Goal: Task Accomplishment & Management: Complete application form

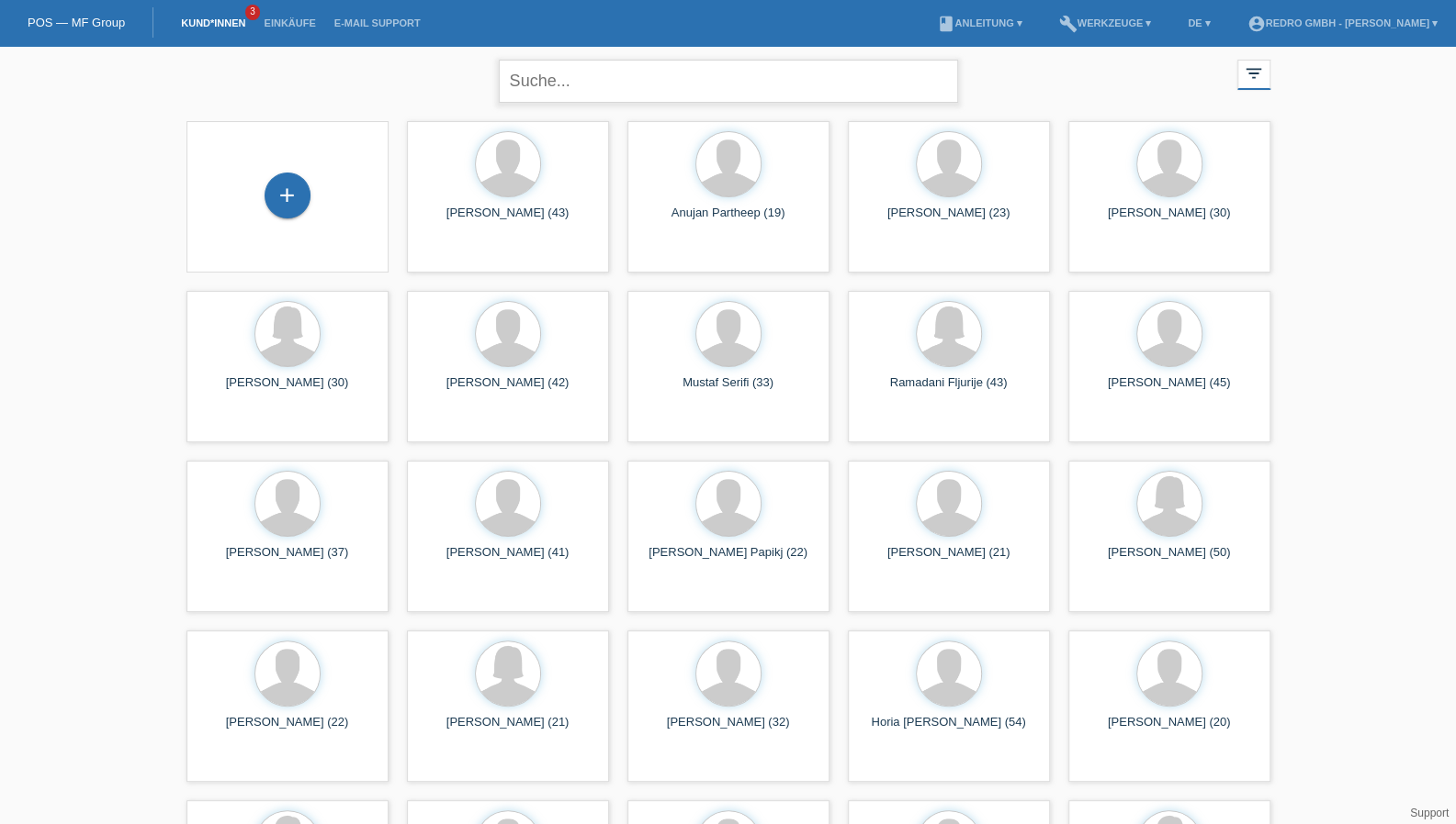
click at [583, 93] on input "text" at bounding box center [728, 81] width 460 height 43
type input "riedi"
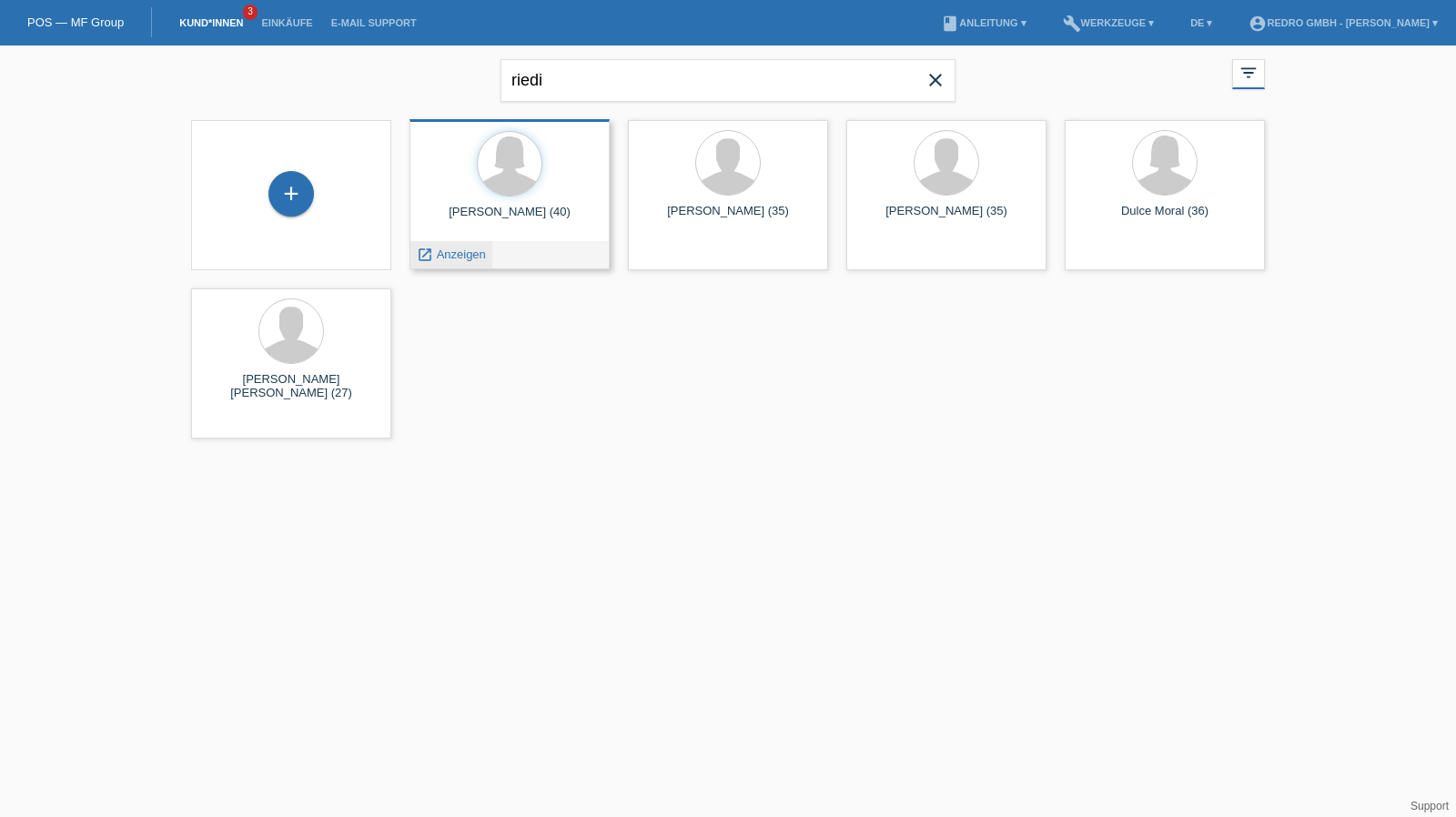
click at [456, 252] on span "Anzeigen" at bounding box center [461, 254] width 49 height 13
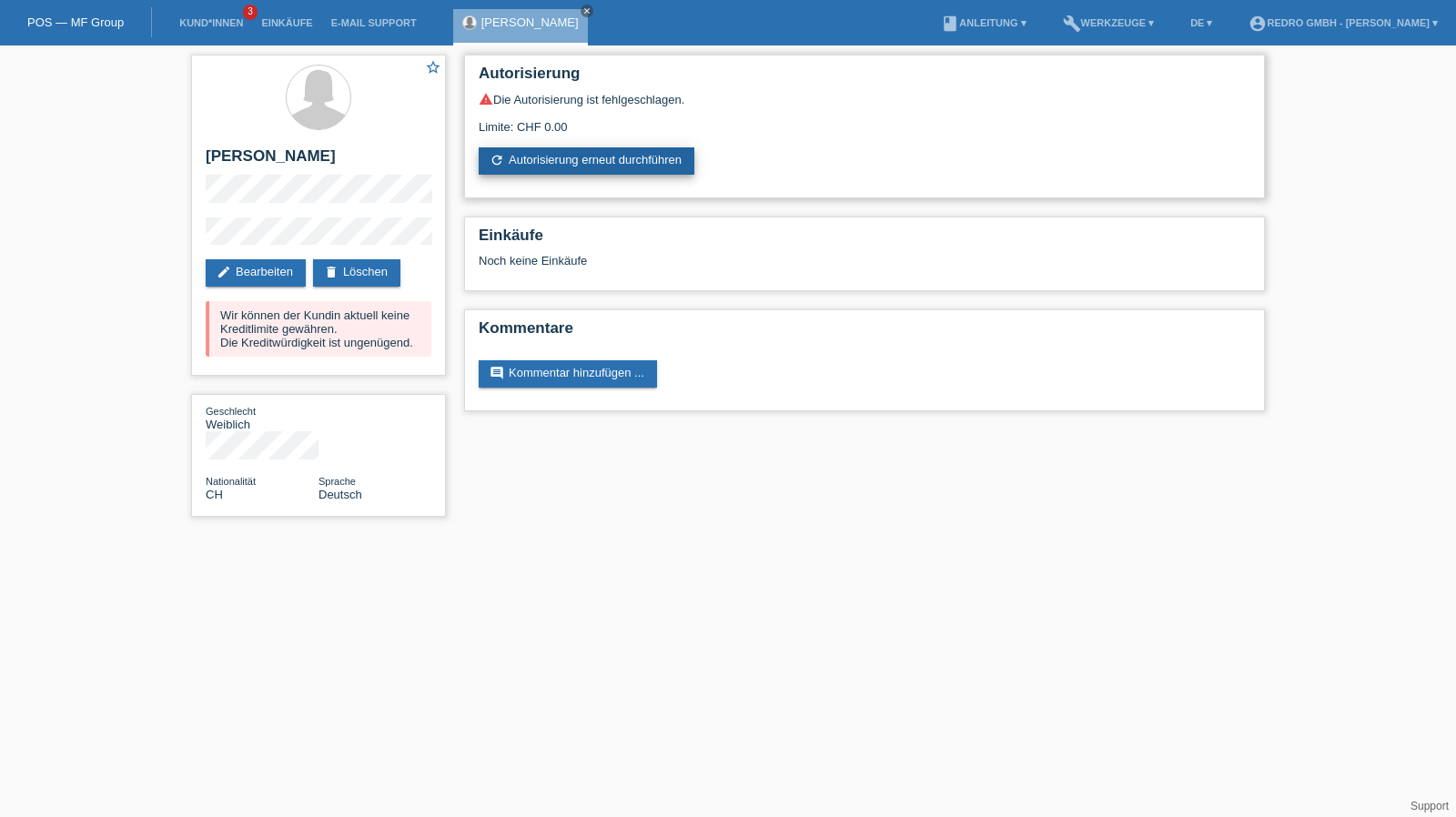
click at [552, 165] on link "refresh Autorisierung erneut durchführen" at bounding box center [586, 161] width 216 height 28
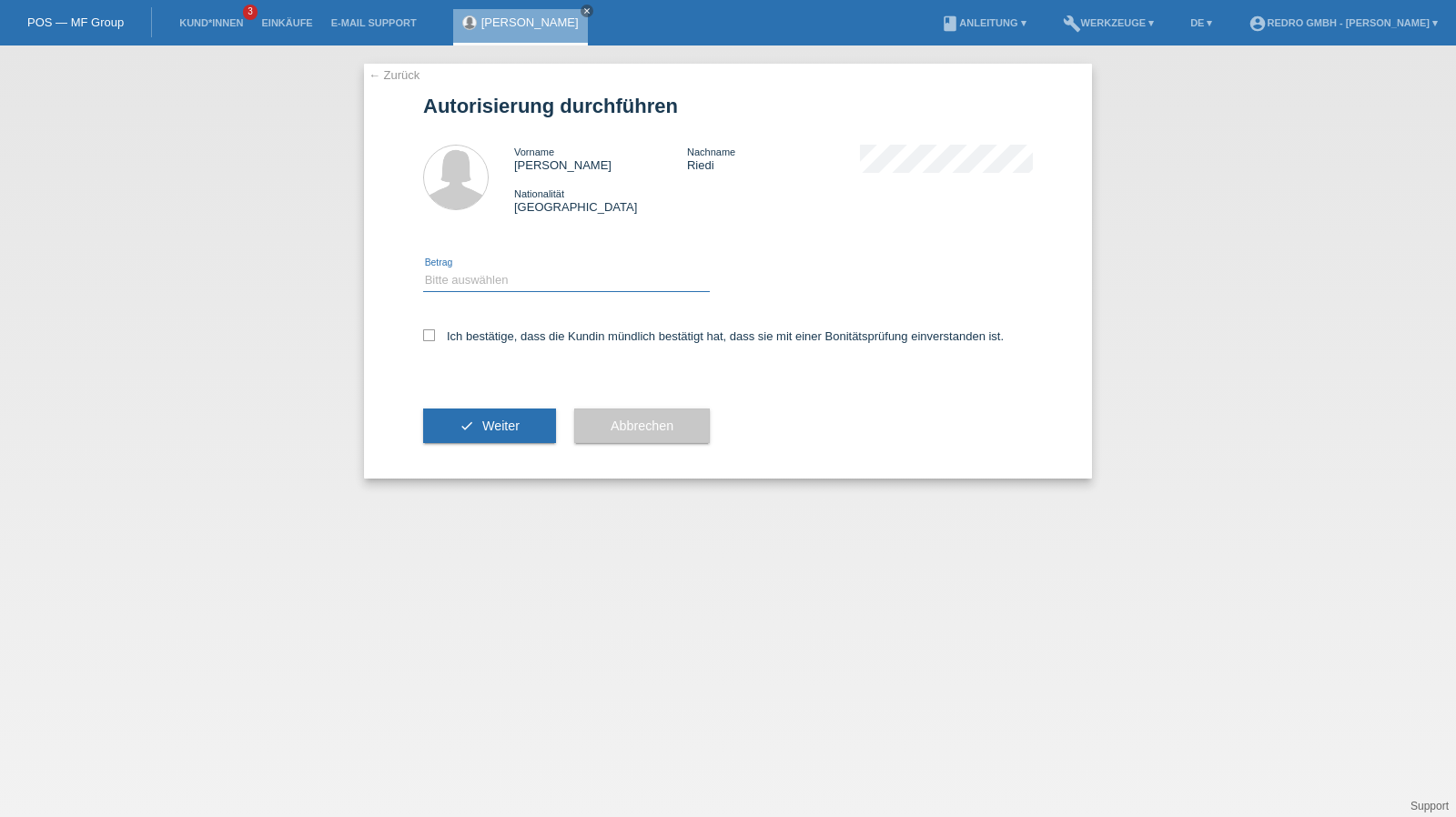
click at [503, 274] on select "Bitte auswählen CHF 1.00 - CHF 499.00 CHF 500.00 - CHF 1'999.00 CHF 2'000.00 - …" at bounding box center [566, 280] width 286 height 22
select select "1"
click at [423, 269] on select "Bitte auswählen CHF 1.00 - CHF 499.00 CHF 500.00 - CHF 1'999.00 CHF 2'000.00 - …" at bounding box center [566, 280] width 286 height 22
click at [468, 332] on label "Ich bestätige, dass die Kundin mündlich bestätigt hat, dass sie mit einer Bonit…" at bounding box center [713, 336] width 581 height 13
click at [435, 332] on input "Ich bestätige, dass die Kundin mündlich bestätigt hat, dass sie mit einer Bonit…" at bounding box center [429, 335] width 11 height 11
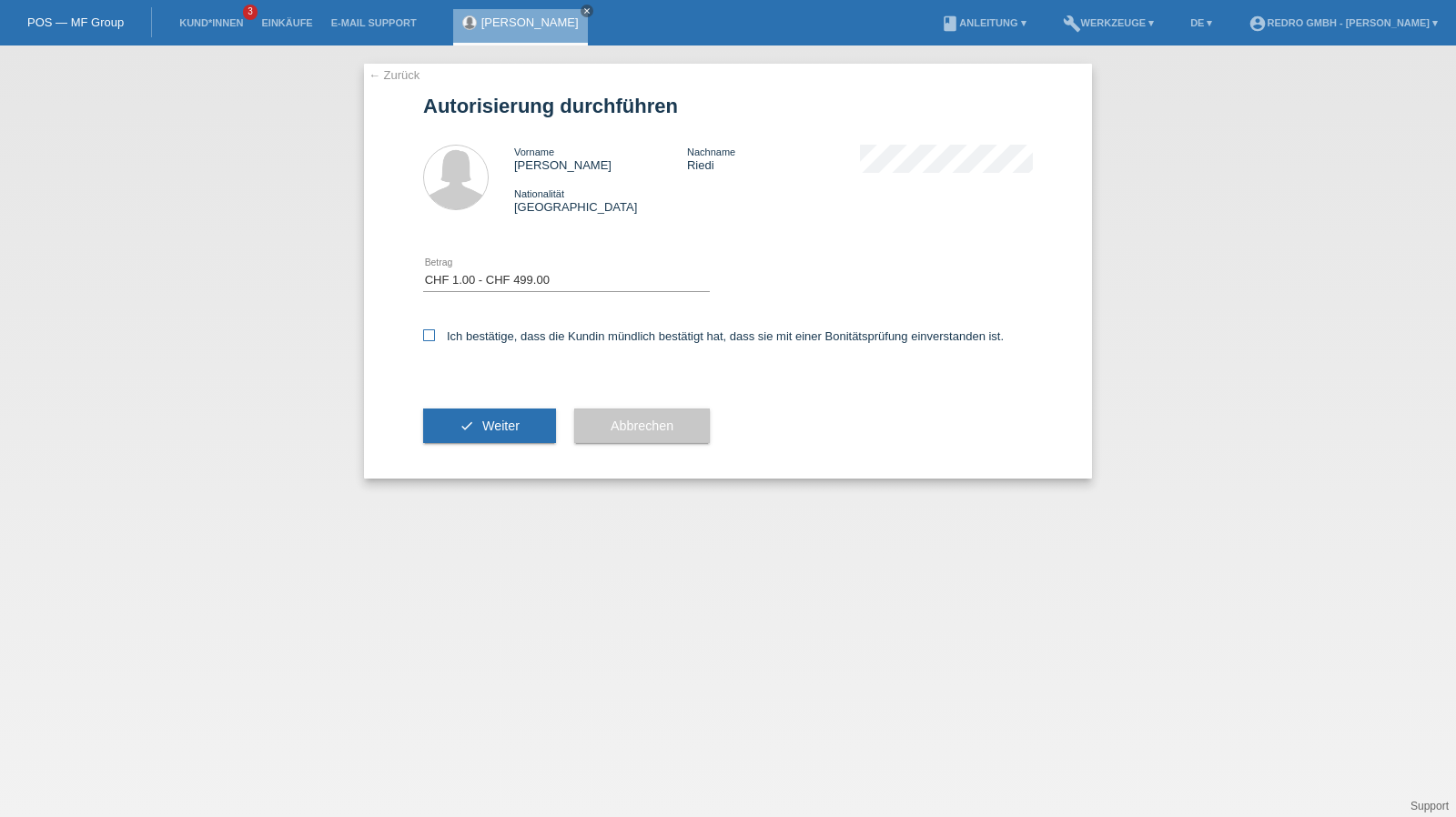
checkbox input "true"
click at [470, 411] on button "check Weiter" at bounding box center [490, 426] width 133 height 34
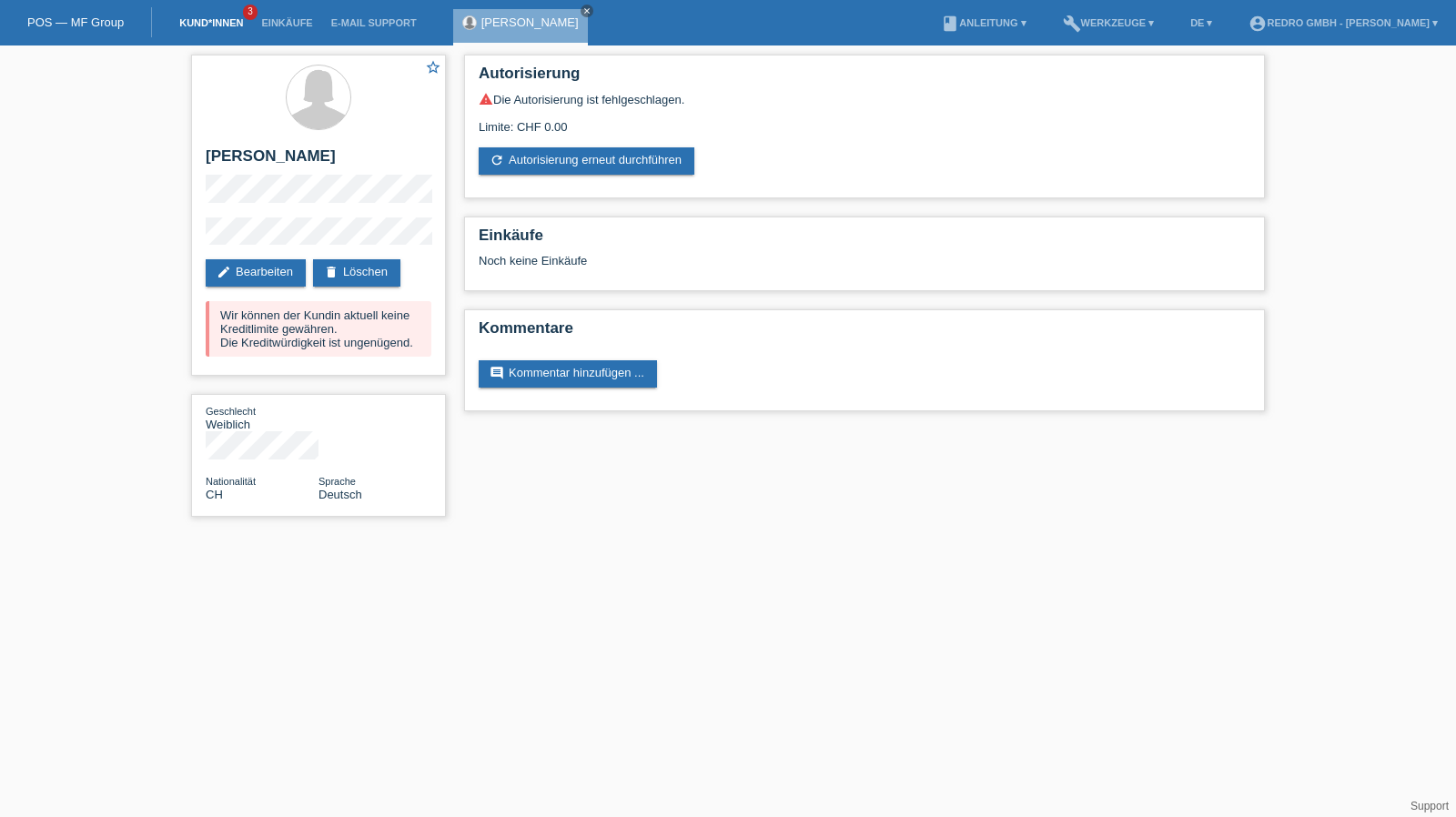
click at [191, 22] on link "Kund*innen" at bounding box center [211, 22] width 82 height 10
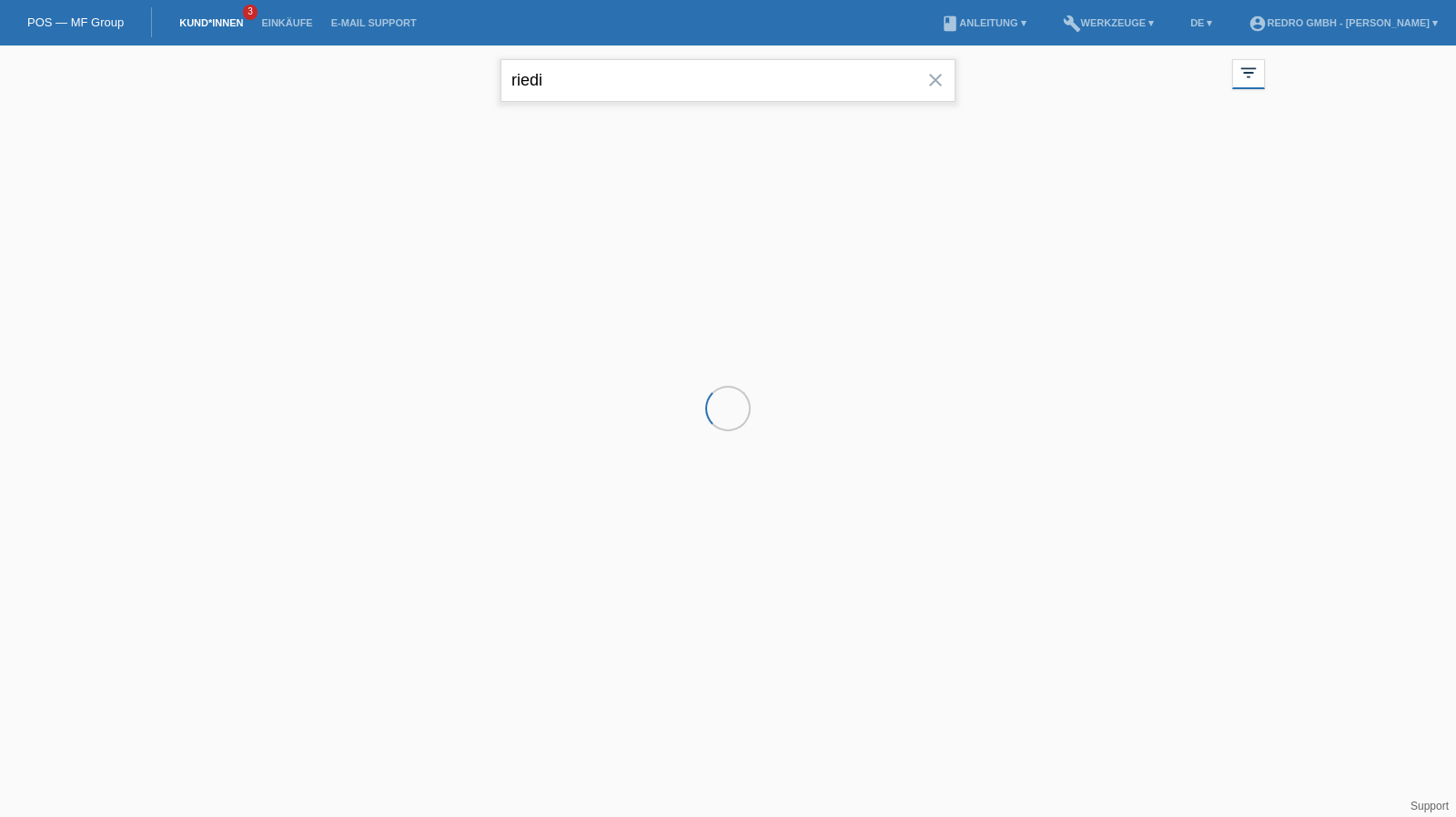
click at [626, 92] on input "riedi" at bounding box center [728, 80] width 456 height 43
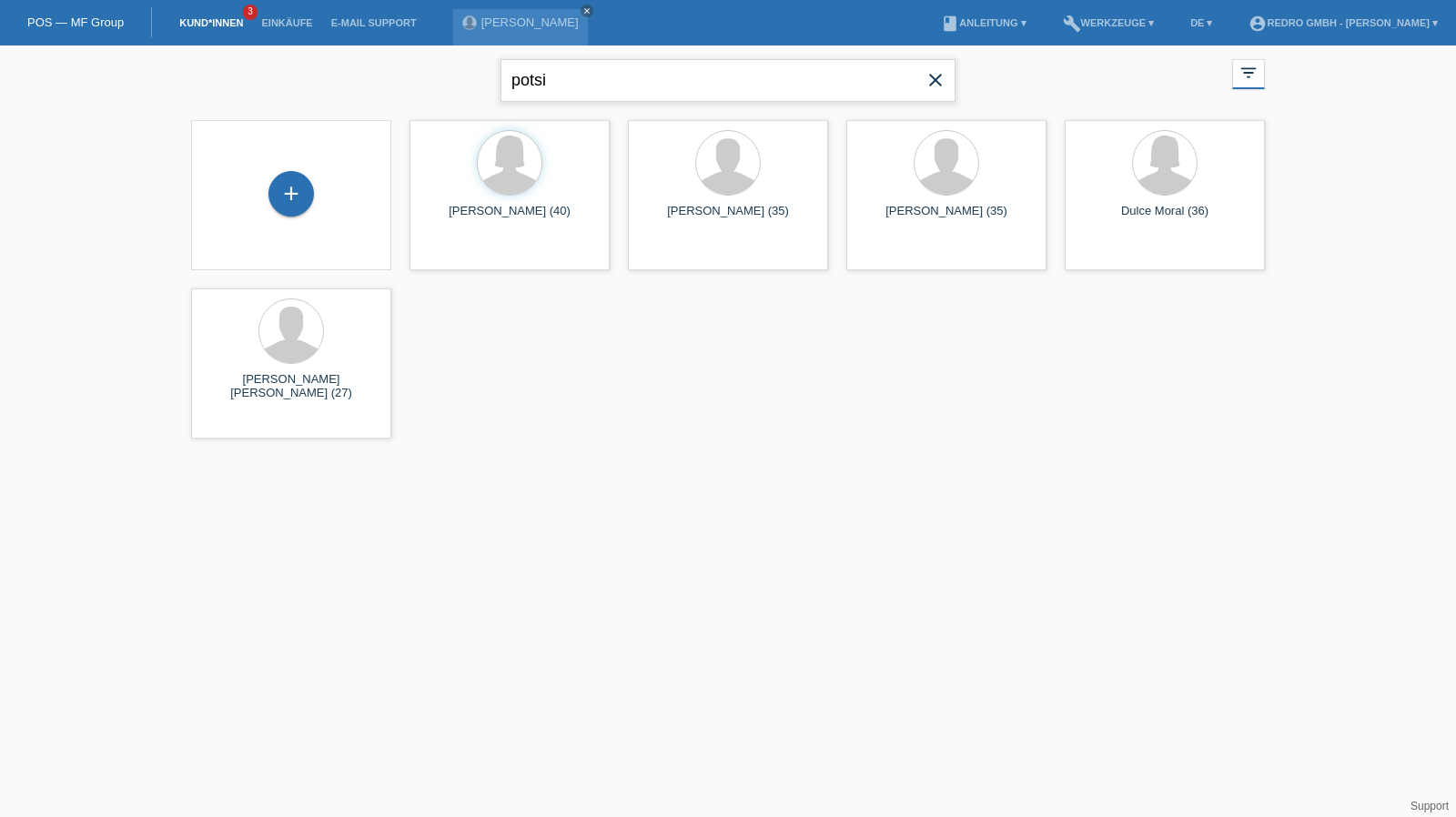
type input "potsi"
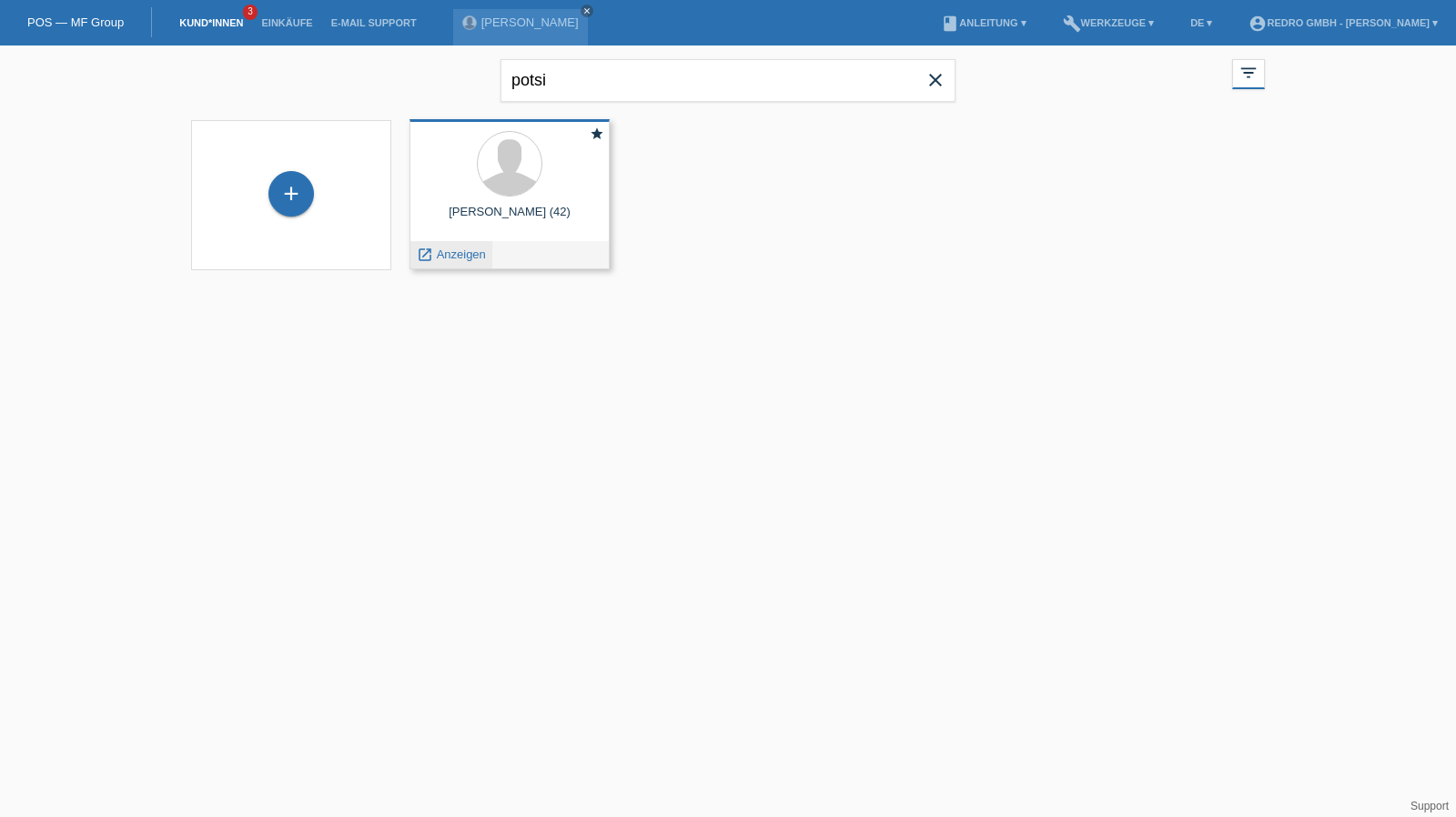
click at [474, 256] on span "Anzeigen" at bounding box center [461, 254] width 49 height 13
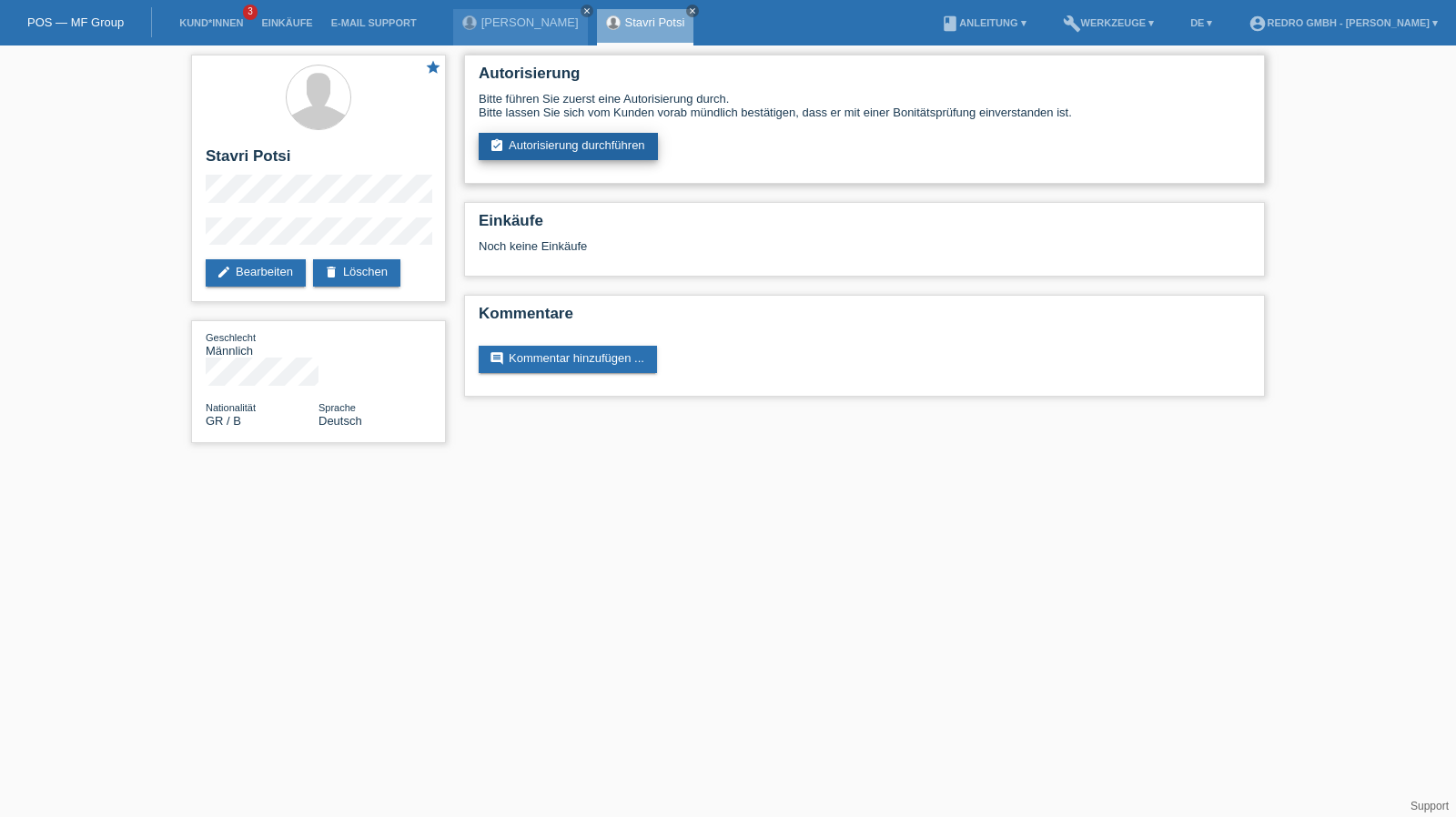
click at [535, 156] on link "assignment_turned_in Autorisierung durchführen" at bounding box center [568, 146] width 180 height 28
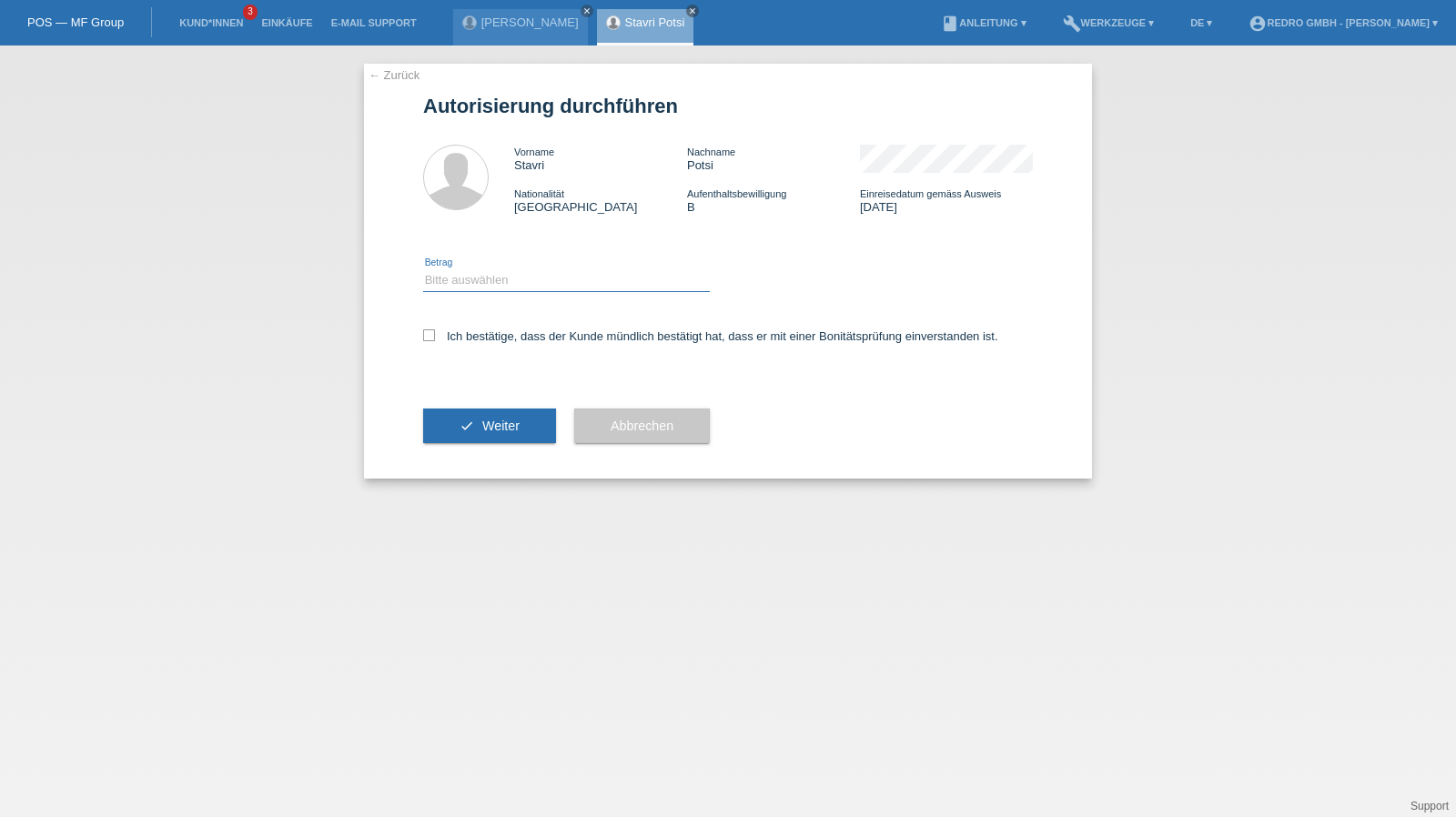
click at [468, 283] on select "Bitte auswählen CHF 1.00 - CHF 499.00 CHF 500.00 - CHF 1'999.00 CHF 2'000.00 - …" at bounding box center [566, 280] width 286 height 22
select select "1"
click at [423, 269] on select "Bitte auswählen CHF 1.00 - CHF 499.00 CHF 500.00 - CHF 1'999.00 CHF 2'000.00 - …" at bounding box center [566, 280] width 286 height 22
click at [464, 324] on div "Ich bestätige, dass der Kunde mündlich bestätigt hat, dass er mit einer Bonität…" at bounding box center [728, 341] width 610 height 62
click at [465, 334] on label "Ich bestätige, dass der Kunde mündlich bestätigt hat, dass er mit einer Bonität…" at bounding box center [710, 336] width 575 height 13
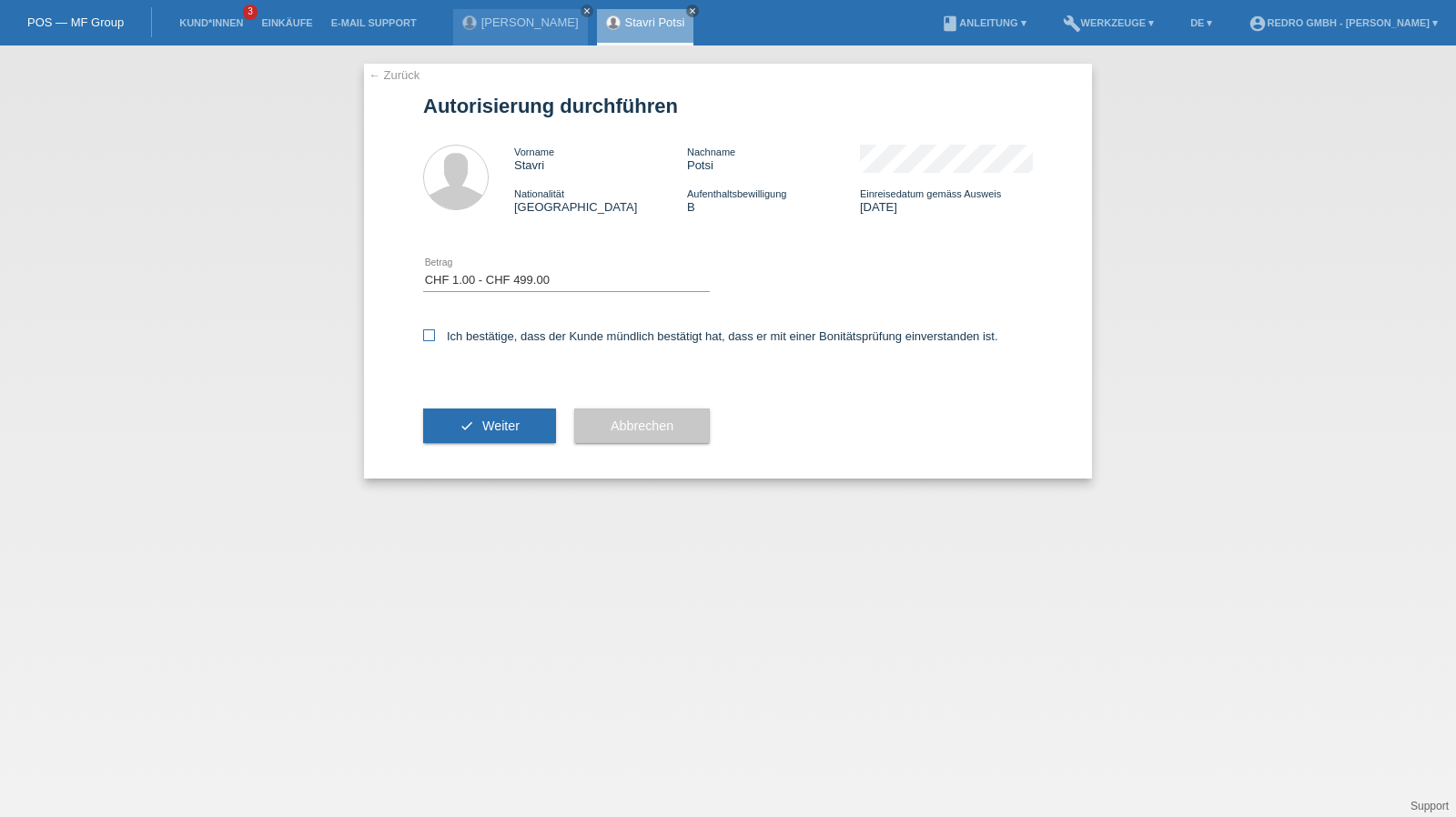
click at [435, 334] on input "Ich bestätige, dass der Kunde mündlich bestätigt hat, dass er mit einer Bonität…" at bounding box center [429, 335] width 11 height 11
checkbox input "true"
click at [451, 422] on button "check Weiter" at bounding box center [490, 426] width 133 height 34
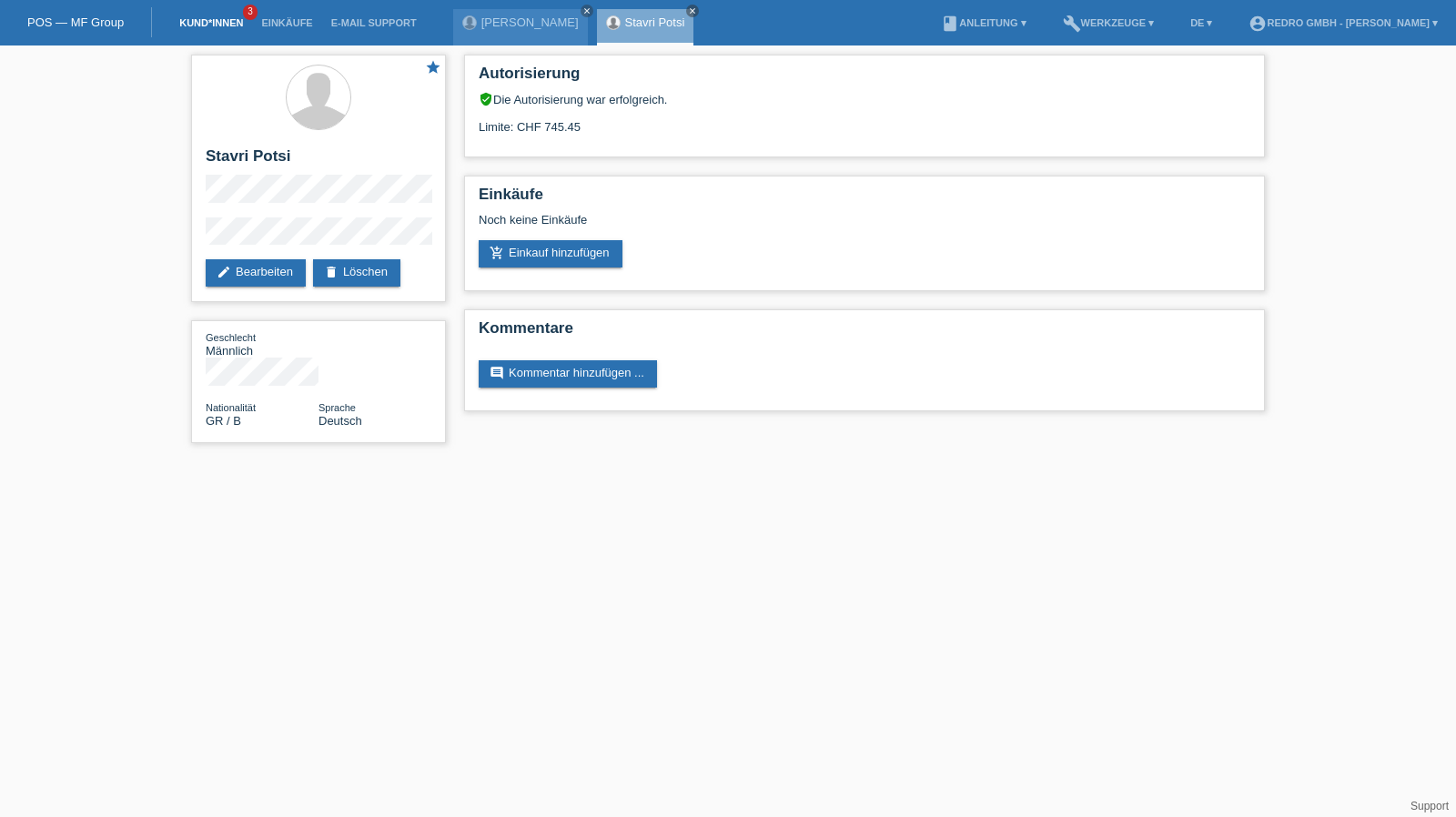
click at [196, 21] on link "Kund*innen" at bounding box center [211, 22] width 82 height 10
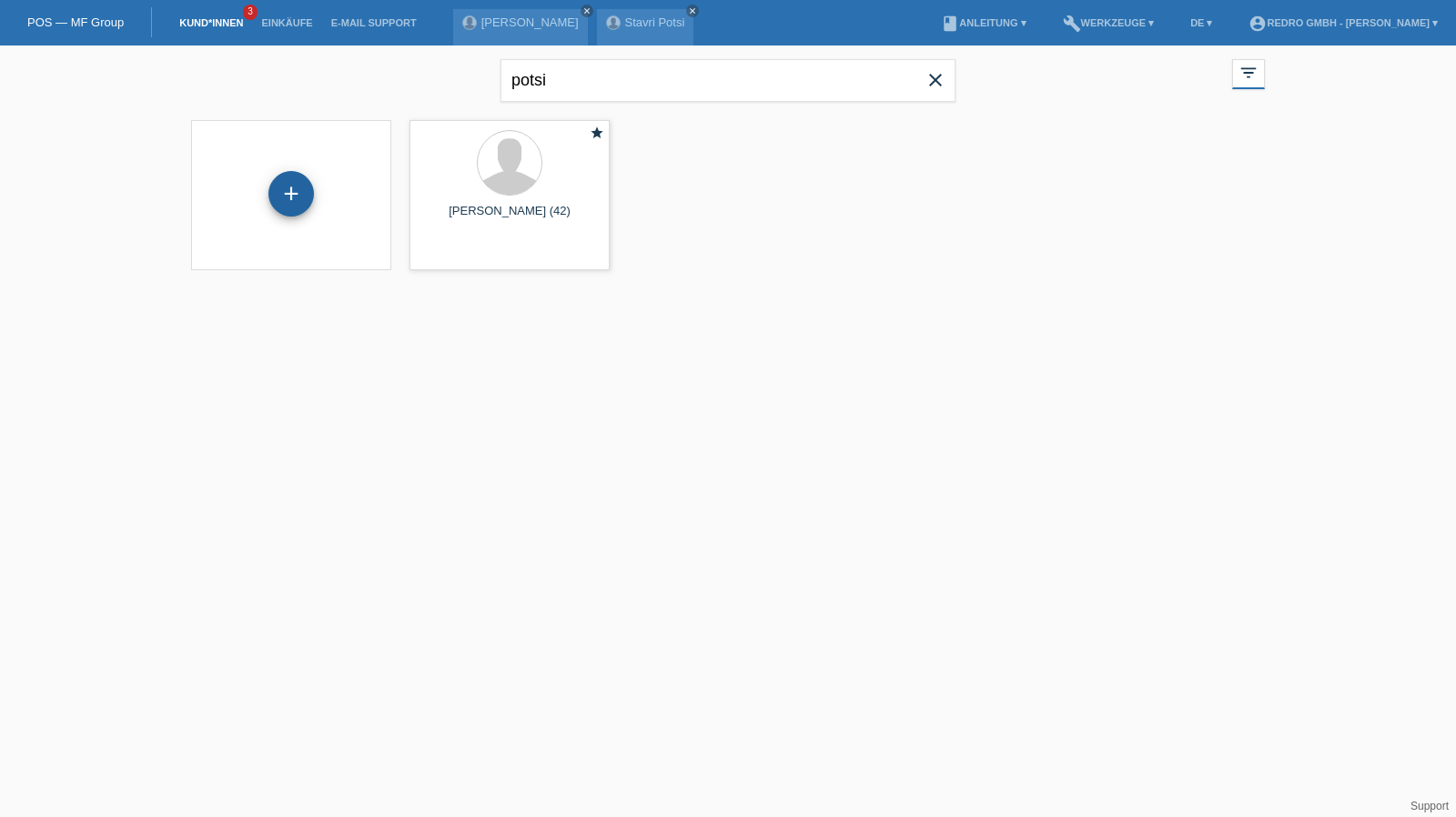
click at [308, 185] on div "+" at bounding box center [291, 194] width 44 height 31
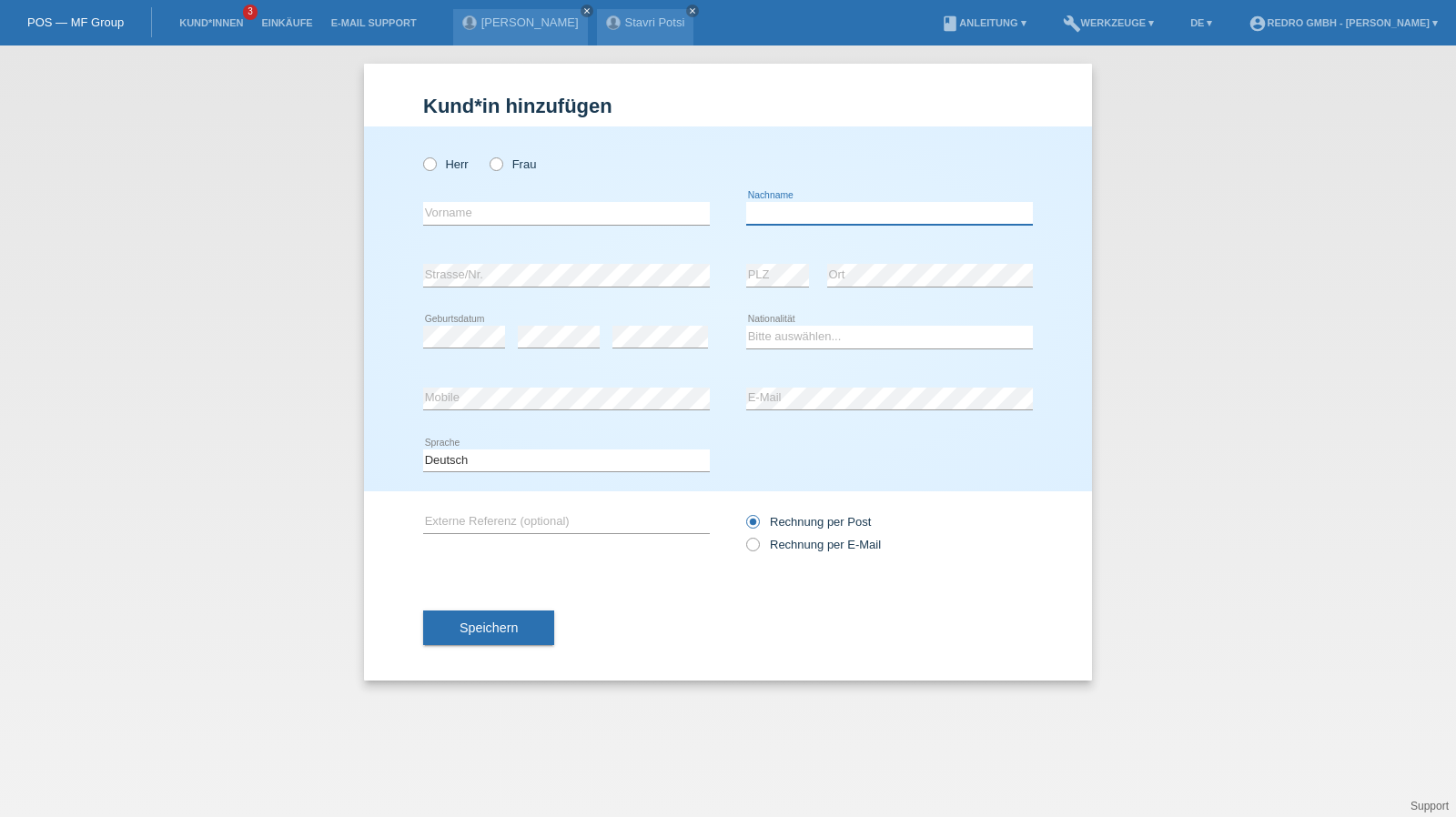
click at [848, 214] on input "text" at bounding box center [889, 213] width 286 height 23
type input "Aleksovski"
select select "MK"
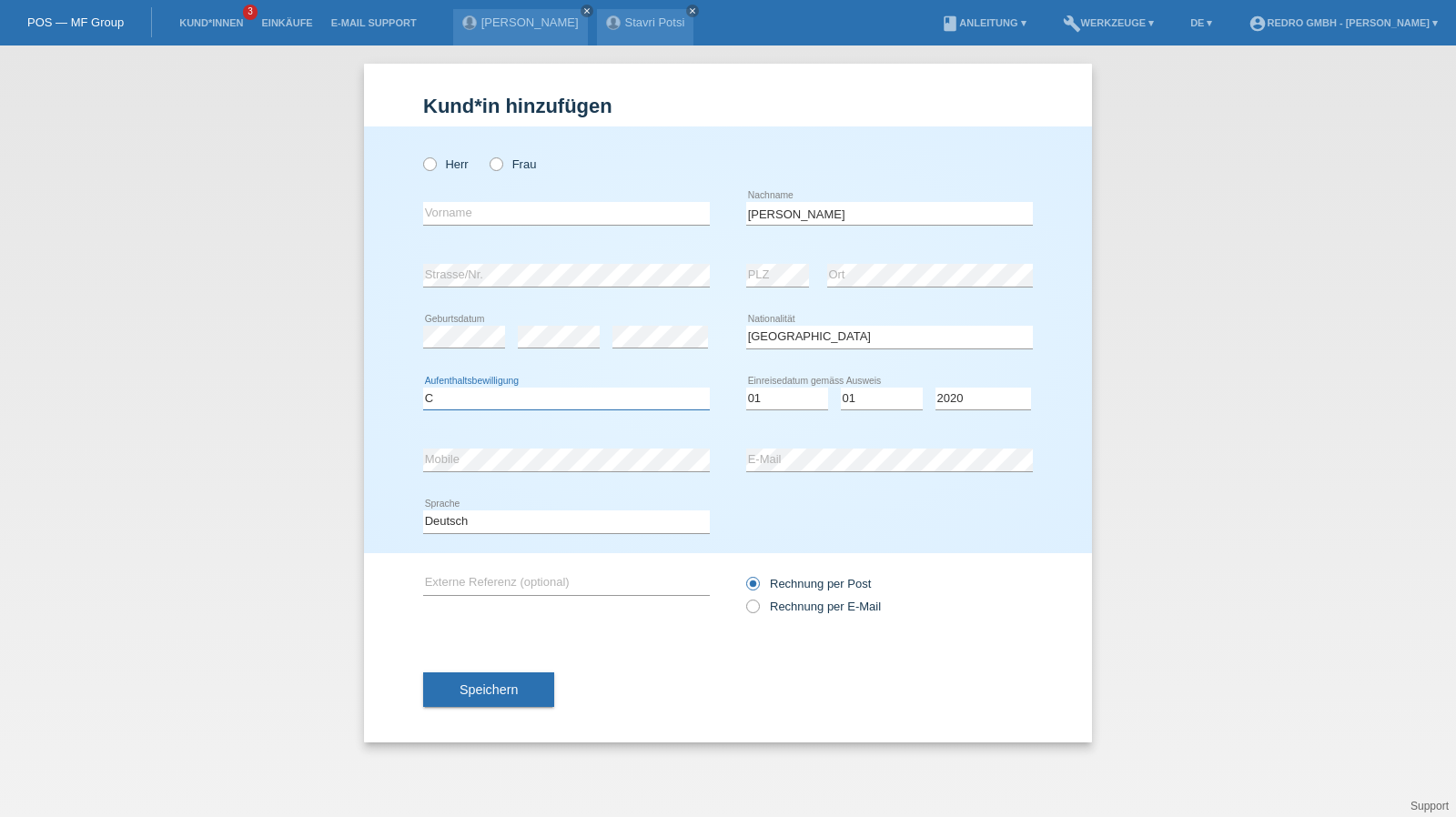
select select "C"
click at [972, 403] on select "Jahr 2025 2024 2023 2022 2021 2020 2019 2018 2017 2016 2015 2014 2013 2012 2011…" at bounding box center [983, 399] width 95 height 22
select select "2010"
click at [508, 676] on button "Speichern" at bounding box center [489, 690] width 131 height 34
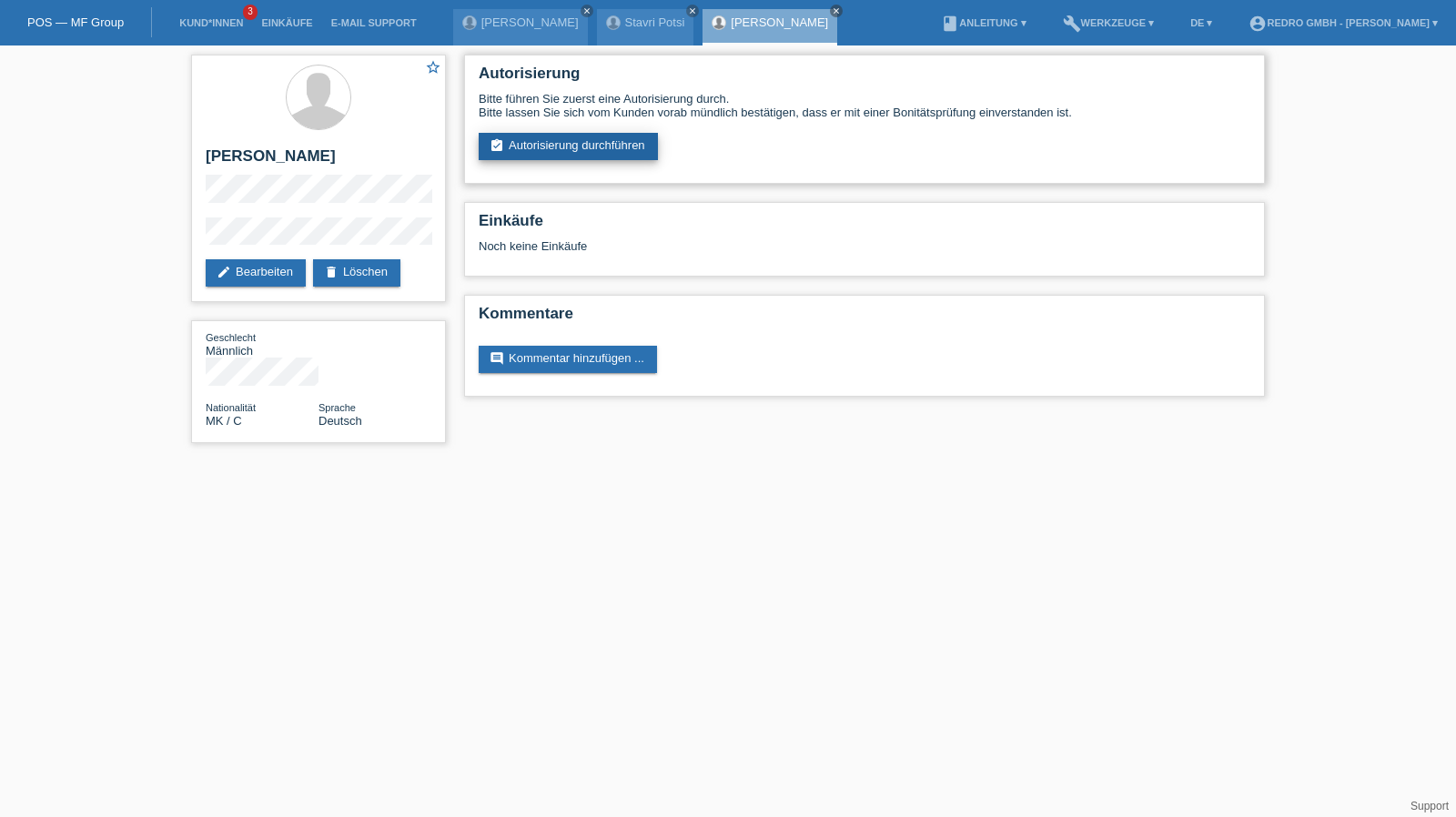
click at [573, 153] on link "assignment_turned_in Autorisierung durchführen" at bounding box center [568, 146] width 180 height 28
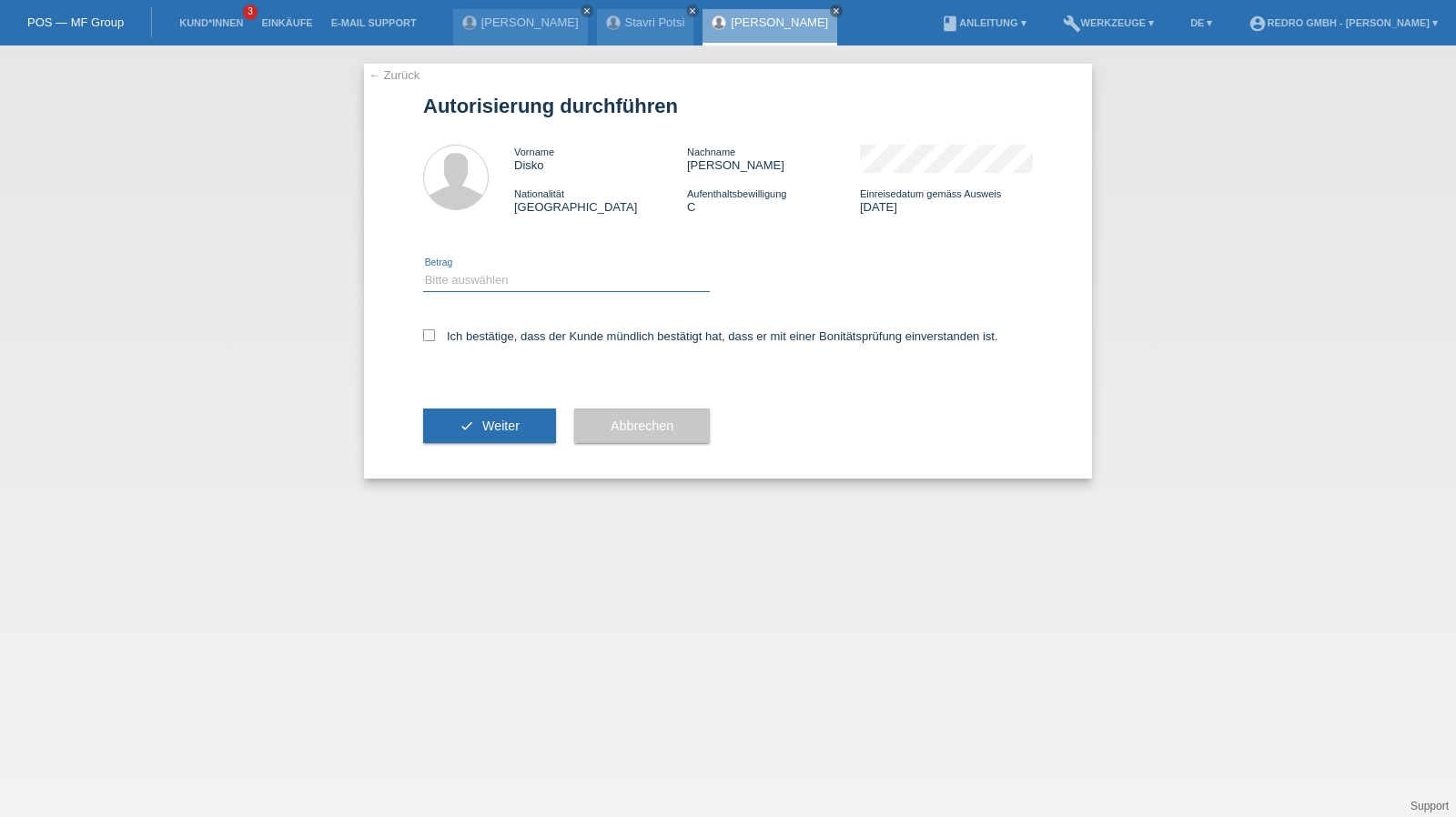
click at [495, 285] on select "Bitte auswählen CHF 1.00 - CHF 499.00 CHF 500.00 - CHF 1'999.00 CHF 2'000.00 - …" at bounding box center [566, 280] width 286 height 22
select select "1"
click at [423, 269] on select "Bitte auswählen CHF 1.00 - CHF 499.00 CHF 500.00 - CHF 1'999.00 CHF 2'000.00 - …" at bounding box center [566, 280] width 286 height 22
click at [484, 343] on label "Ich bestätige, dass der Kunde mündlich bestätigt hat, dass er mit einer Bonität…" at bounding box center [710, 336] width 575 height 13
click at [435, 341] on input "Ich bestätige, dass der Kunde mündlich bestätigt hat, dass er mit einer Bonität…" at bounding box center [429, 335] width 11 height 11
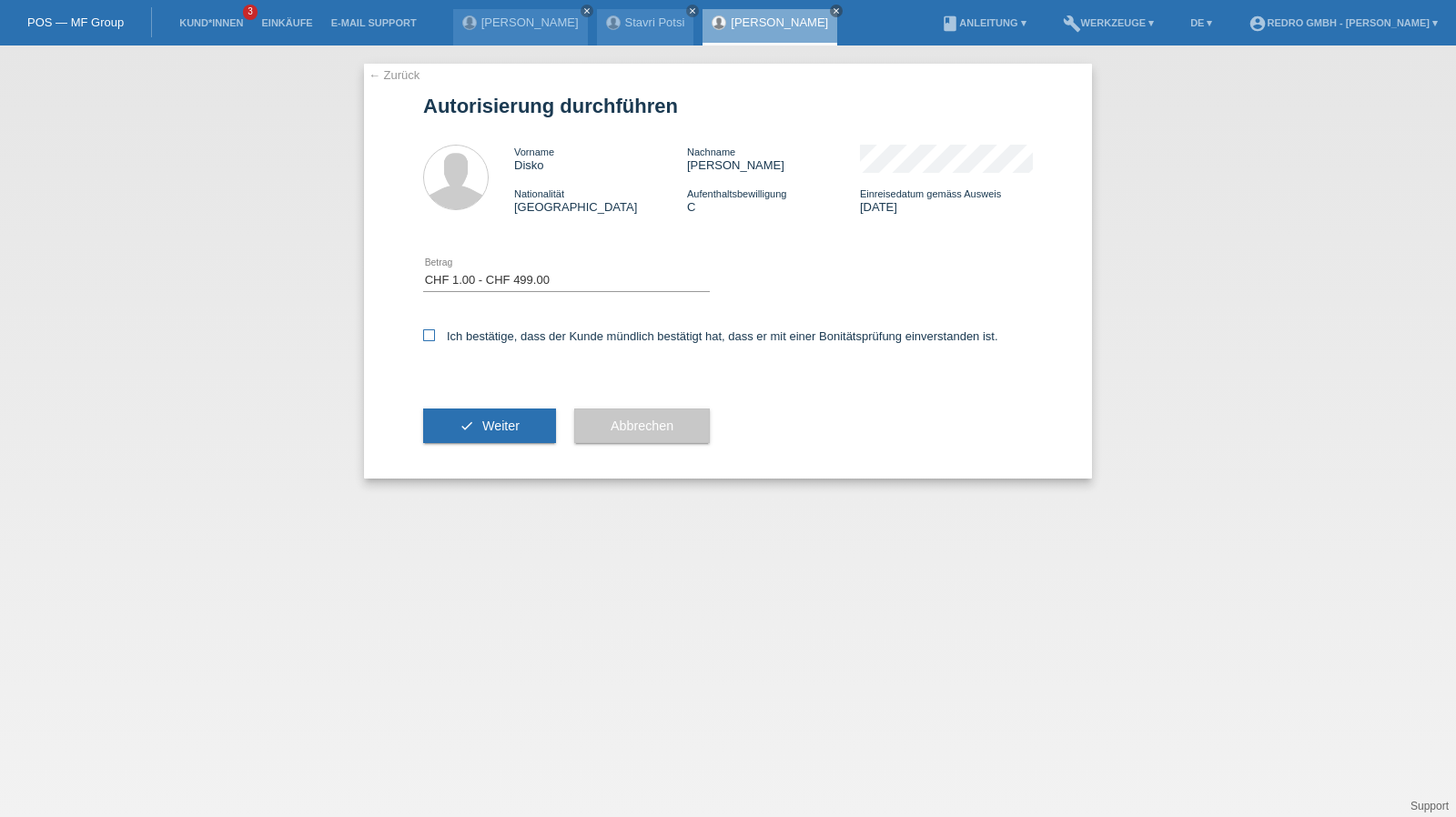
checkbox input "true"
click at [497, 431] on span "Weiter" at bounding box center [500, 425] width 37 height 14
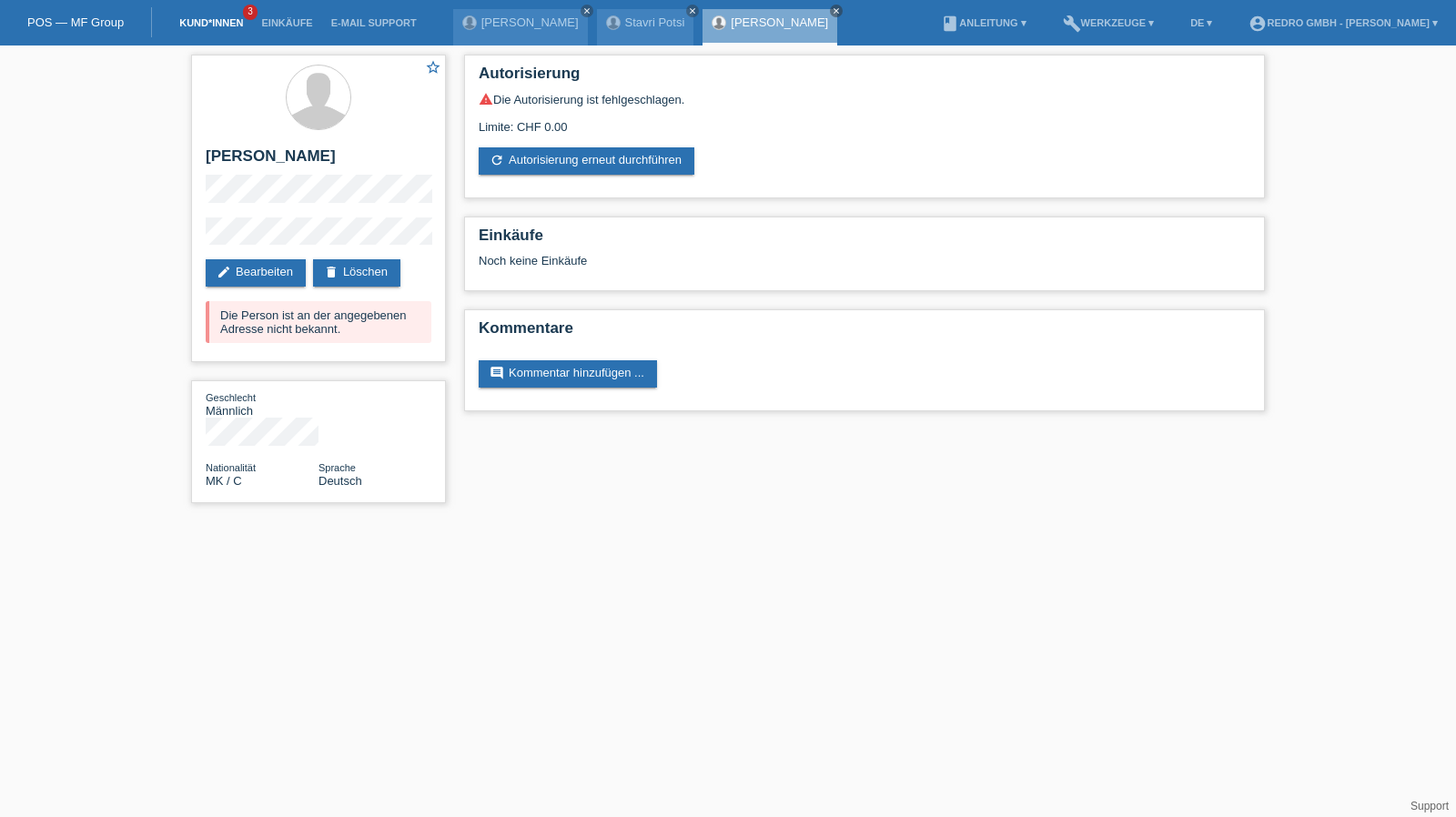
click at [208, 25] on link "Kund*innen" at bounding box center [211, 22] width 82 height 10
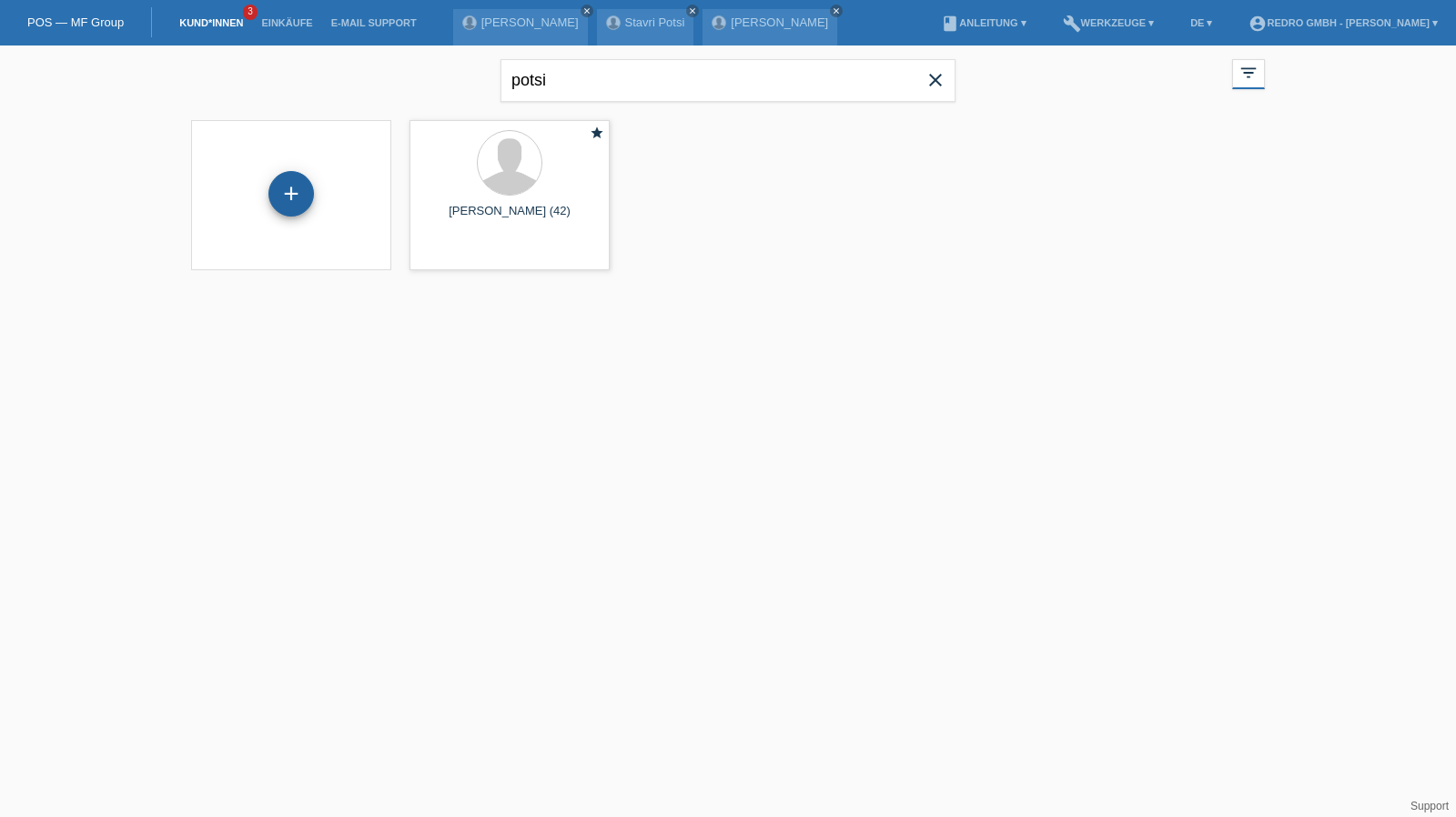
click at [311, 192] on div "+" at bounding box center [291, 194] width 44 height 31
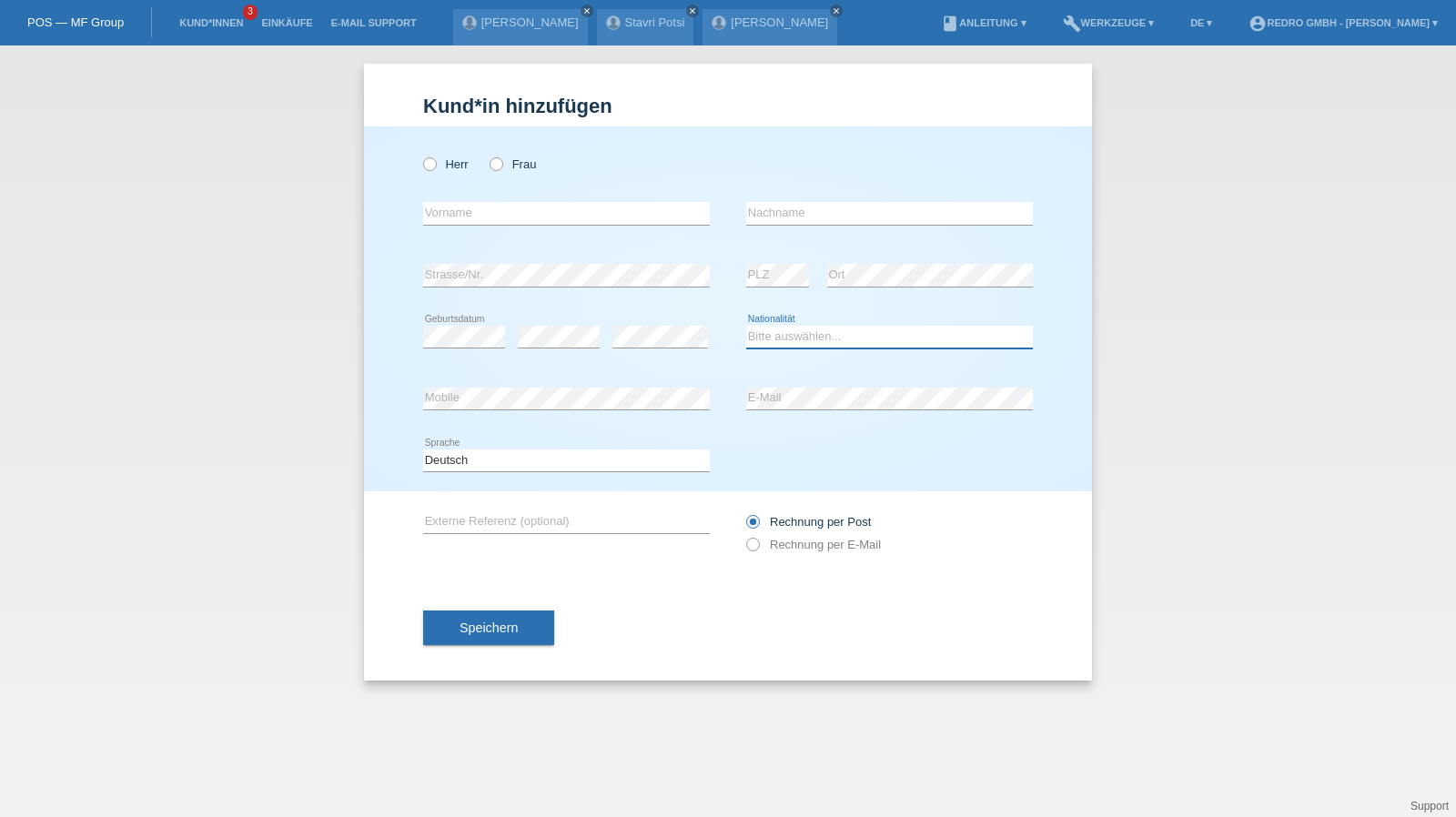
click at [786, 335] on select "Bitte auswählen... [GEOGRAPHIC_DATA] [GEOGRAPHIC_DATA] [GEOGRAPHIC_DATA] [GEOGR…" at bounding box center [889, 337] width 286 height 22
click at [790, 337] on select "Bitte auswählen... [GEOGRAPHIC_DATA] [GEOGRAPHIC_DATA] [GEOGRAPHIC_DATA] [GEOGR…" at bounding box center [889, 337] width 286 height 22
select select "HU"
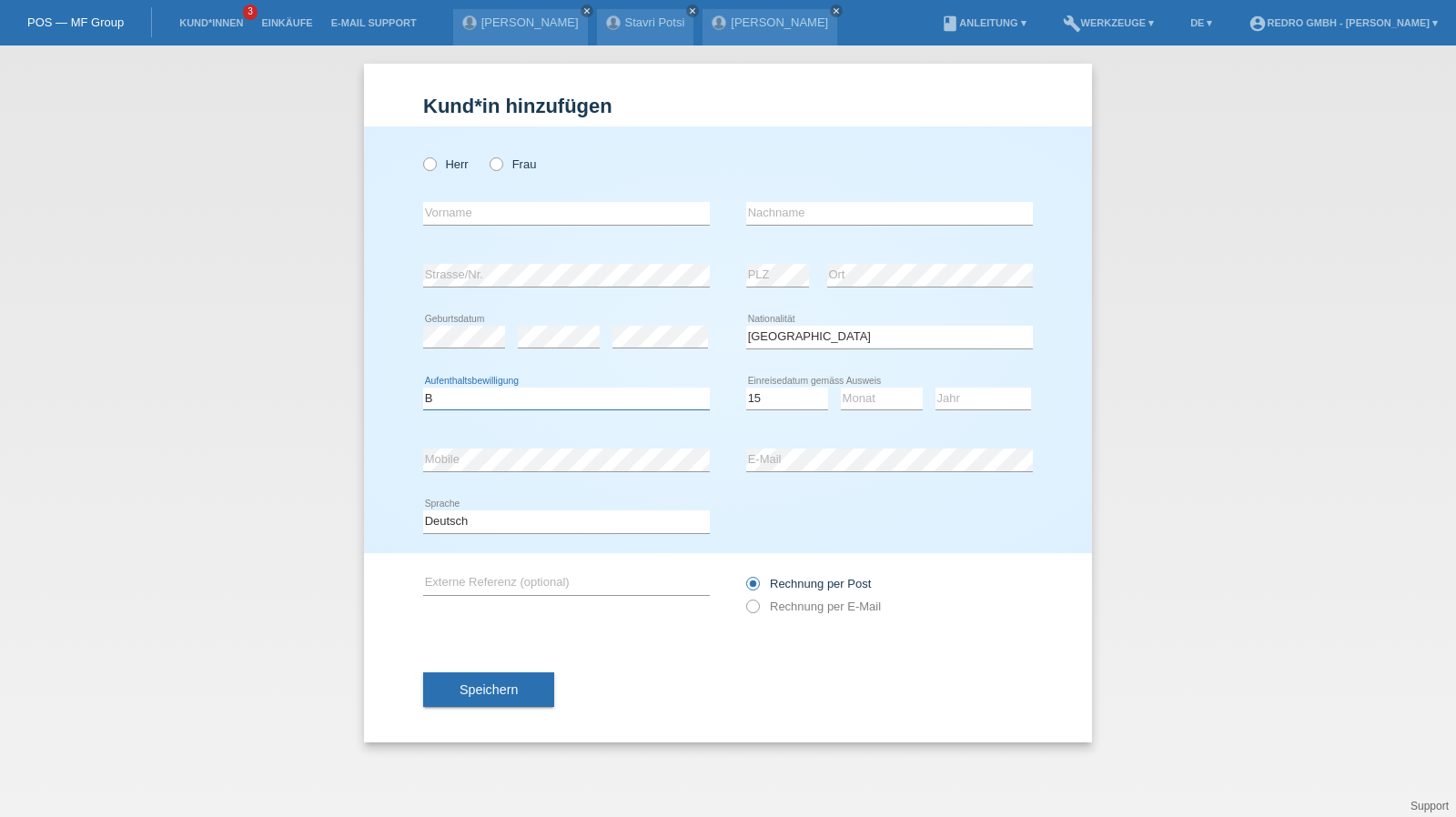
select select "B"
select select "15"
select select "06"
select select "2021"
click at [482, 693] on span "Speichern" at bounding box center [488, 690] width 58 height 14
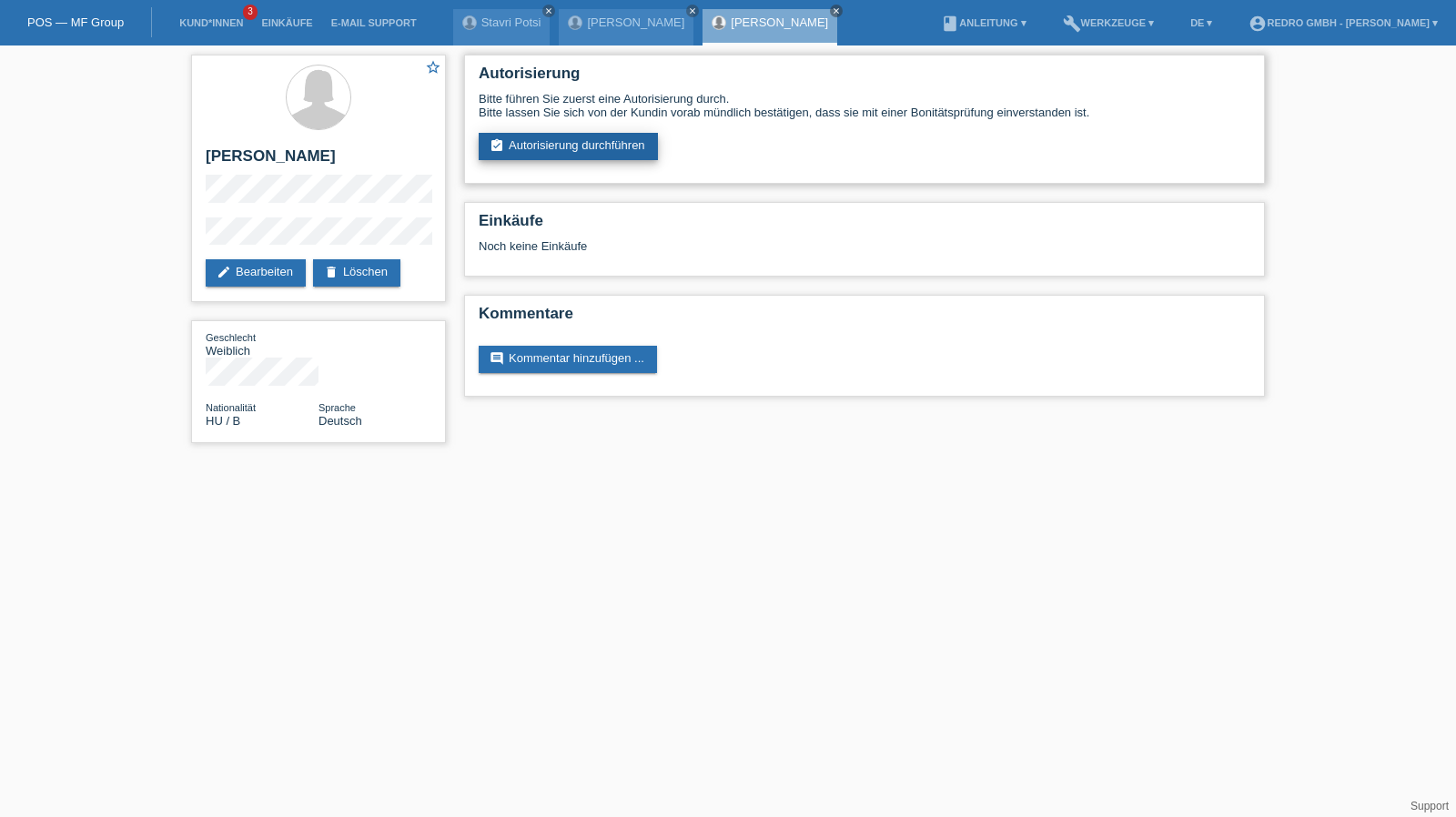
click at [558, 145] on link "assignment_turned_in Autorisierung durchführen" at bounding box center [568, 146] width 180 height 28
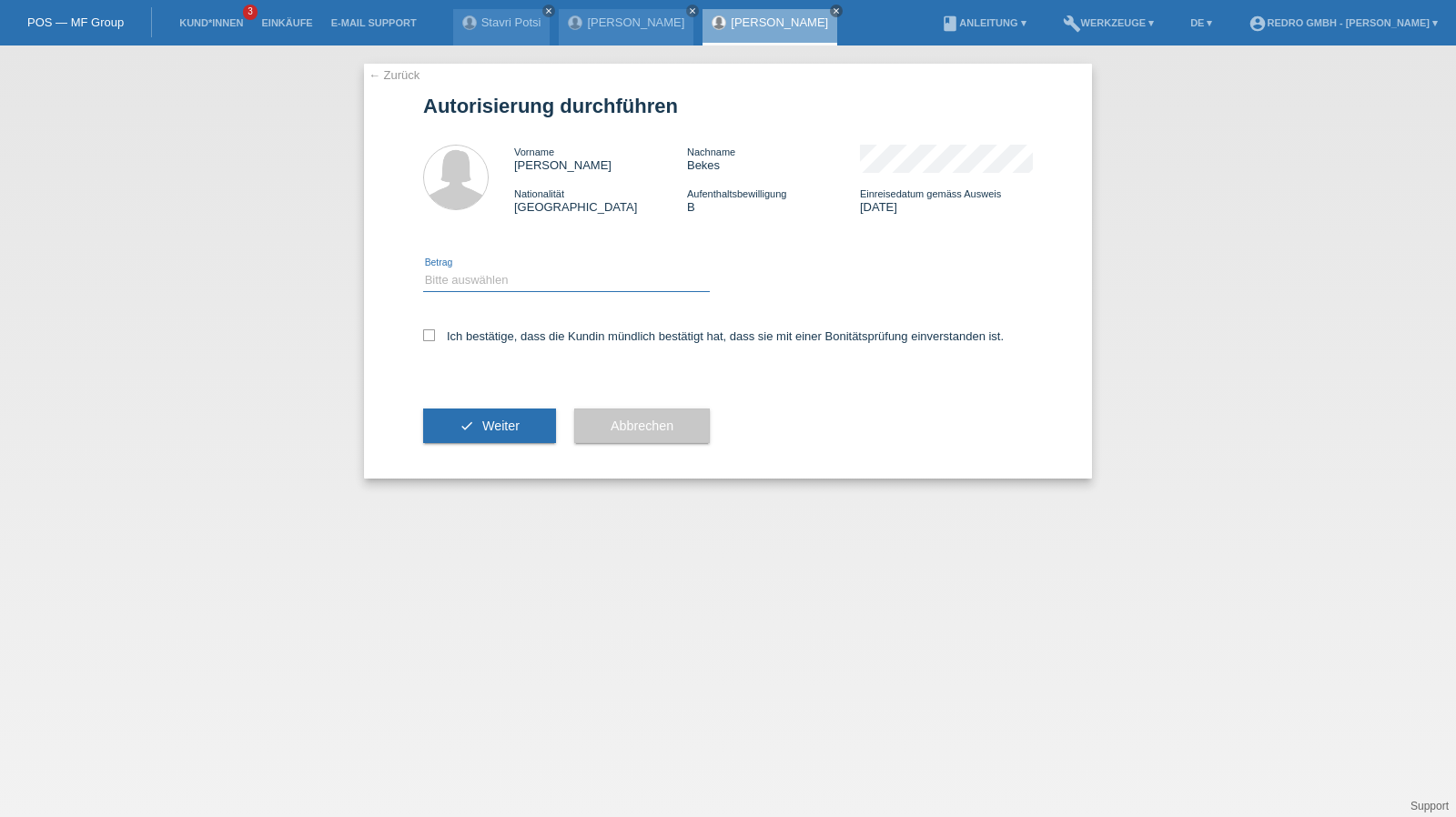
click at [506, 281] on select "Bitte auswählen CHF 1.00 - CHF 499.00 CHF 500.00 - CHF 1'999.00 CHF 2'000.00 - …" at bounding box center [566, 280] width 286 height 22
select select "1"
click at [423, 269] on select "Bitte auswählen CHF 1.00 - CHF 499.00 CHF 500.00 - CHF 1'999.00 CHF 2'000.00 - …" at bounding box center [566, 280] width 286 height 22
click at [488, 330] on label "Ich bestätige, dass die Kundin mündlich bestätigt hat, dass sie mit einer Bonit…" at bounding box center [713, 336] width 581 height 13
click at [435, 330] on input "Ich bestätige, dass die Kundin mündlich bestätigt hat, dass sie mit einer Bonit…" at bounding box center [429, 335] width 11 height 11
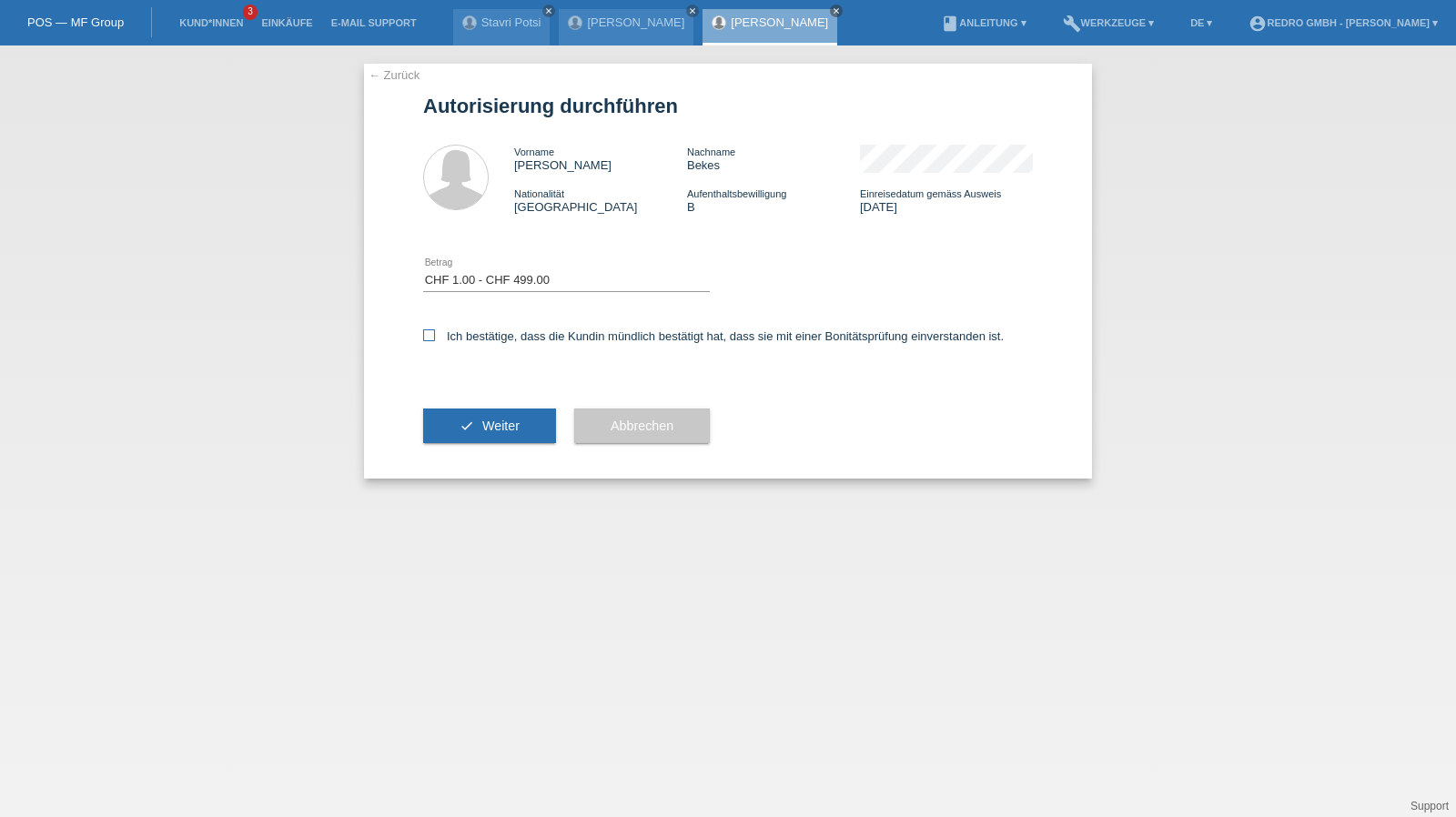
checkbox input "true"
click at [478, 411] on button "check Weiter" at bounding box center [490, 426] width 133 height 34
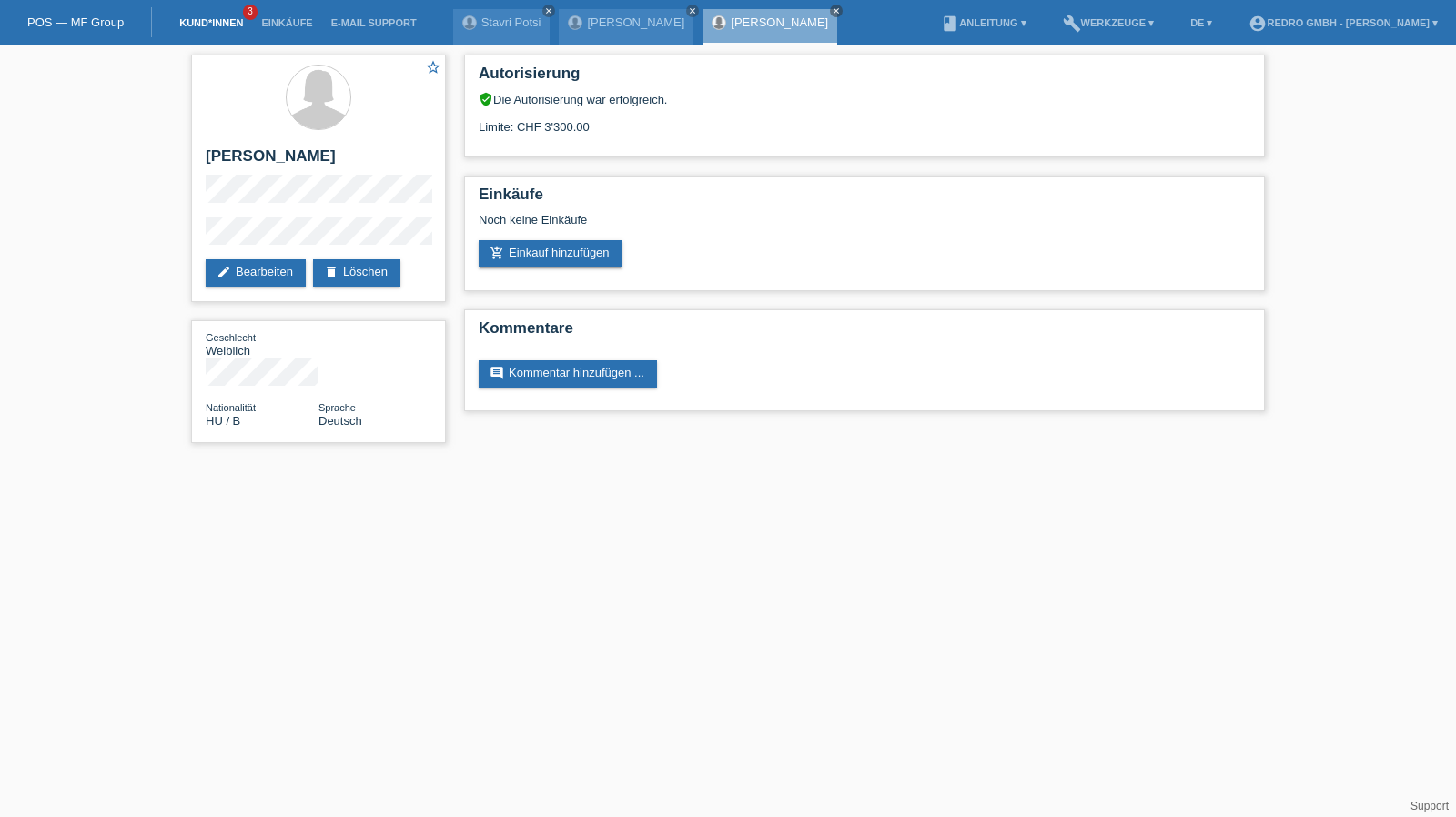
click at [190, 28] on link "Kund*innen" at bounding box center [211, 22] width 82 height 10
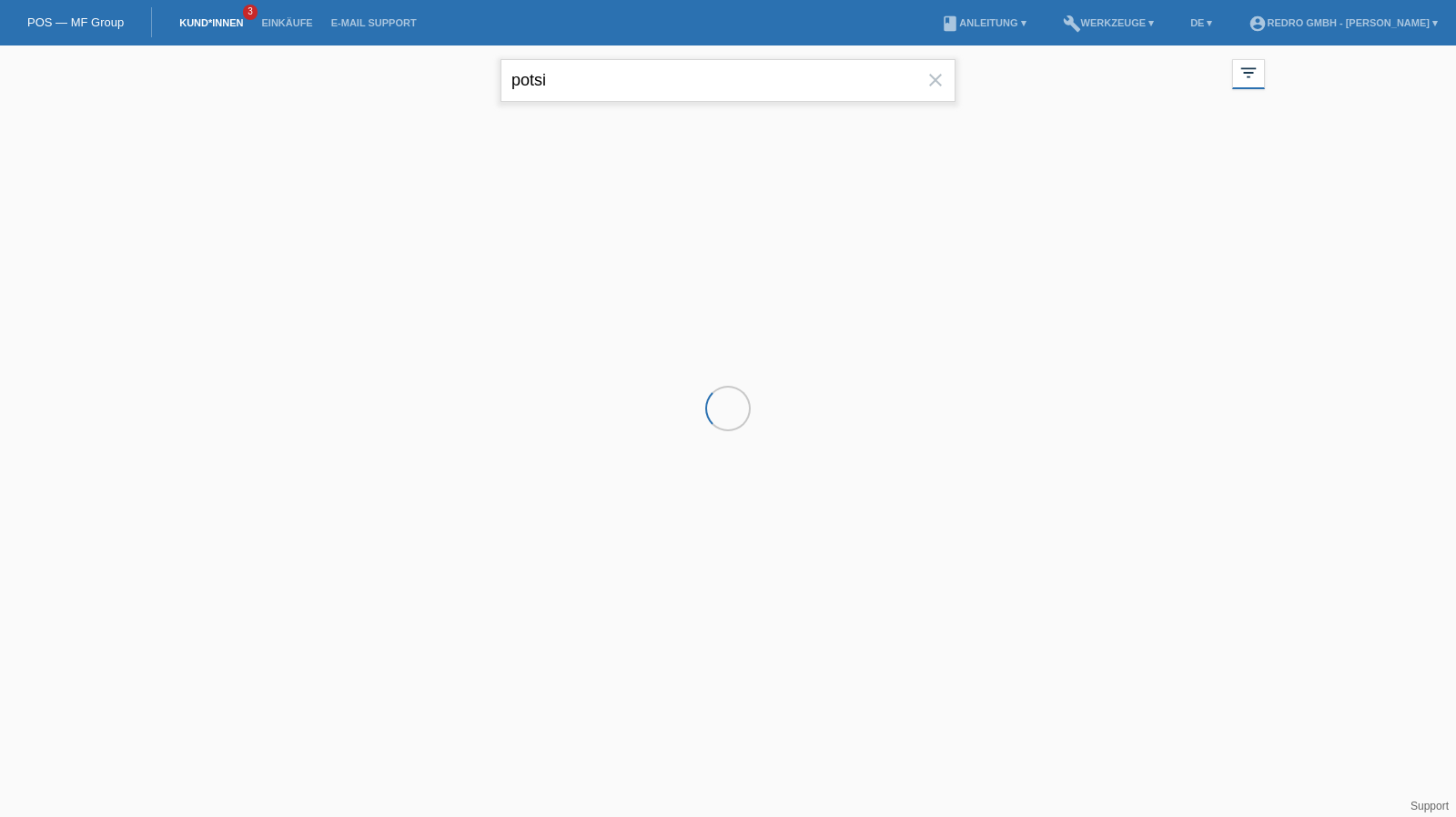
click at [689, 78] on input "potsi" at bounding box center [728, 80] width 456 height 43
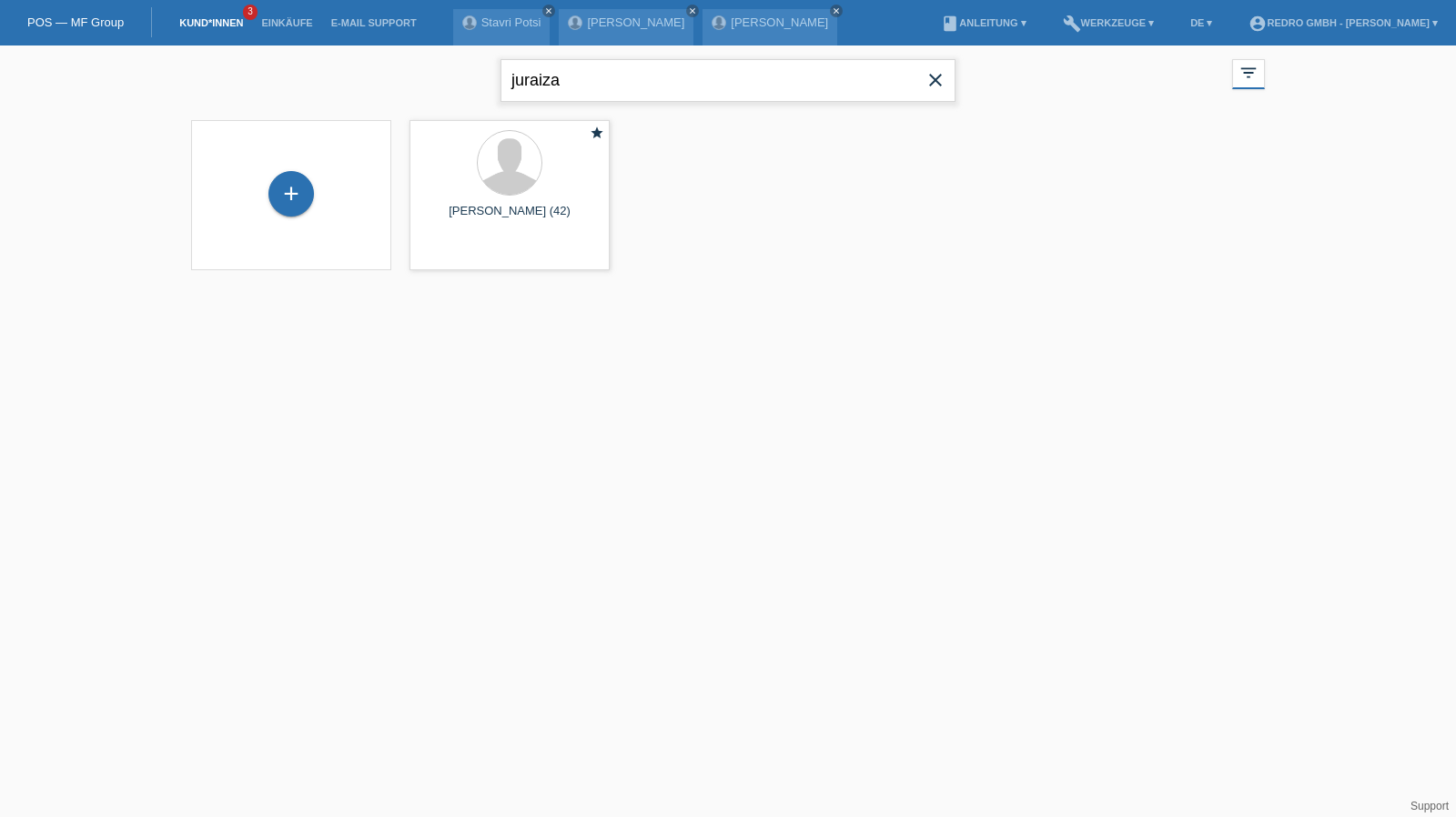
type input "juraiza"
click at [444, 261] on span "Anzeigen" at bounding box center [461, 254] width 49 height 13
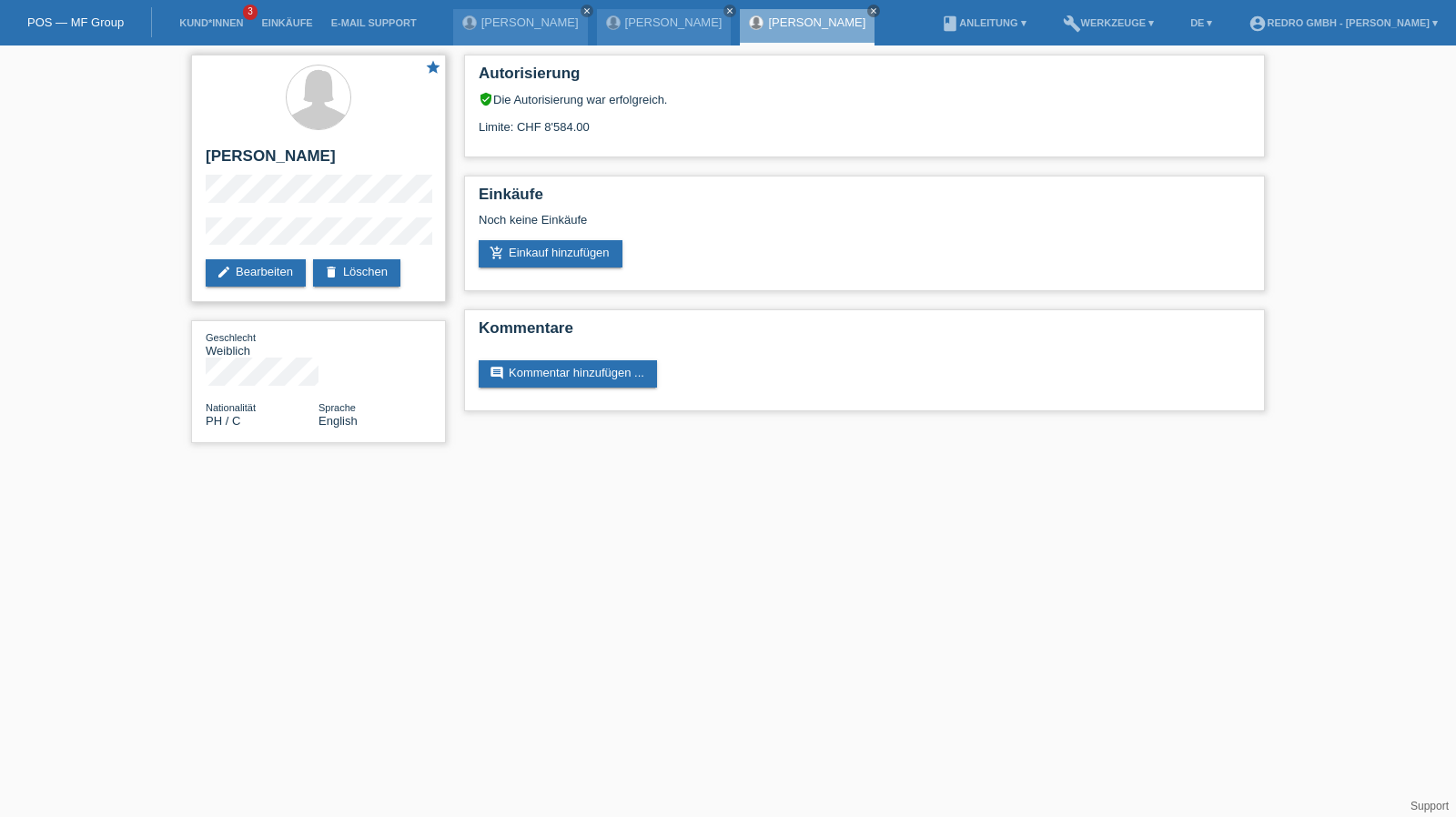
click at [321, 159] on h2 "[PERSON_NAME]" at bounding box center [318, 161] width 225 height 28
copy div "[PERSON_NAME]"
click at [202, 242] on div "star Juraiza Schmocker edit Bearbeiten delete Löschen" at bounding box center [319, 178] width 255 height 247
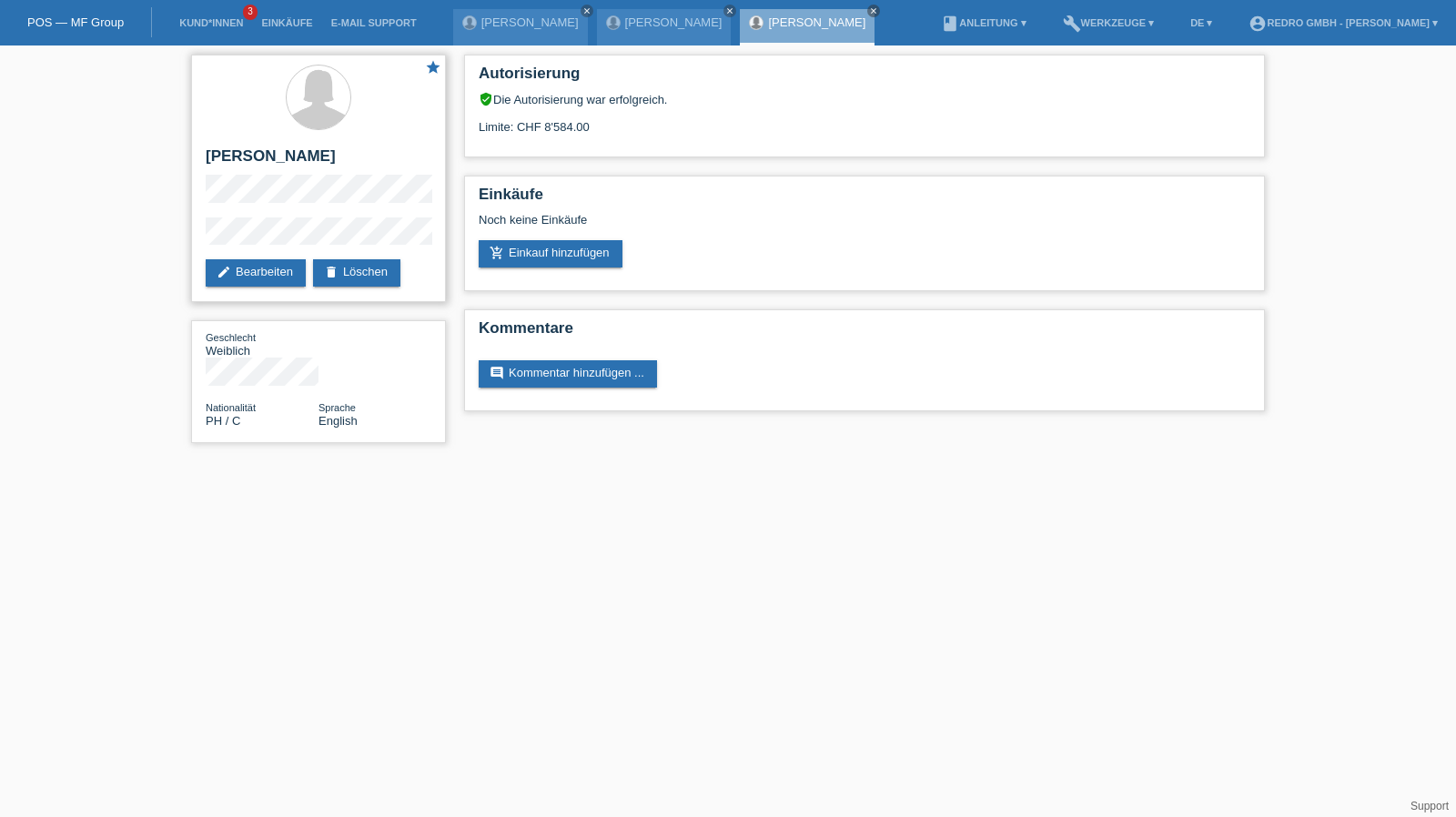
click at [304, 215] on div "star Juraiza Schmocker edit Bearbeiten delete Löschen" at bounding box center [319, 178] width 255 height 247
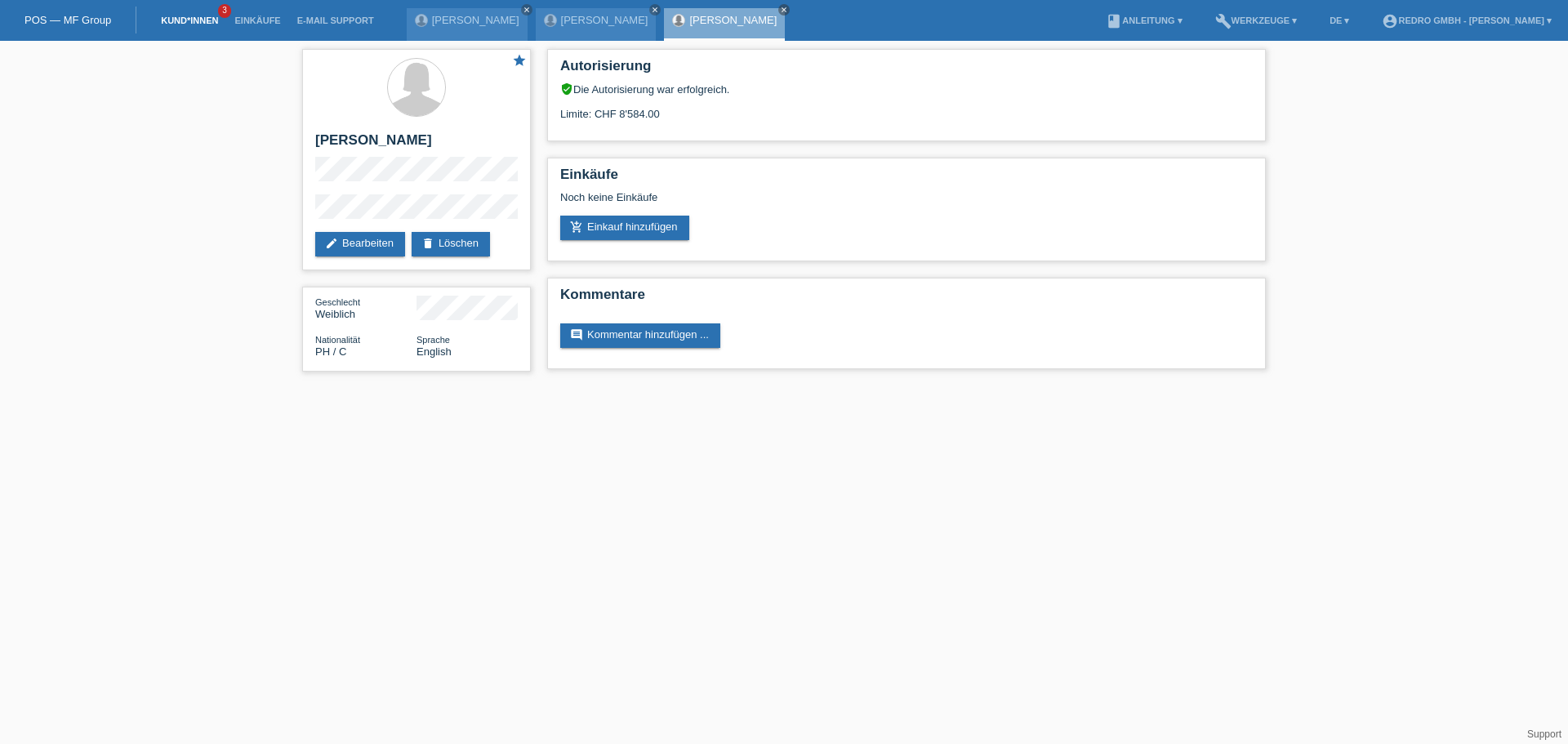
click at [166, 23] on link "Kund*innen" at bounding box center [189, 20] width 73 height 9
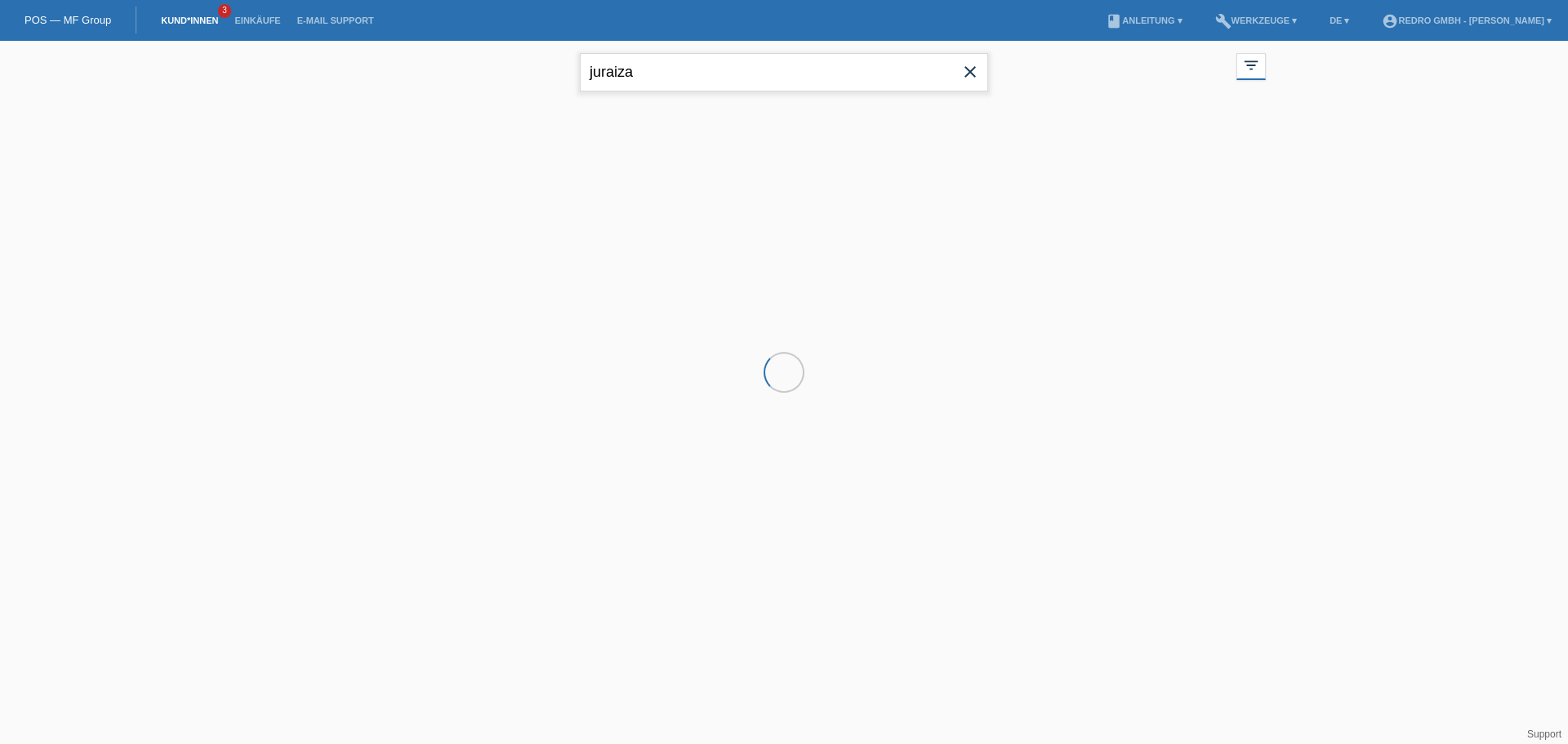
click at [730, 58] on input "juraiza" at bounding box center [784, 72] width 409 height 38
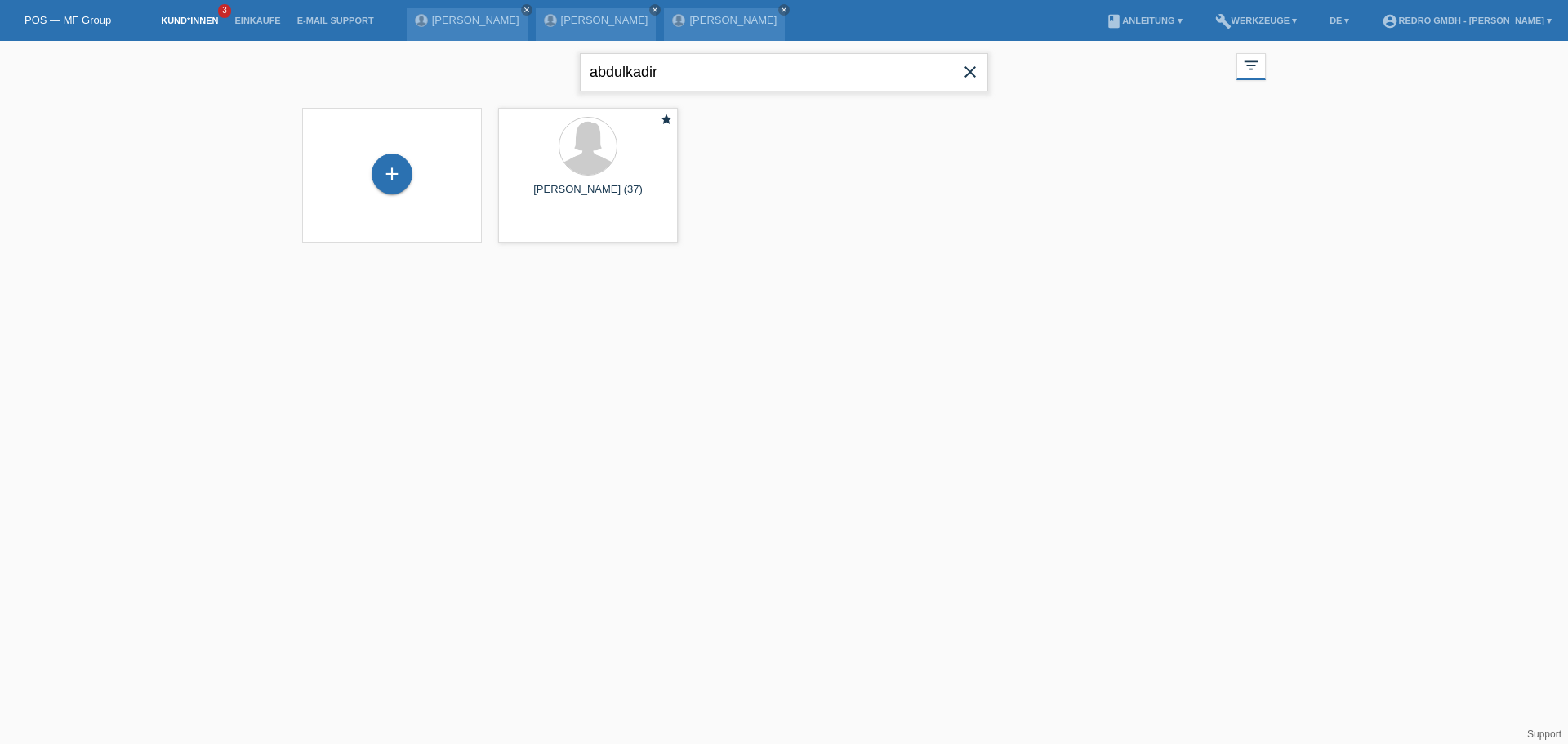
type input "abdulkadir"
click at [743, 230] on span "Anzeigen" at bounding box center [741, 228] width 44 height 12
click at [545, 227] on span "Anzeigen" at bounding box center [545, 228] width 44 height 12
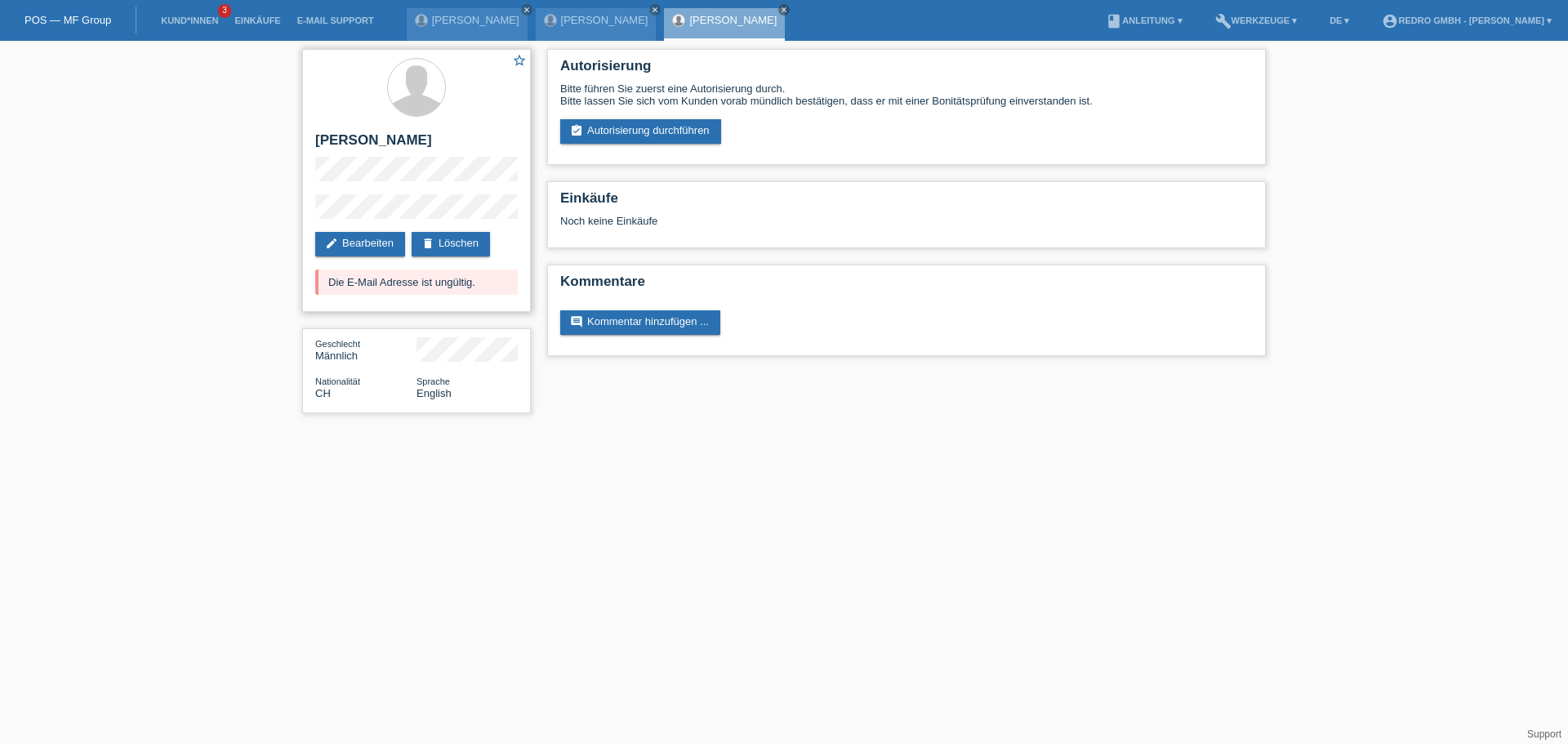
click at [313, 215] on div "star_border [PERSON_NAME] edit Bearbeiten delete Löschen Die E-Mail Adresse ist…" at bounding box center [417, 180] width 229 height 263
click at [434, 244] on icon "delete" at bounding box center [428, 243] width 13 height 13
click at [369, 241] on link "edit Bearbeiten" at bounding box center [359, 244] width 90 height 25
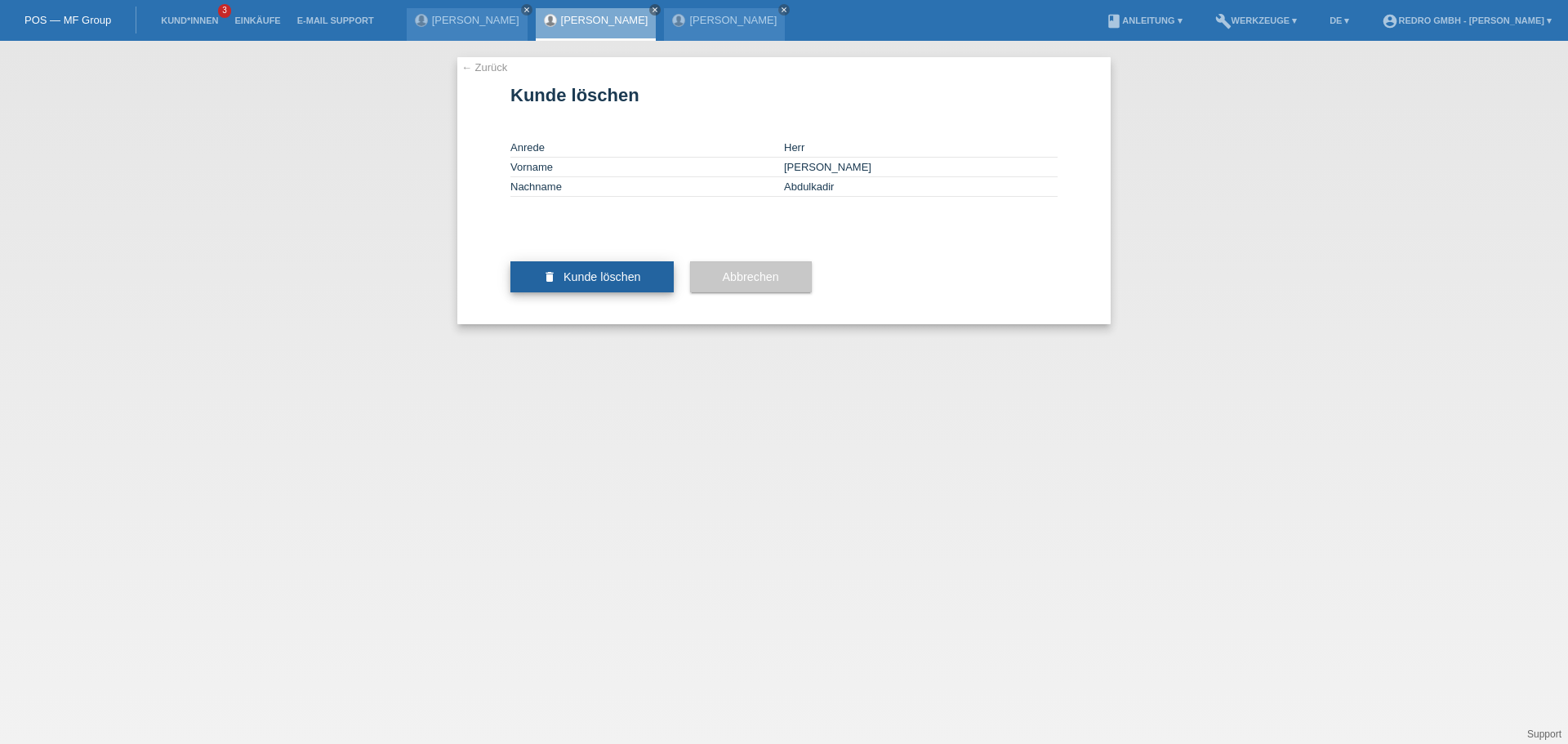
click at [619, 293] on button "delete Kunde löschen" at bounding box center [592, 276] width 163 height 31
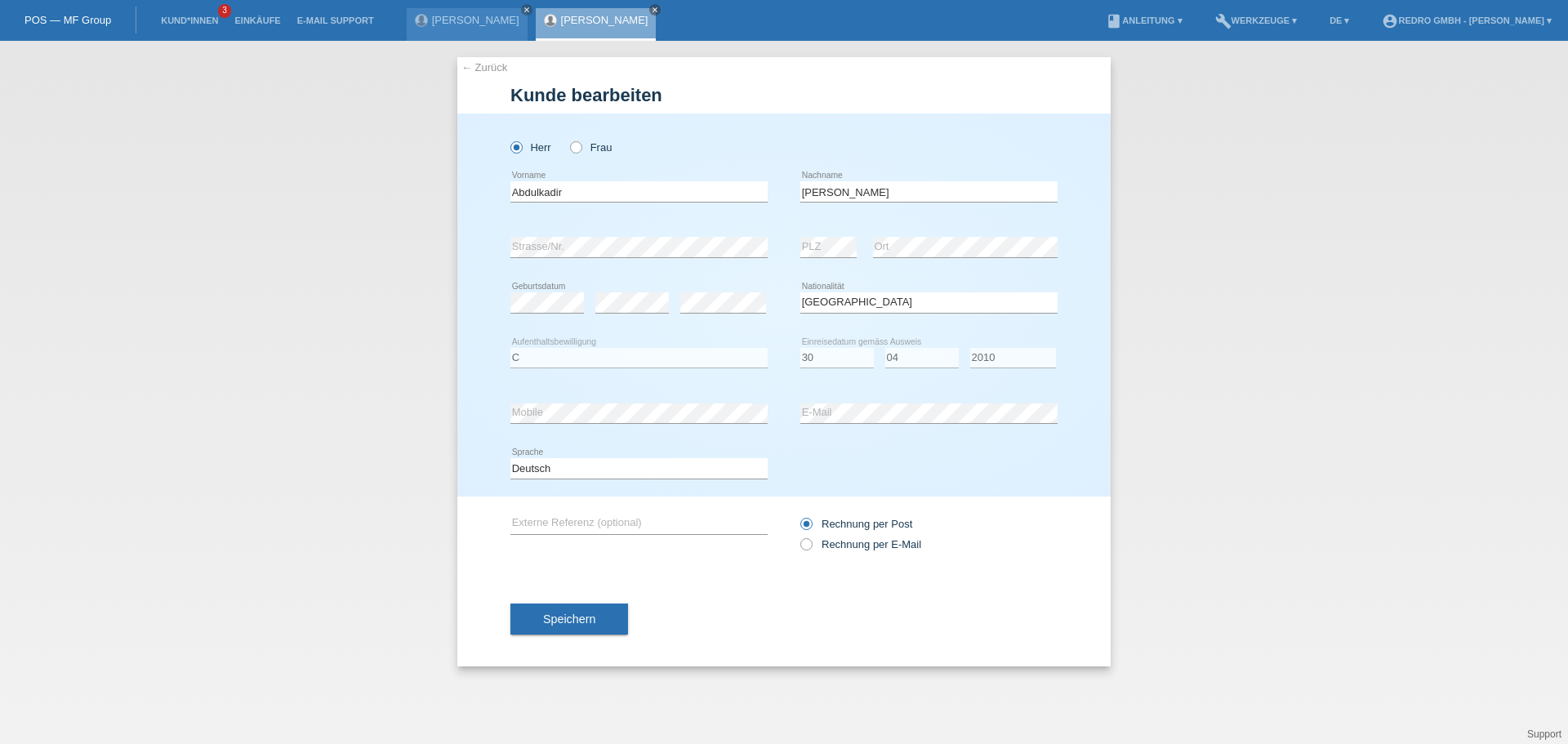
select select "SO"
select select "C"
select select "30"
select select "04"
select select "2010"
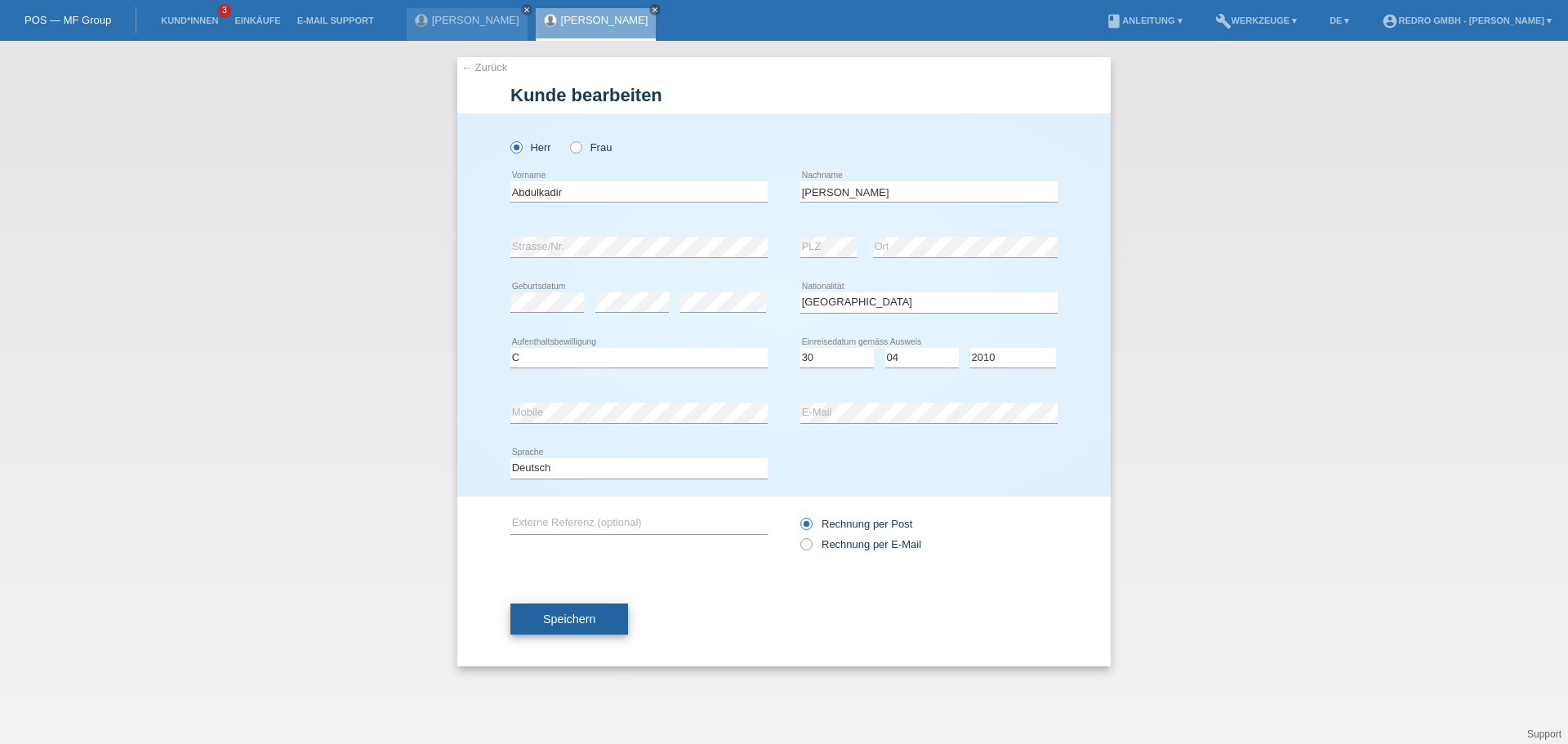
click at [583, 618] on span "Speichern" at bounding box center [568, 619] width 52 height 13
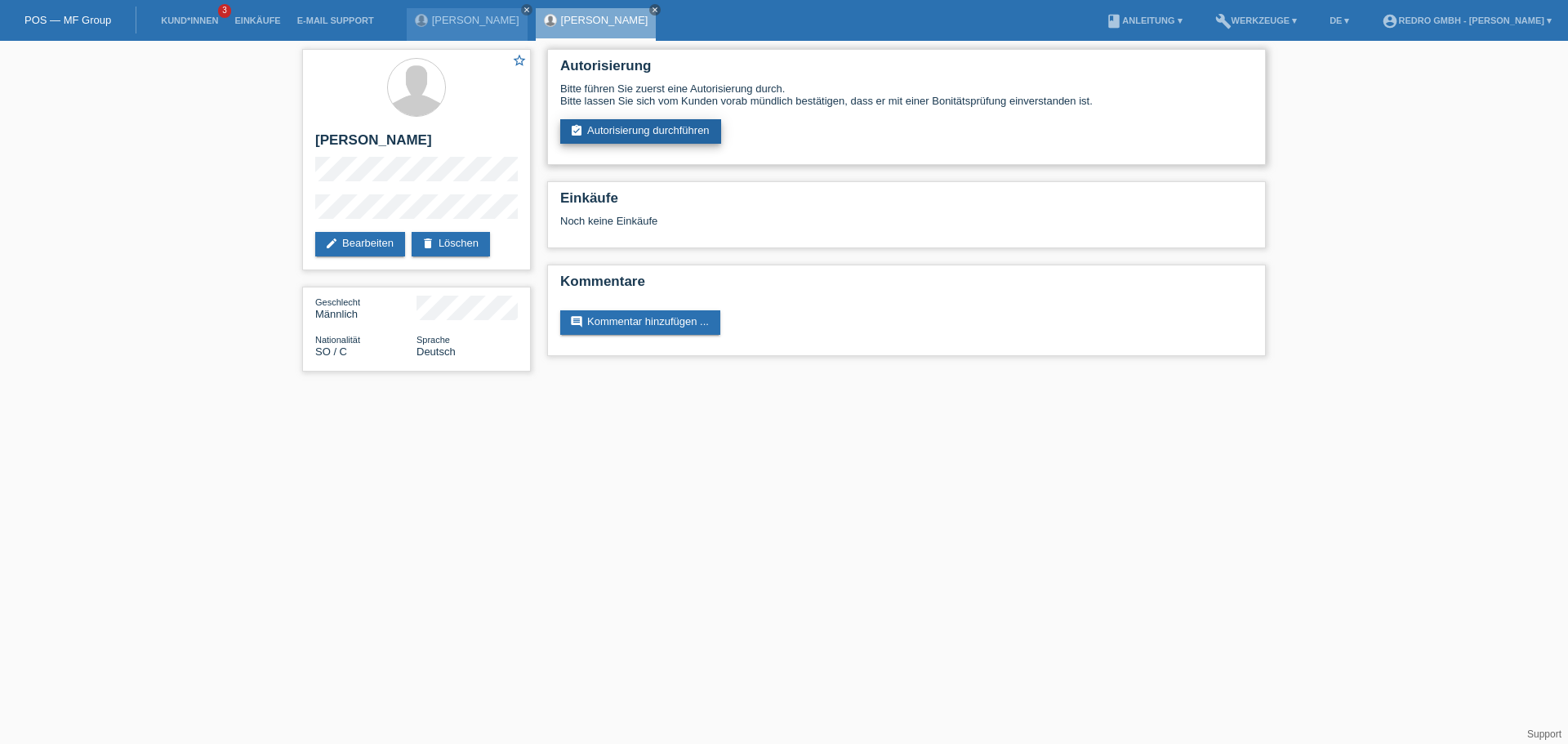
click at [640, 140] on link "assignment_turned_in Autorisierung durchführen" at bounding box center [641, 131] width 161 height 25
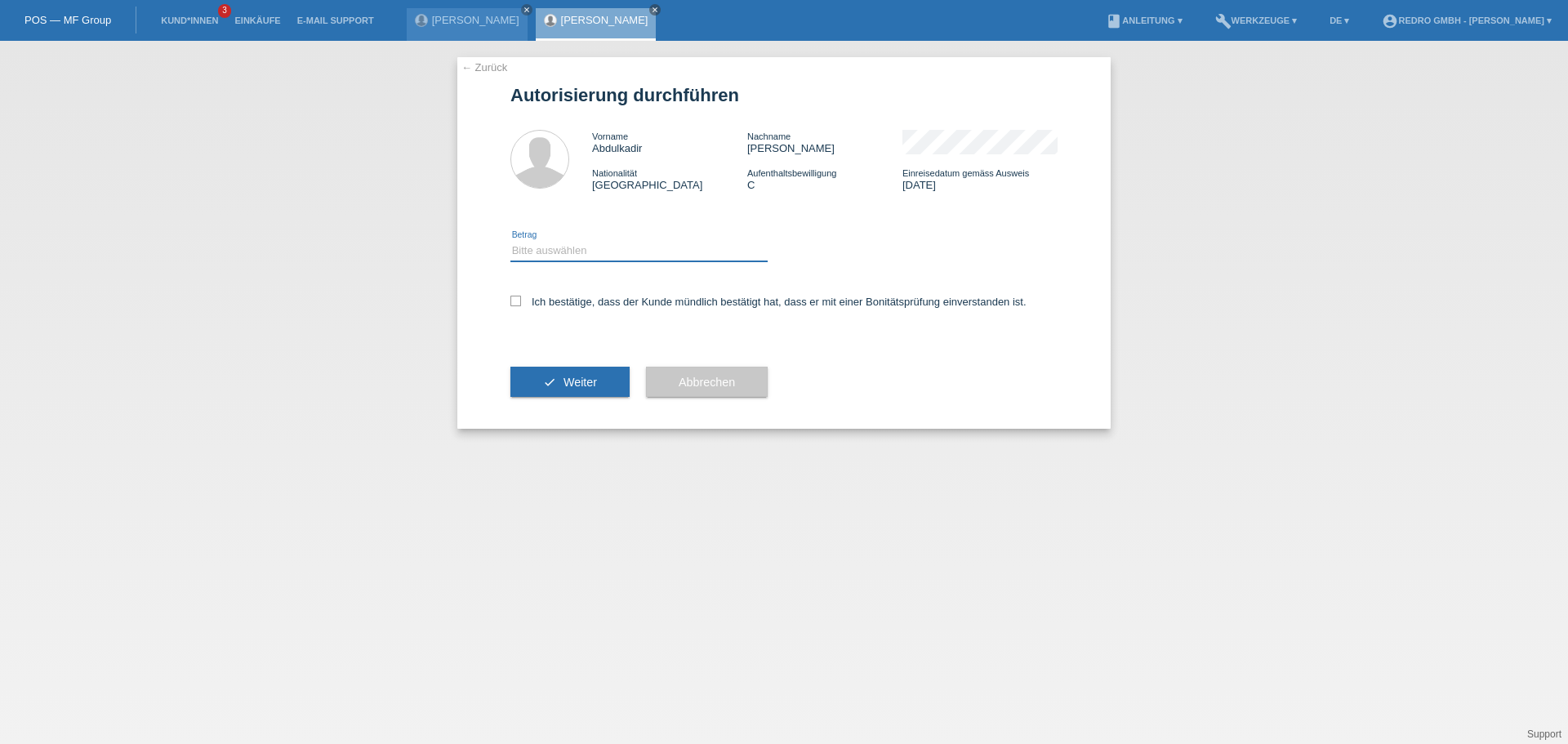
click at [583, 254] on select "Bitte auswählen CHF 1.00 - CHF 499.00 CHF 500.00 - CHF 1'999.00 CHF 2'000.00 - …" at bounding box center [638, 250] width 257 height 20
select select "1"
click at [510, 241] on select "Bitte auswählen CHF 1.00 - CHF 499.00 CHF 500.00 - CHF 1'999.00 CHF 2'000.00 - …" at bounding box center [638, 250] width 257 height 20
click at [563, 299] on label "Ich bestätige, dass der Kunde mündlich bestätigt hat, dass er mit einer Bonität…" at bounding box center [768, 301] width 516 height 12
click at [522, 299] on input "Ich bestätige, dass der Kunde mündlich bestätigt hat, dass er mit einer Bonität…" at bounding box center [516, 300] width 10 height 10
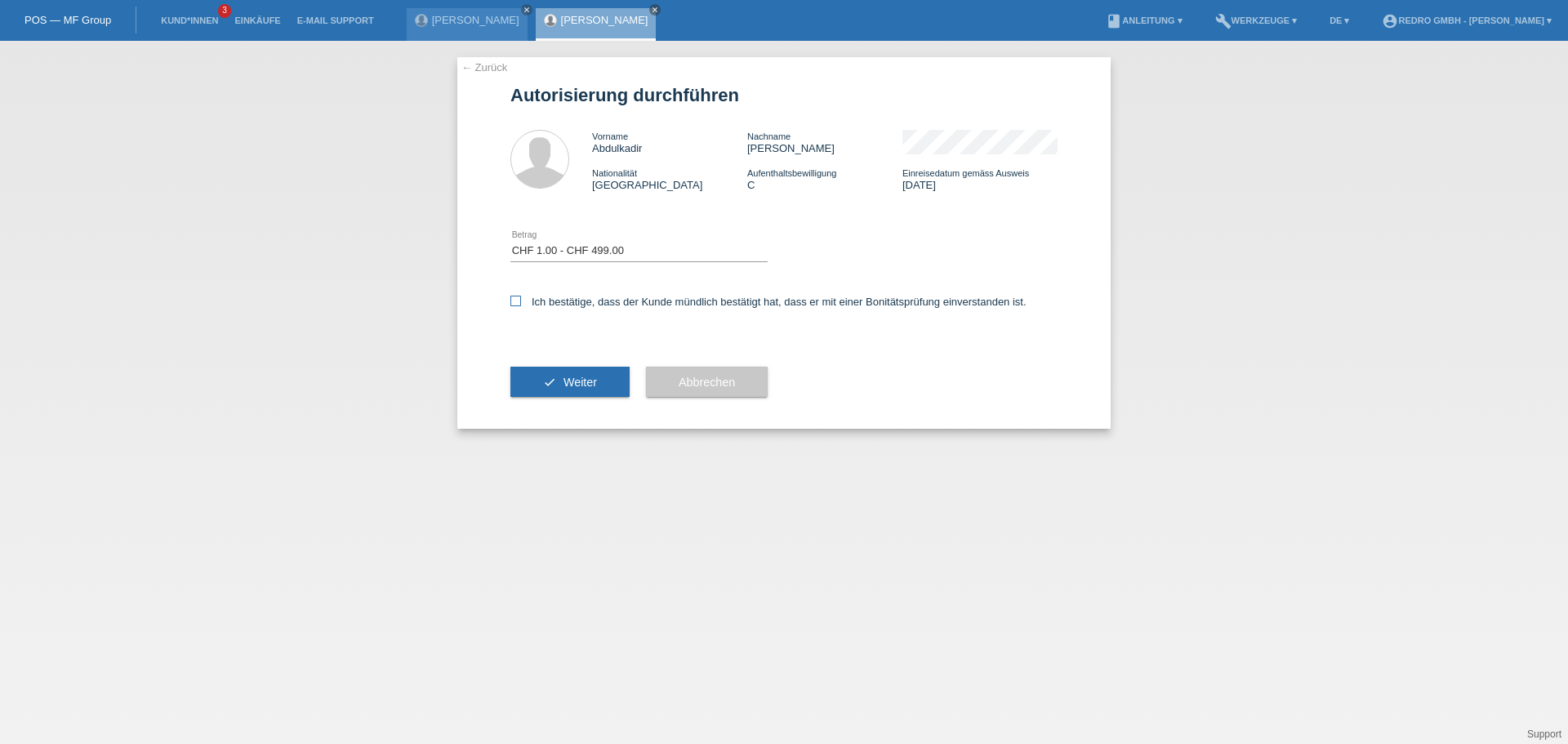
checkbox input "true"
click at [559, 398] on div "check Weiter" at bounding box center [570, 381] width 119 height 95
click at [566, 387] on span "Weiter" at bounding box center [580, 381] width 33 height 13
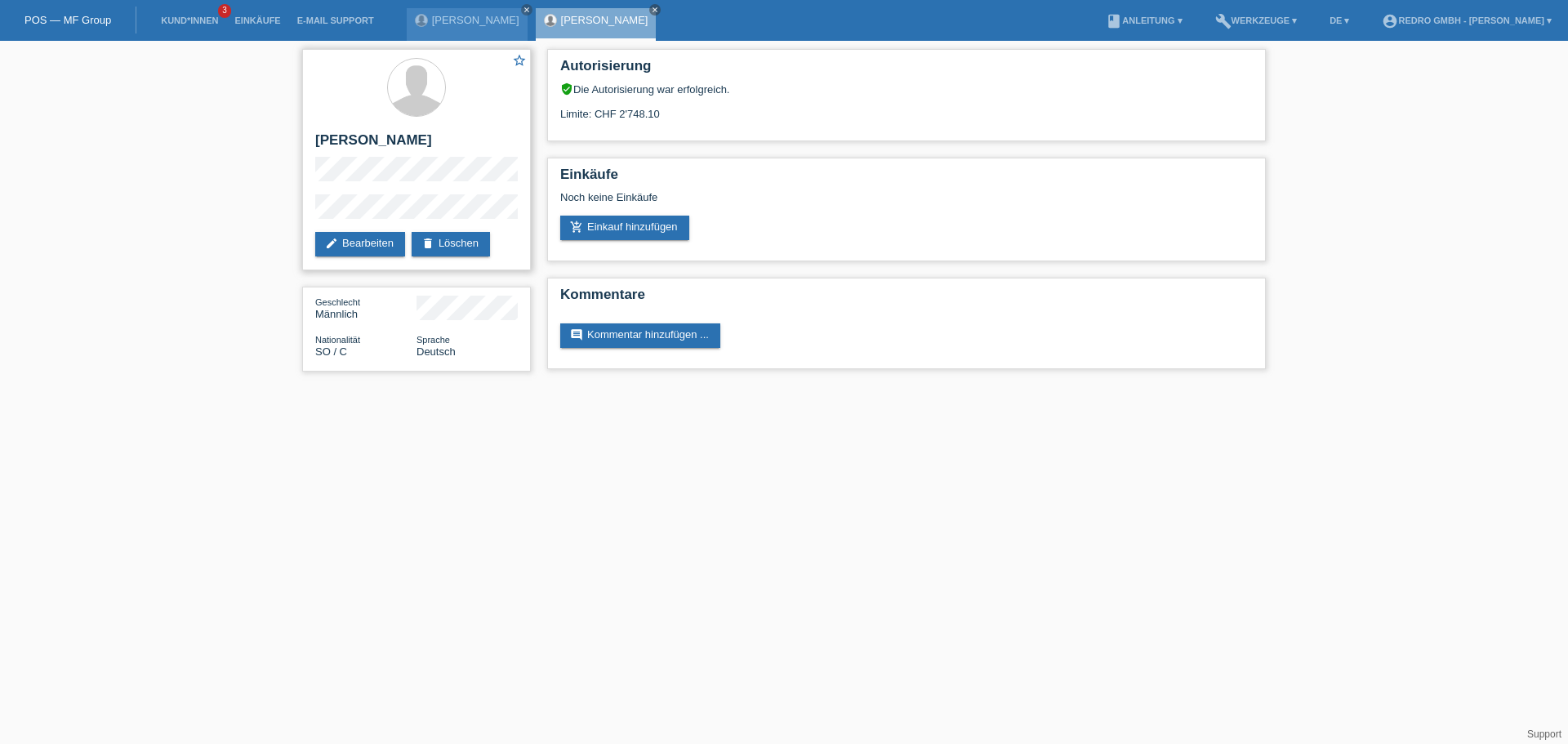
click at [397, 139] on h2 "[PERSON_NAME]" at bounding box center [416, 144] width 202 height 25
copy div "[PERSON_NAME]"
click at [294, 216] on div "star_border Abdulkadir Ahmed edit Bearbeiten delete Löschen Geschlecht Männlich…" at bounding box center [784, 214] width 1568 height 347
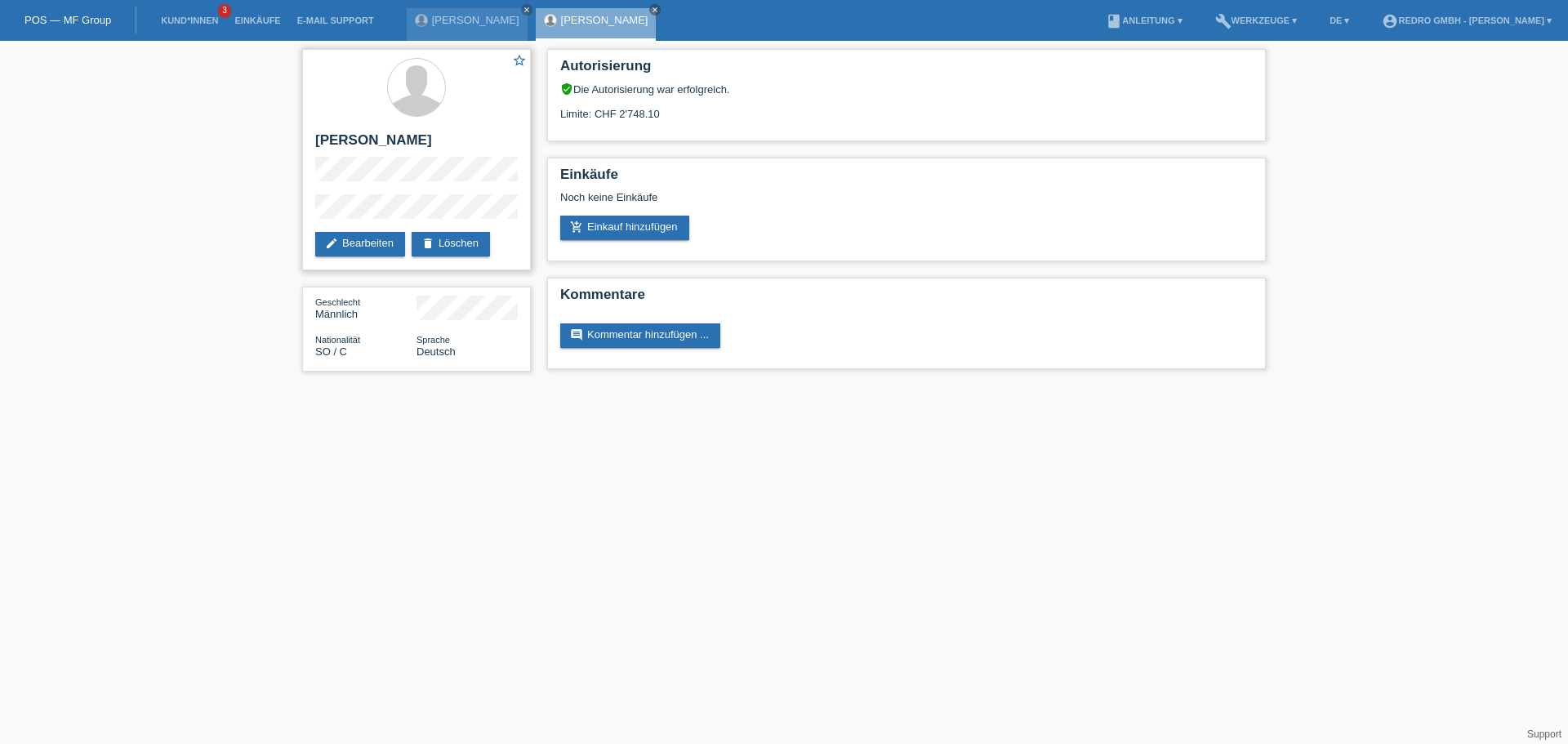
click at [396, 189] on div "star_border Abdulkadir Ahmed edit Bearbeiten delete Löschen" at bounding box center [417, 159] width 229 height 221
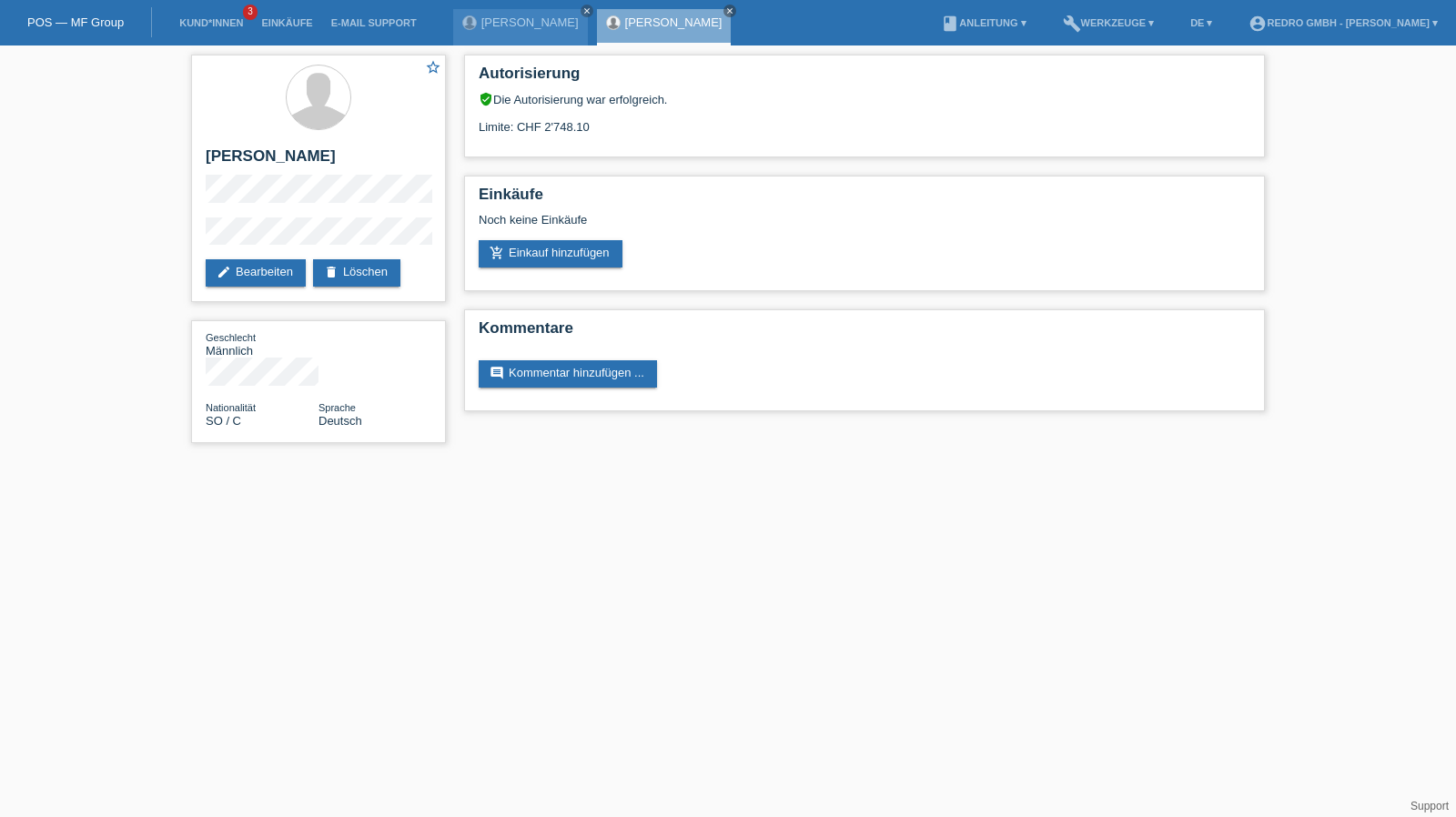
click at [218, 30] on li "Kund*innen 3" at bounding box center [211, 23] width 82 height 47
click at [219, 21] on link "Kund*innen" at bounding box center [211, 22] width 82 height 10
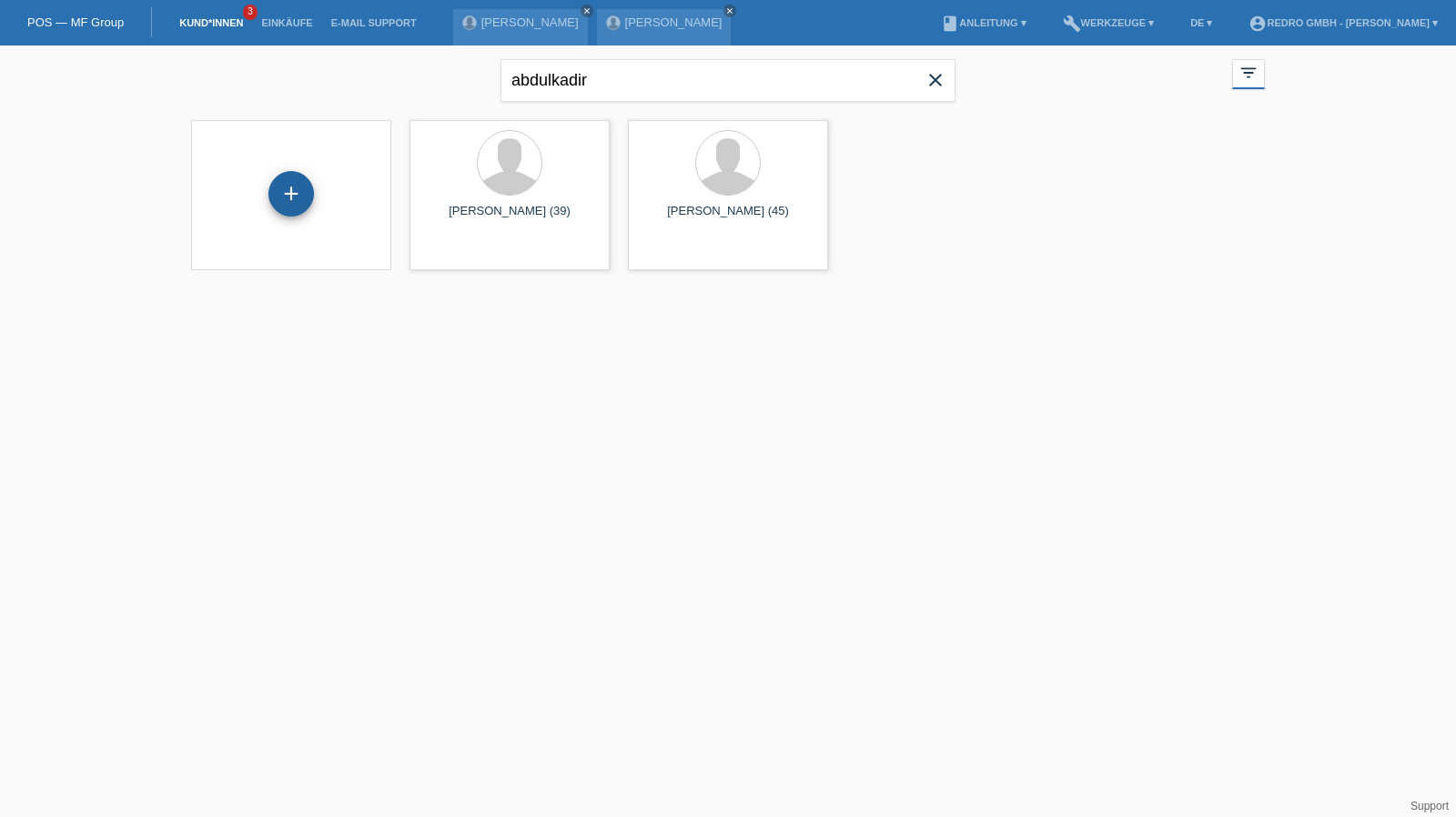
click at [286, 190] on div "+" at bounding box center [291, 194] width 46 height 46
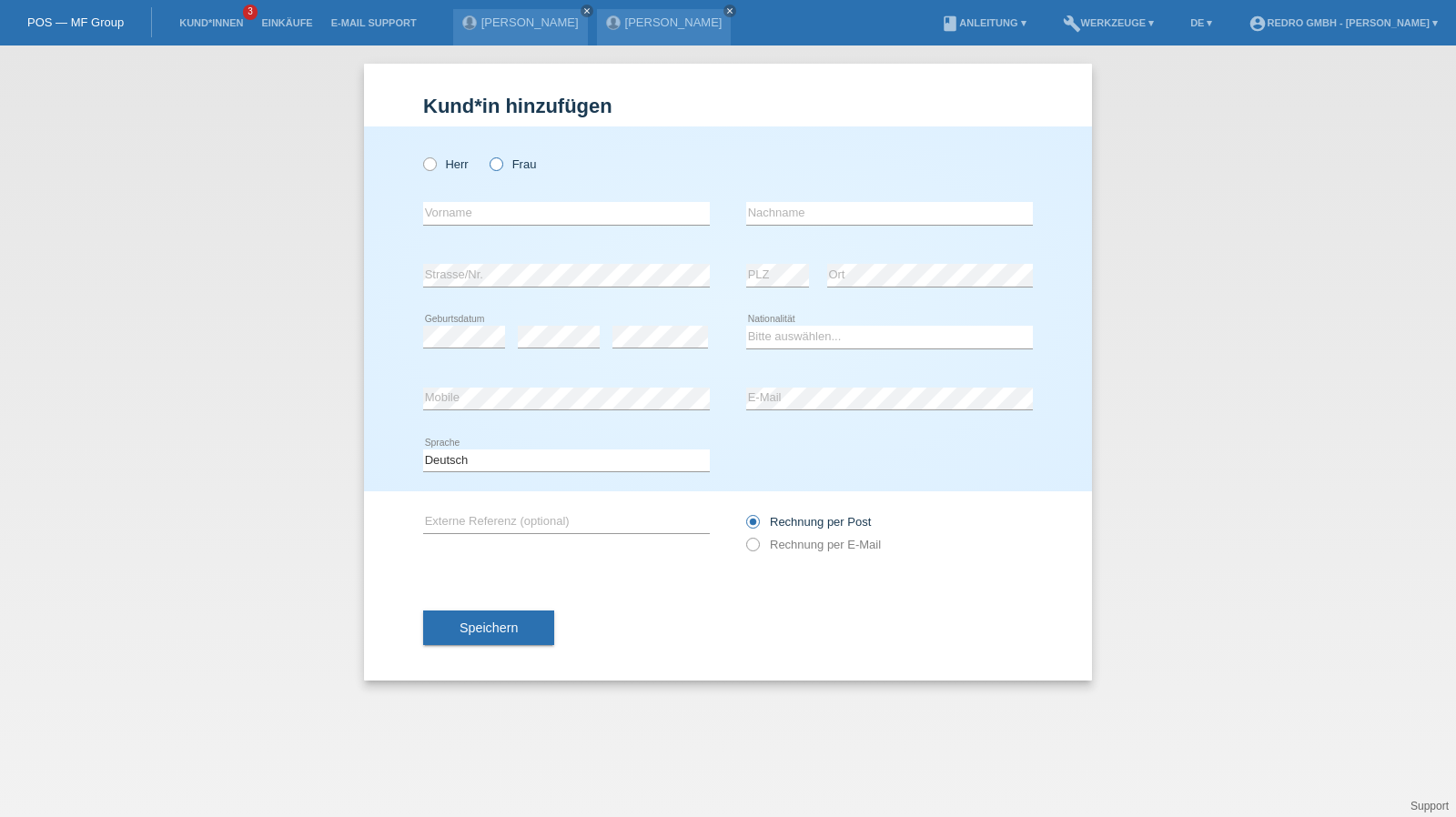
click at [509, 161] on label "Frau" at bounding box center [513, 165] width 47 height 13
click at [501, 161] on input "Frau" at bounding box center [495, 164] width 11 height 11
radio input "true"
click at [459, 218] on input "text" at bounding box center [566, 213] width 286 height 23
type input "Sharon Ronja"
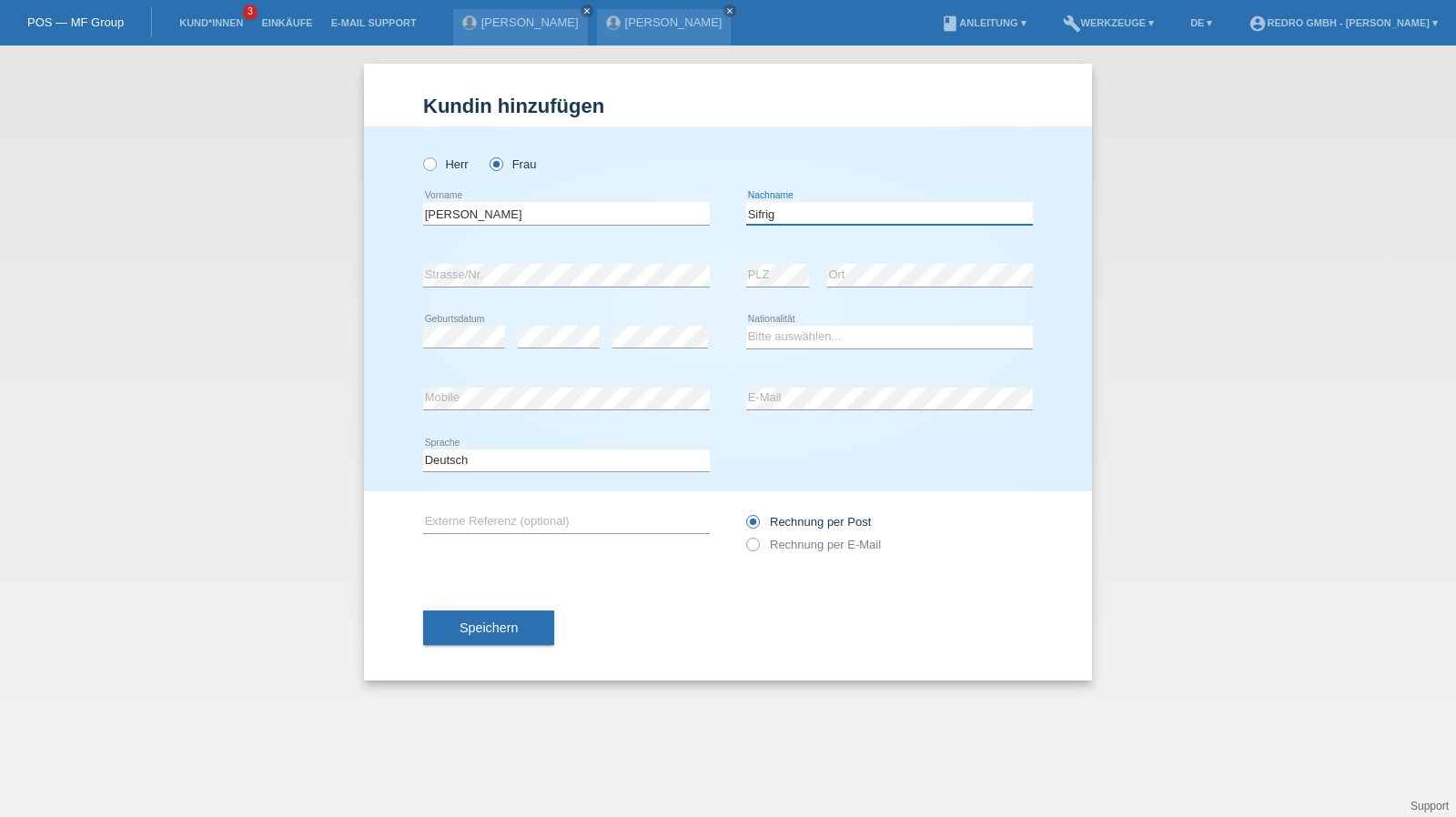
type input "Sifrig"
select select "CH"
click at [457, 625] on button "Speichern" at bounding box center [489, 628] width 131 height 34
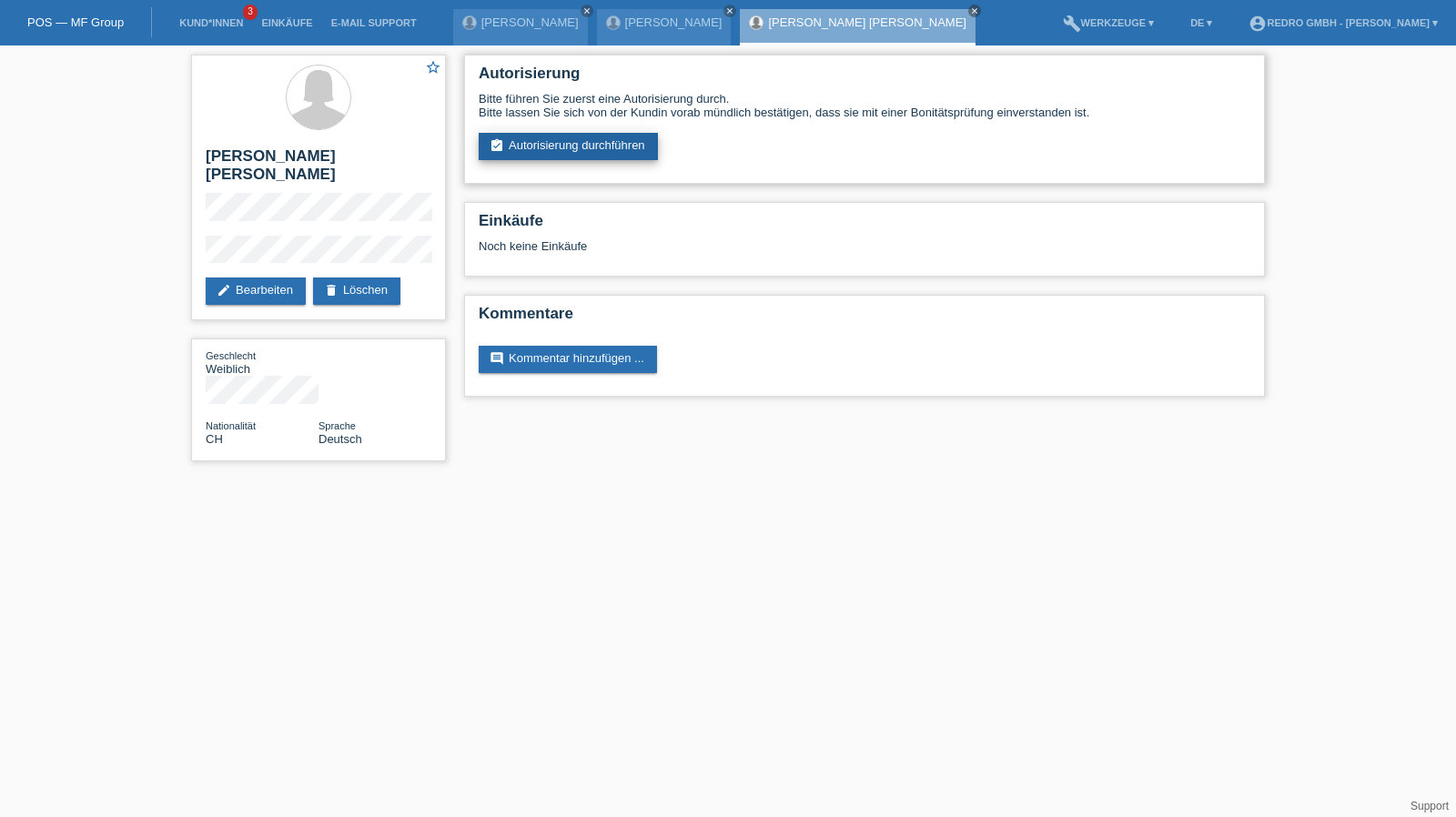
click at [549, 145] on link "assignment_turned_in Autorisierung durchführen" at bounding box center [568, 146] width 180 height 28
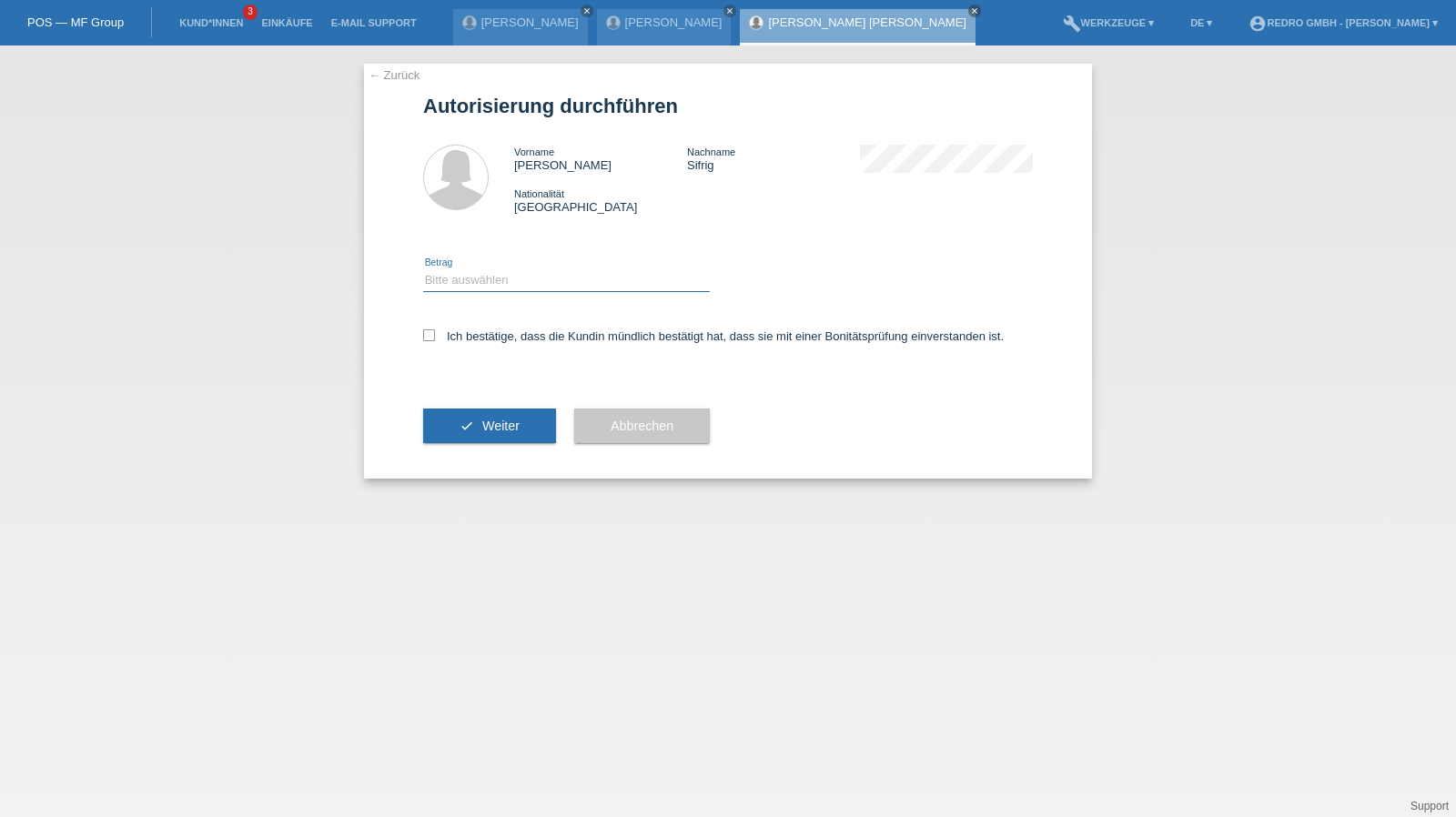
click at [476, 283] on select "Bitte auswählen CHF 1.00 - CHF 499.00 CHF 500.00 - CHF 1'999.00 CHF 2'000.00 - …" at bounding box center [566, 280] width 286 height 22
select select "1"
click at [423, 269] on select "Bitte auswählen CHF 1.00 - CHF 499.00 CHF 500.00 - CHF 1'999.00 CHF 2'000.00 - …" at bounding box center [566, 280] width 286 height 22
click at [474, 339] on label "Ich bestätige, dass die Kundin mündlich bestätigt hat, dass sie mit einer Bonit…" at bounding box center [713, 336] width 581 height 13
click at [435, 339] on input "Ich bestätige, dass die Kundin mündlich bestätigt hat, dass sie mit einer Bonit…" at bounding box center [429, 335] width 11 height 11
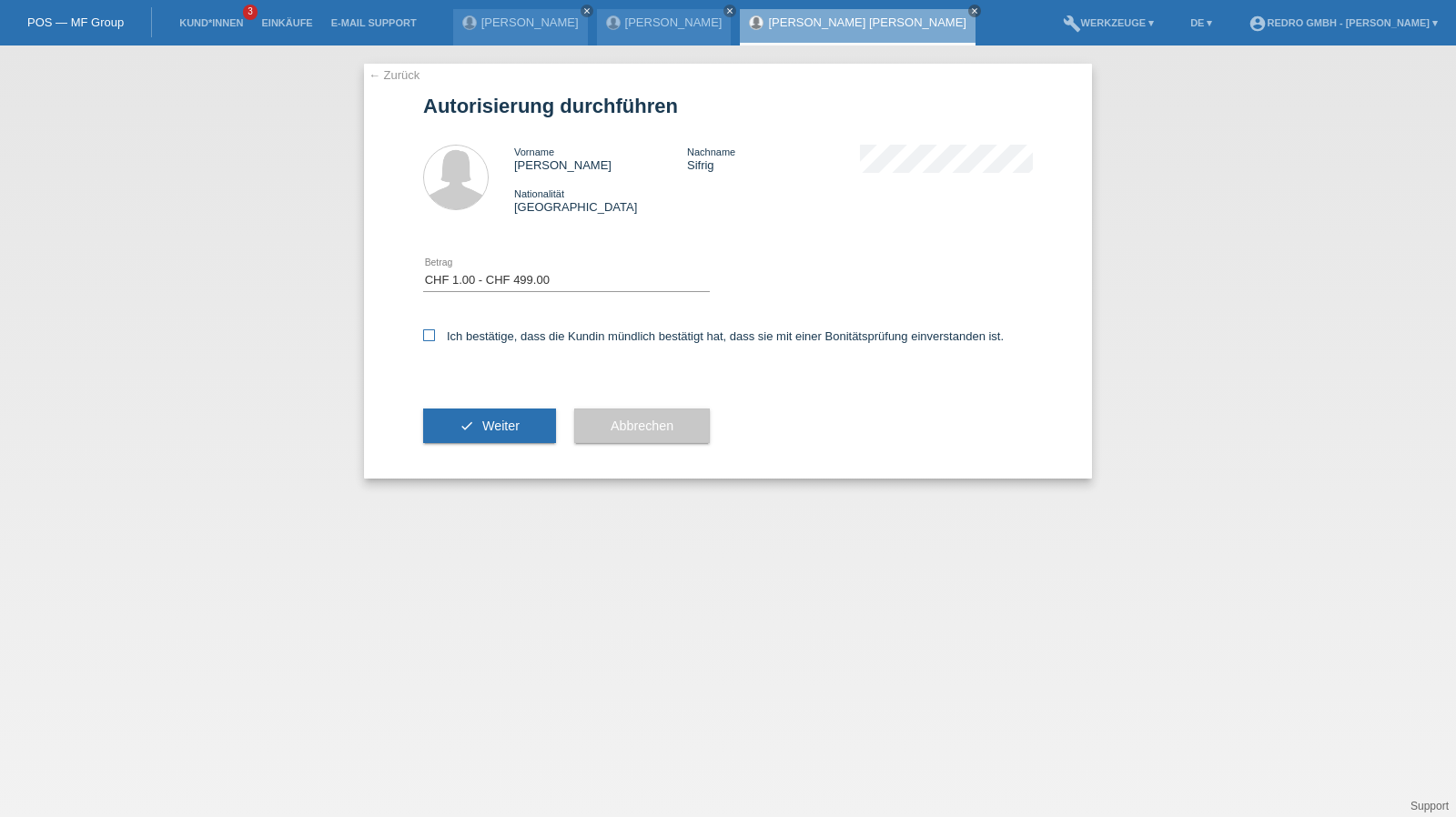
checkbox input "true"
click at [474, 432] on icon "check" at bounding box center [466, 425] width 14 height 14
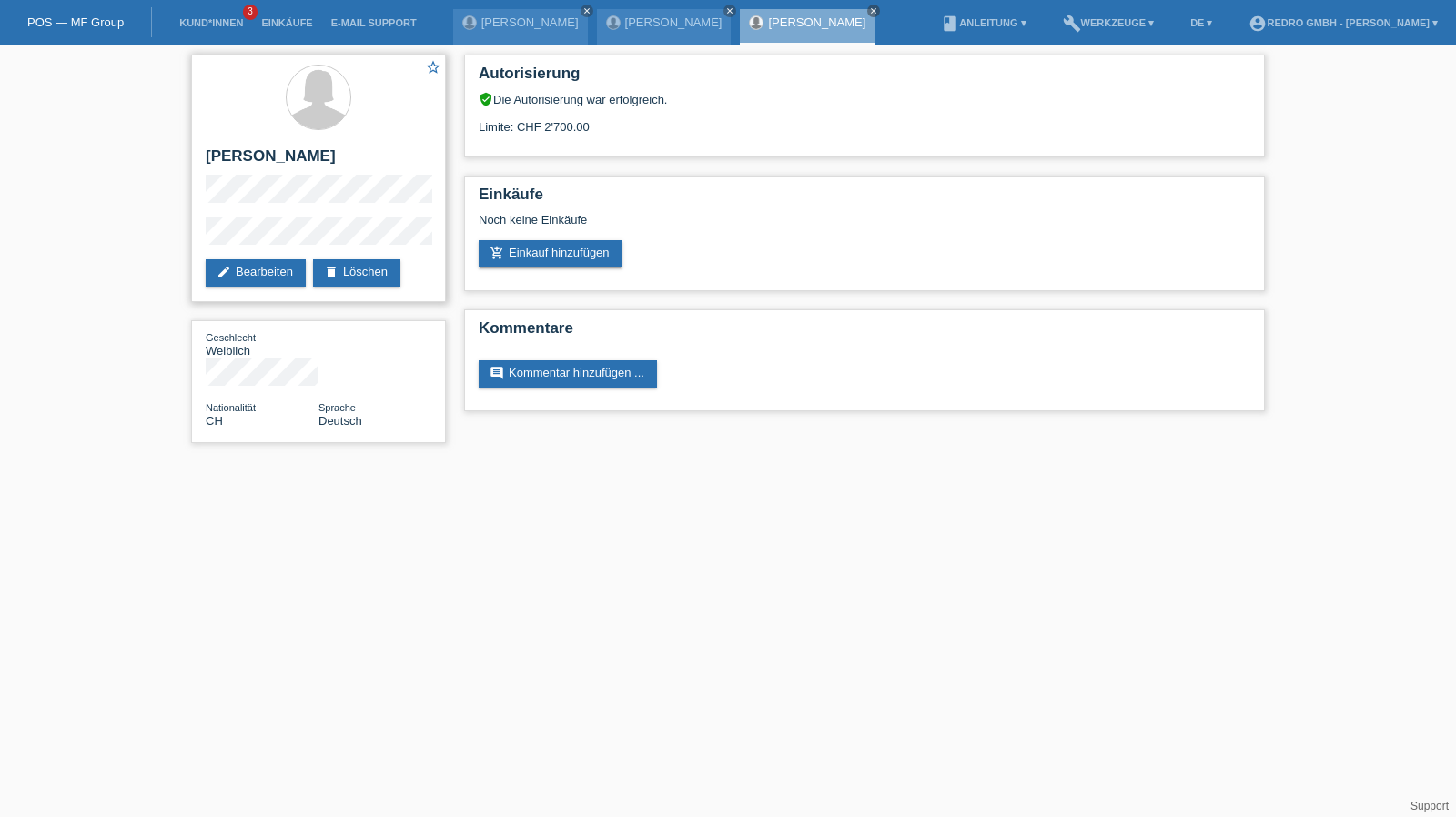
click at [302, 162] on h2 "[PERSON_NAME]" at bounding box center [318, 161] width 225 height 28
copy div "[PERSON_NAME]"
click at [199, 232] on div "star_border [PERSON_NAME] edit Bearbeiten delete Löschen" at bounding box center [319, 178] width 255 height 247
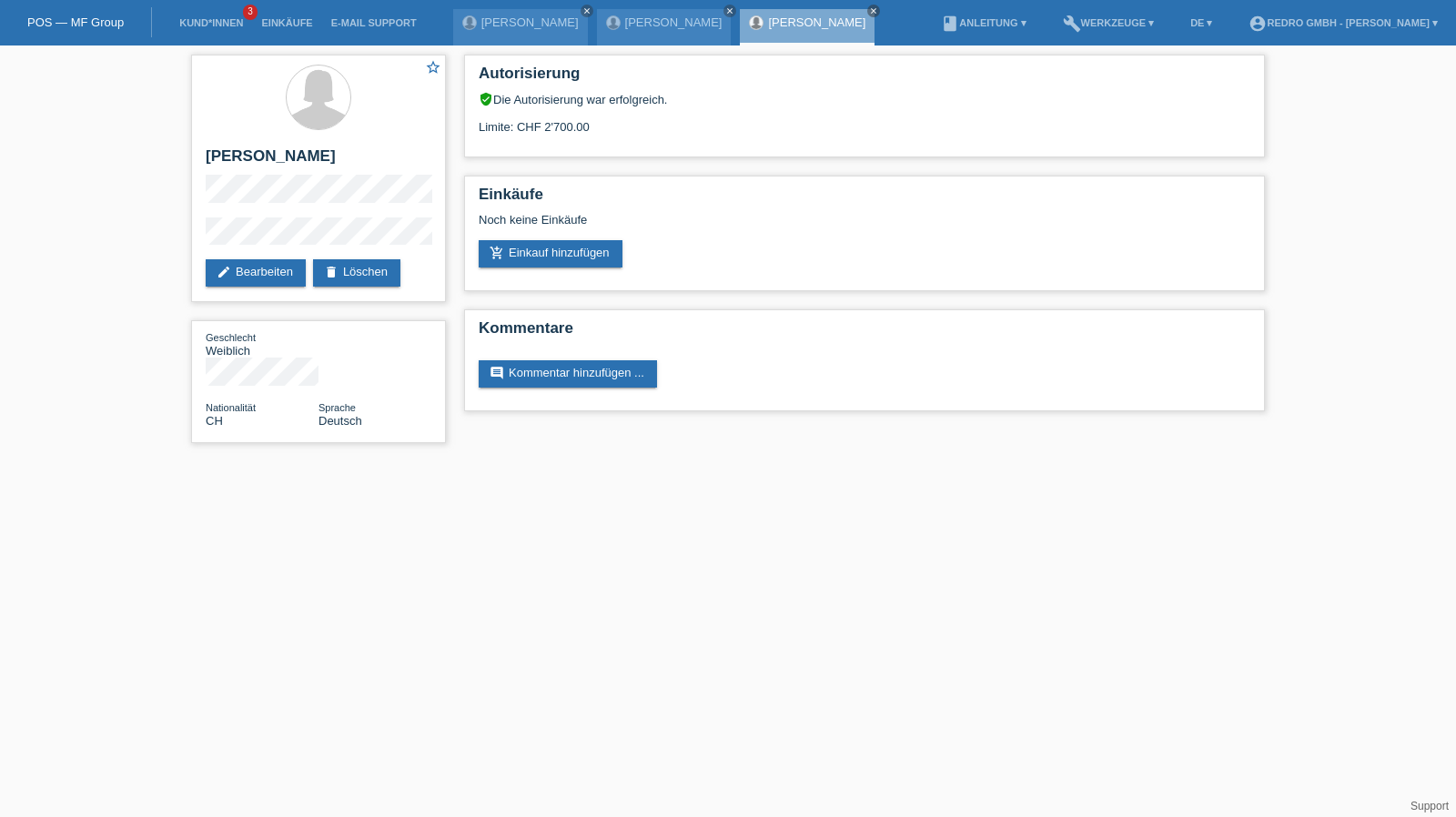
click at [213, 15] on li "Kund*innen 3" at bounding box center [211, 23] width 82 height 47
click at [211, 21] on link "Kund*innen" at bounding box center [211, 22] width 82 height 10
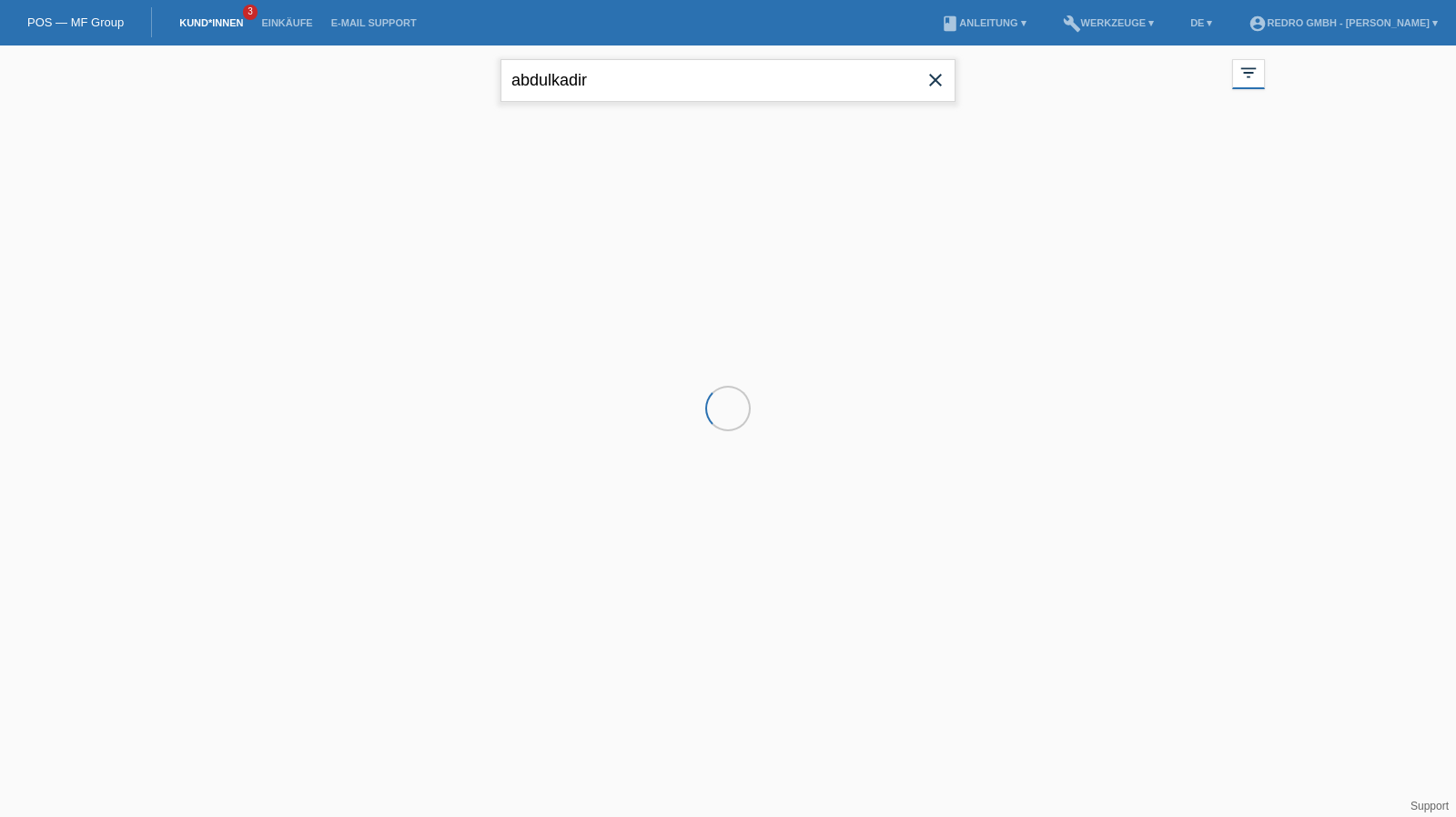
click at [582, 67] on input "abdulkadir" at bounding box center [728, 80] width 456 height 43
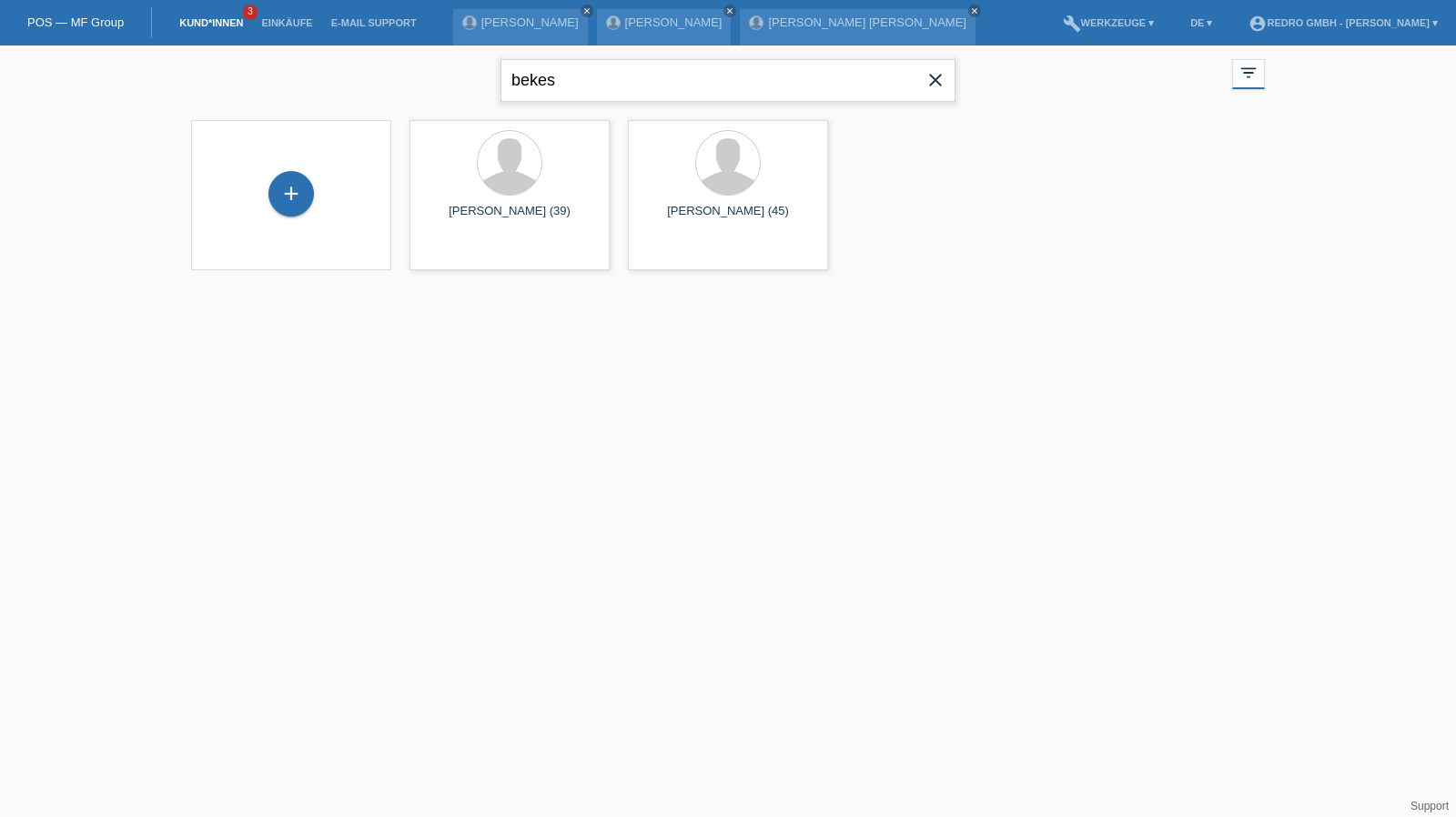
type input "bekes"
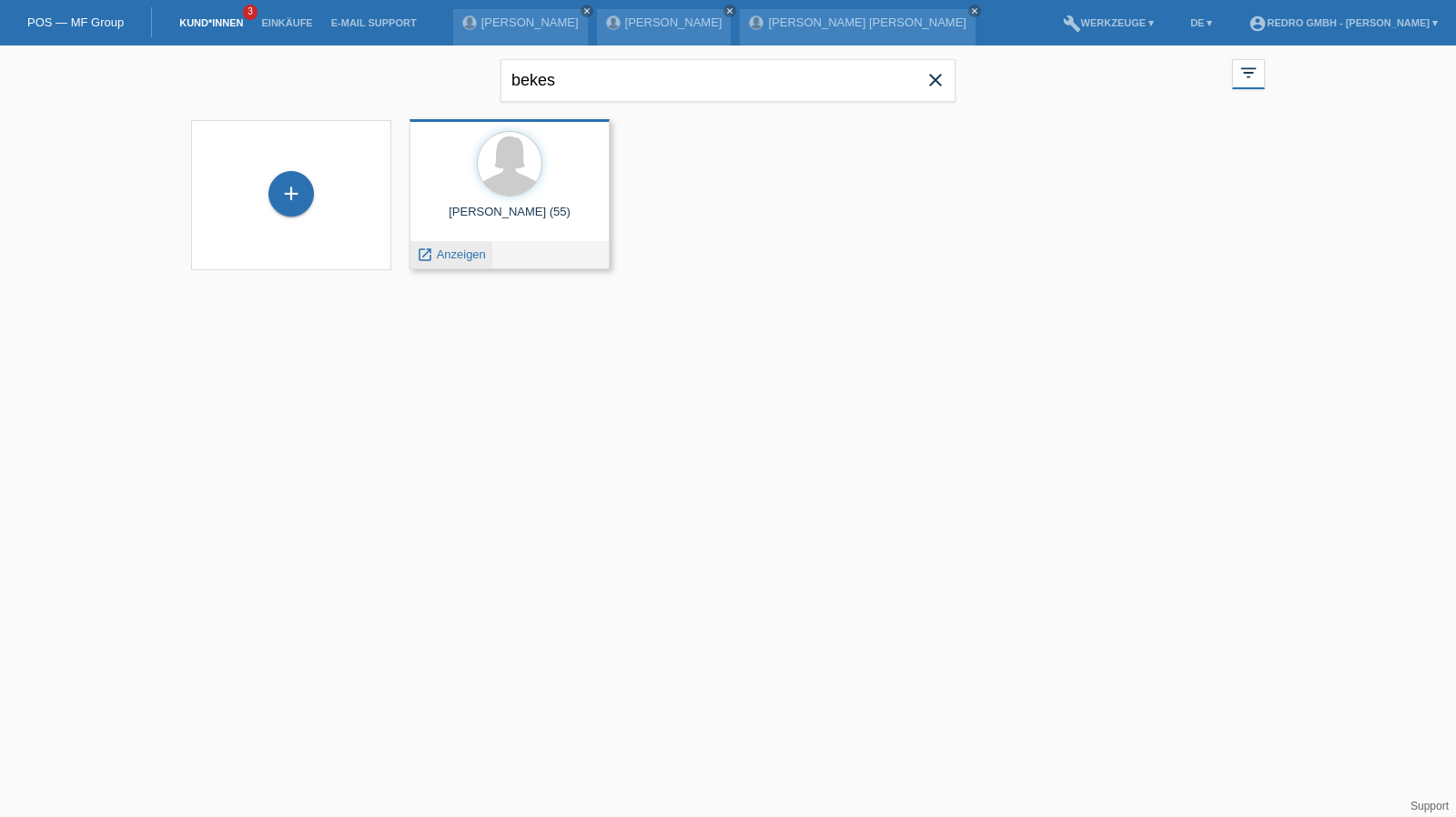
click at [453, 260] on span "Anzeigen" at bounding box center [461, 254] width 49 height 13
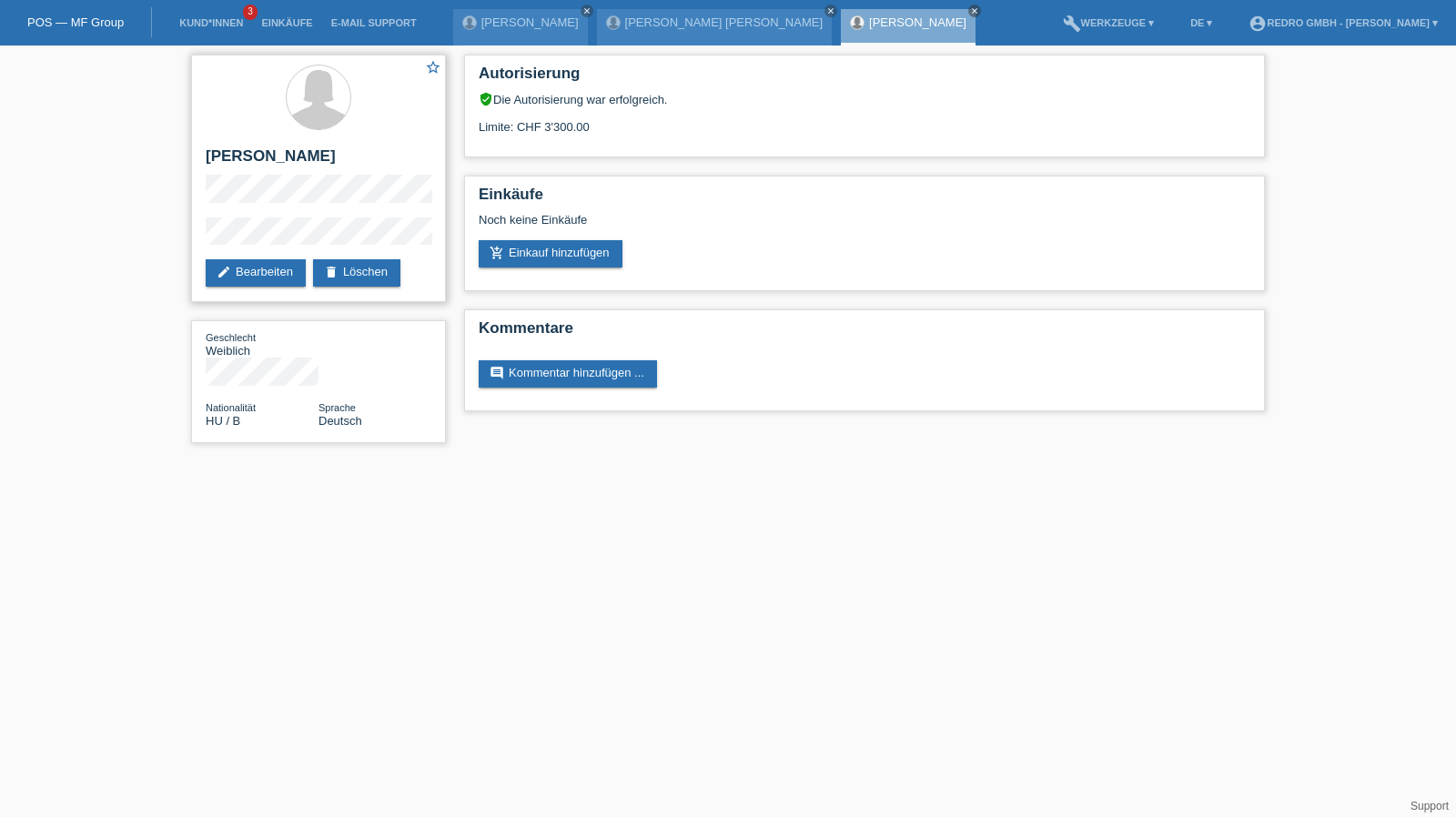
click at [265, 156] on h2 "[PERSON_NAME]" at bounding box center [318, 161] width 225 height 28
copy div "[PERSON_NAME]"
click at [204, 236] on div "star_border [PERSON_NAME] edit Bearbeiten delete Löschen" at bounding box center [319, 178] width 255 height 247
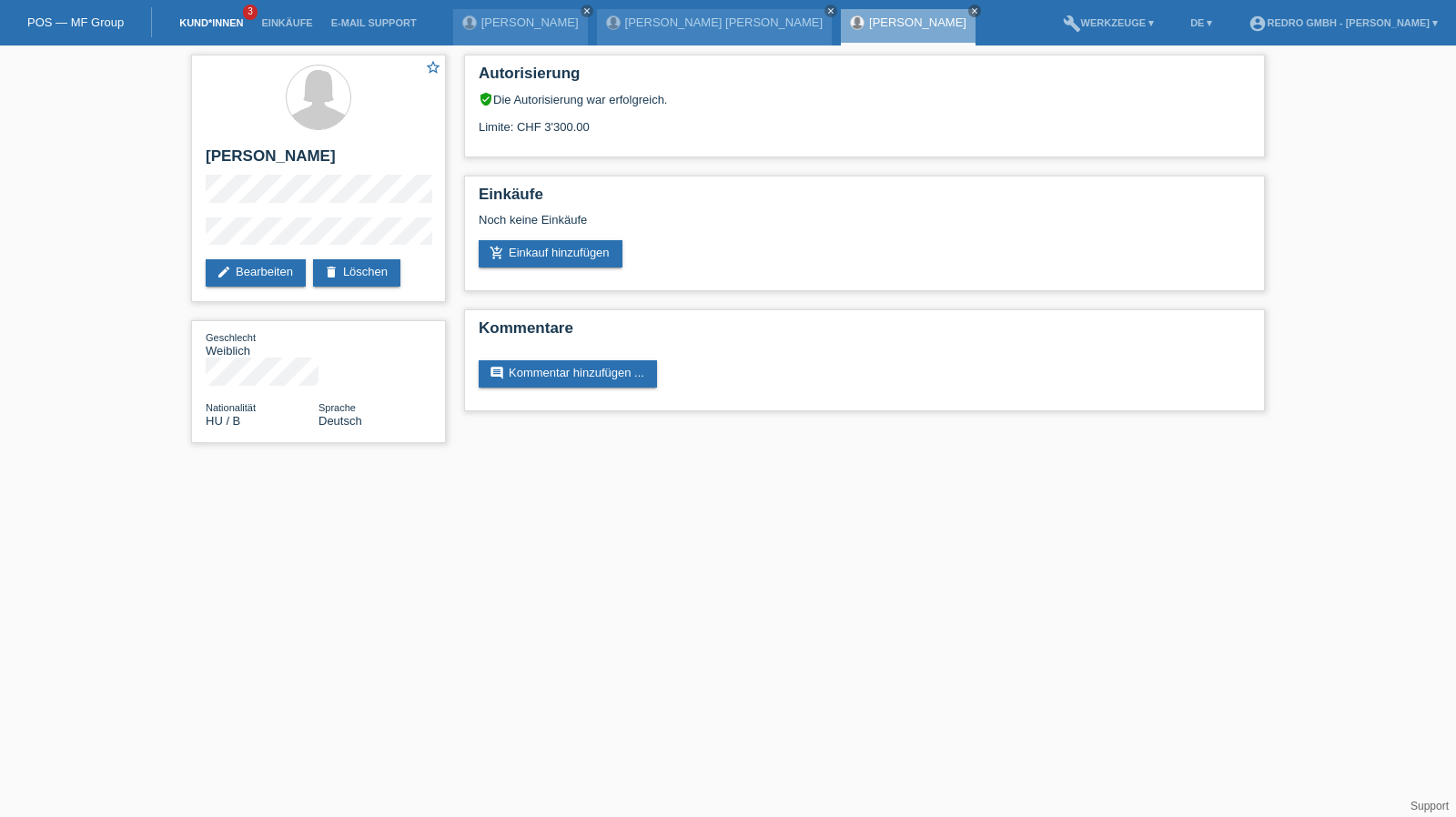
click at [215, 25] on link "Kund*innen" at bounding box center [211, 22] width 82 height 10
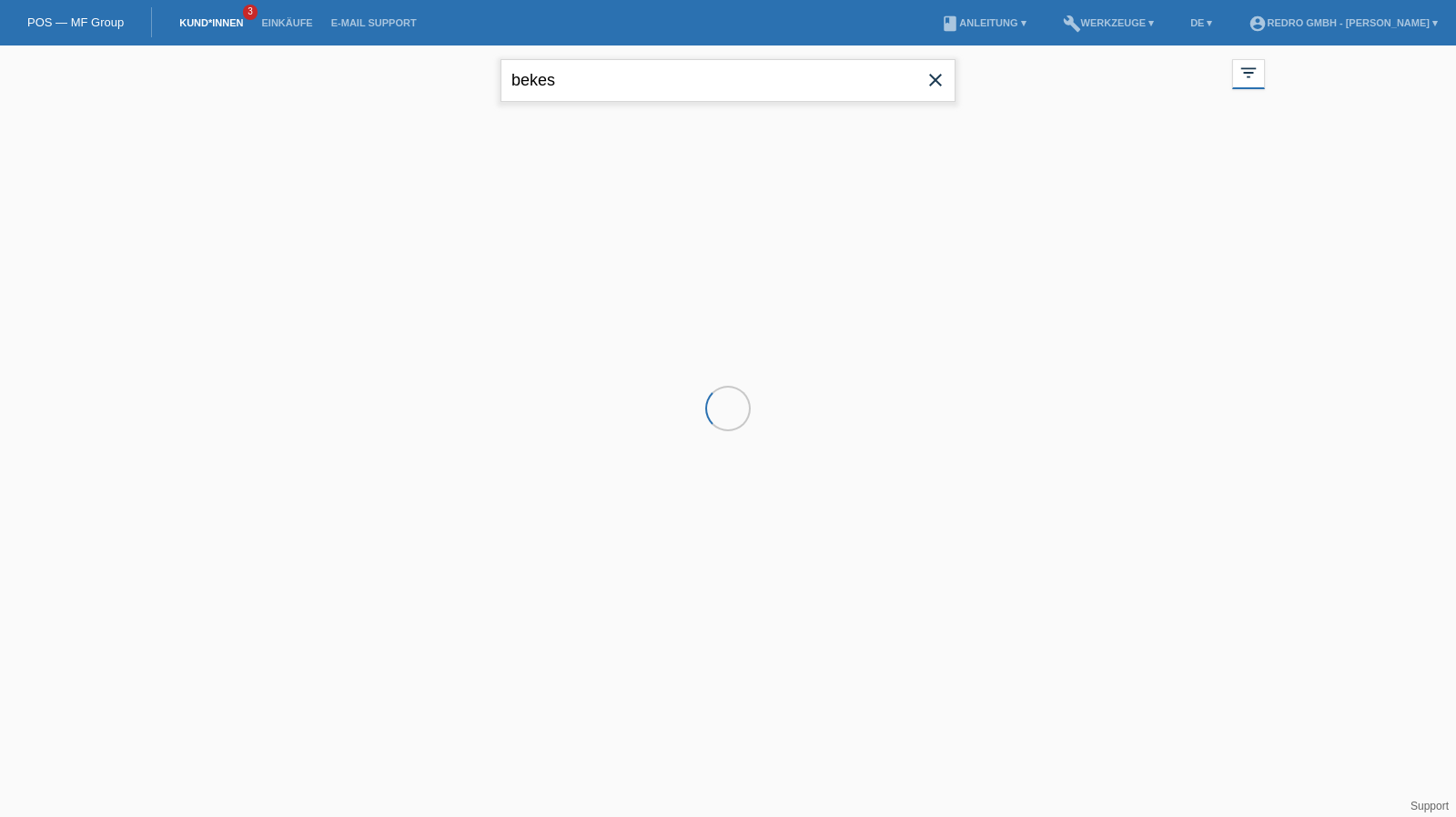
click at [641, 81] on input "bekes" at bounding box center [728, 80] width 456 height 43
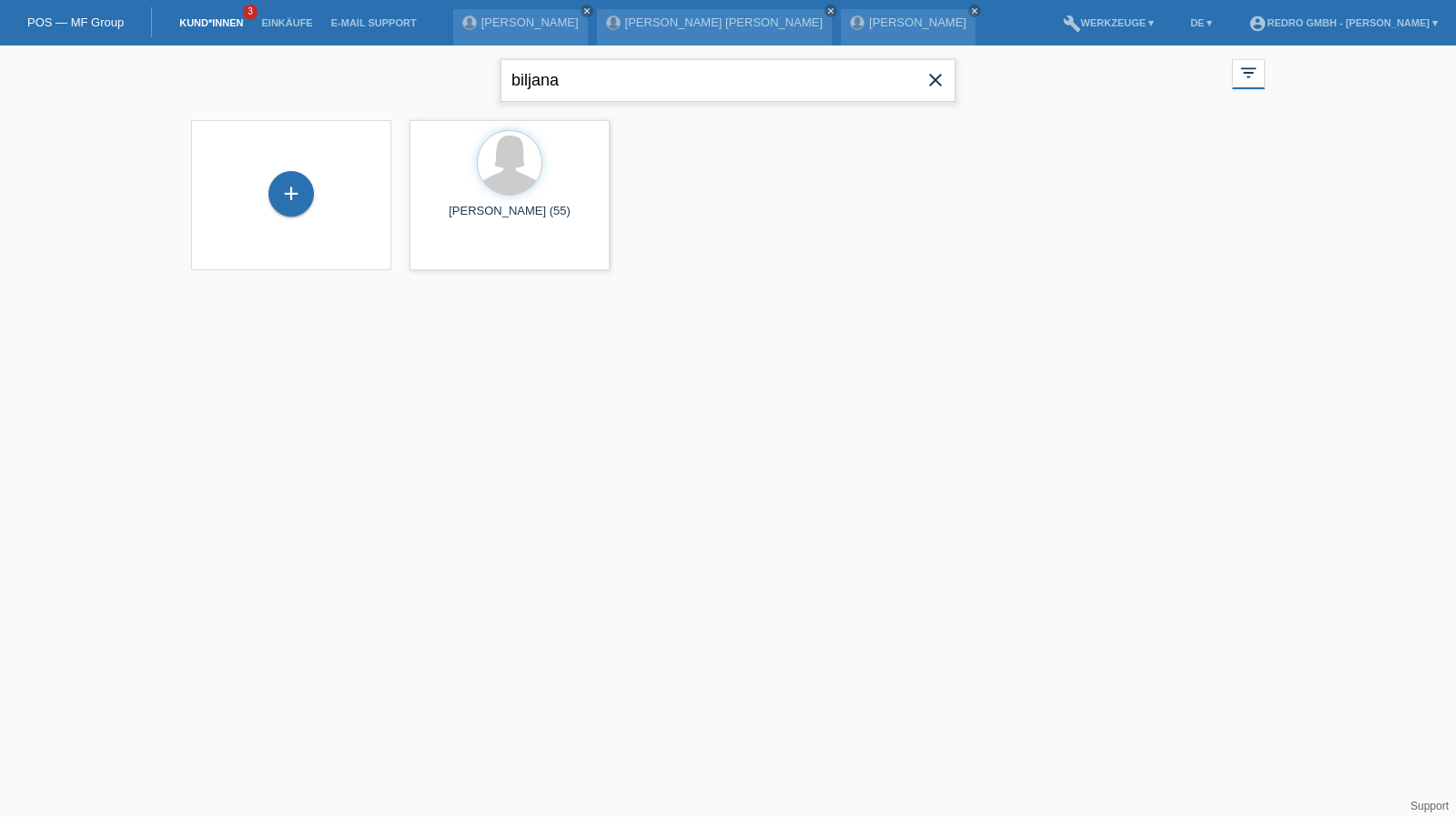
type input "biljana"
click at [604, 88] on input "biljana" at bounding box center [728, 80] width 456 height 43
click at [454, 255] on span "Anzeigen" at bounding box center [461, 254] width 49 height 13
